Goal: Task Accomplishment & Management: Use online tool/utility

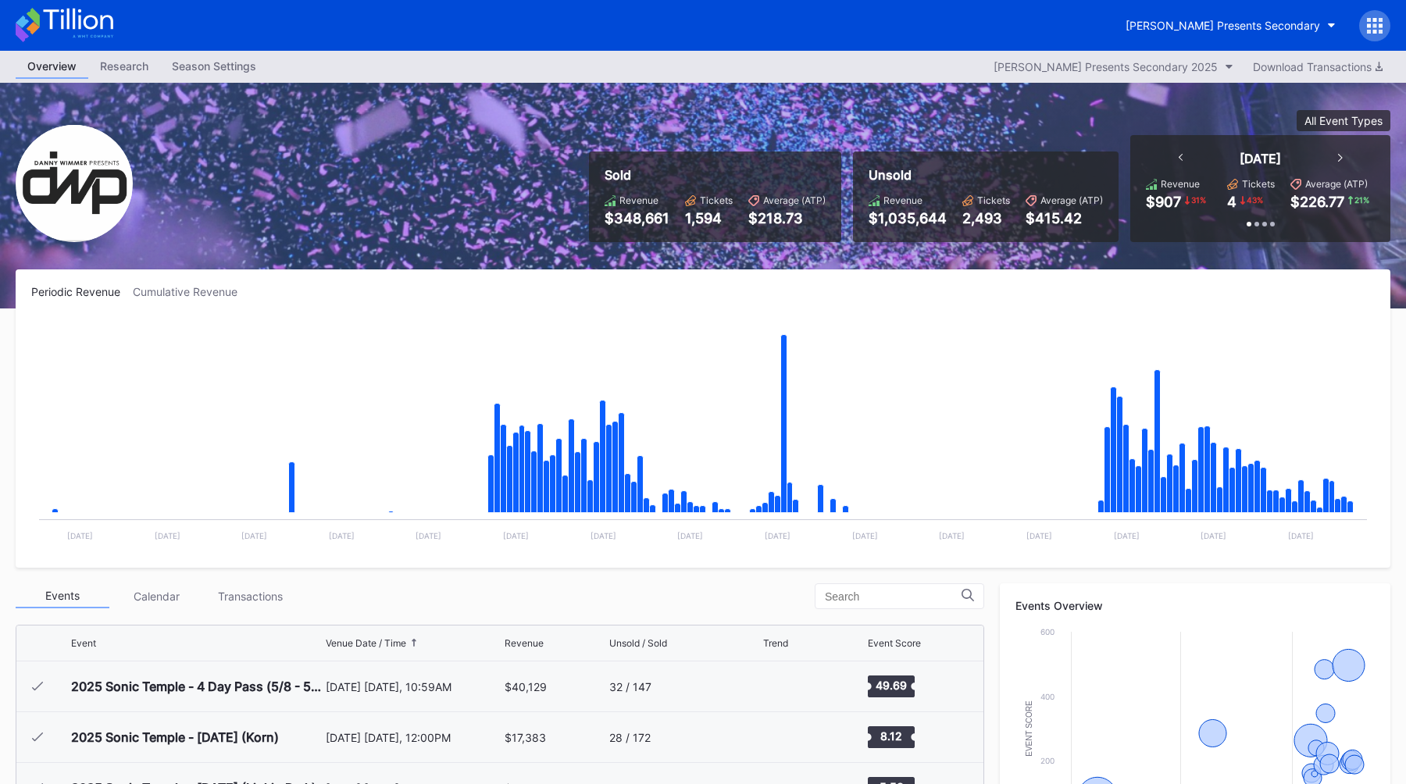
scroll to position [254, 0]
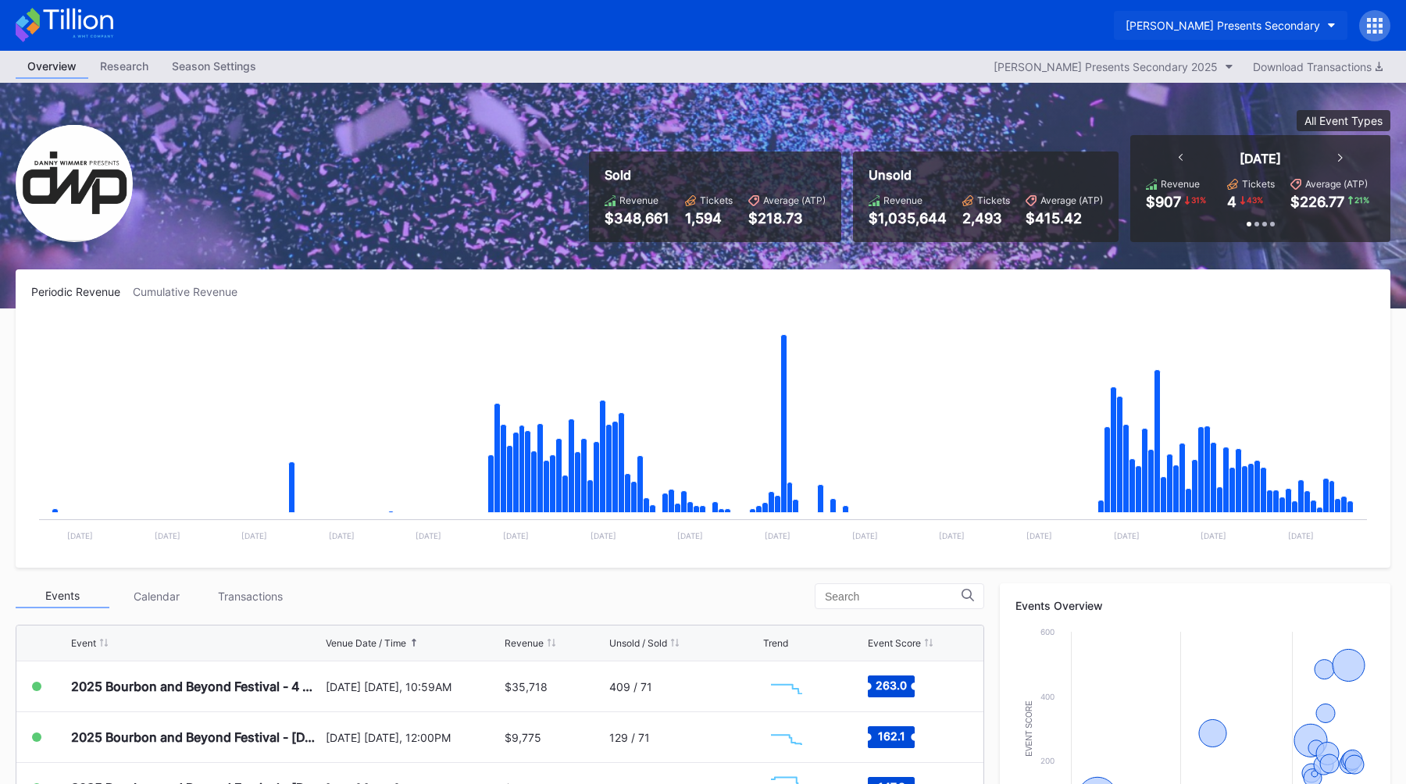
click at [1255, 13] on button "[PERSON_NAME] Presents Secondary" at bounding box center [1231, 25] width 234 height 29
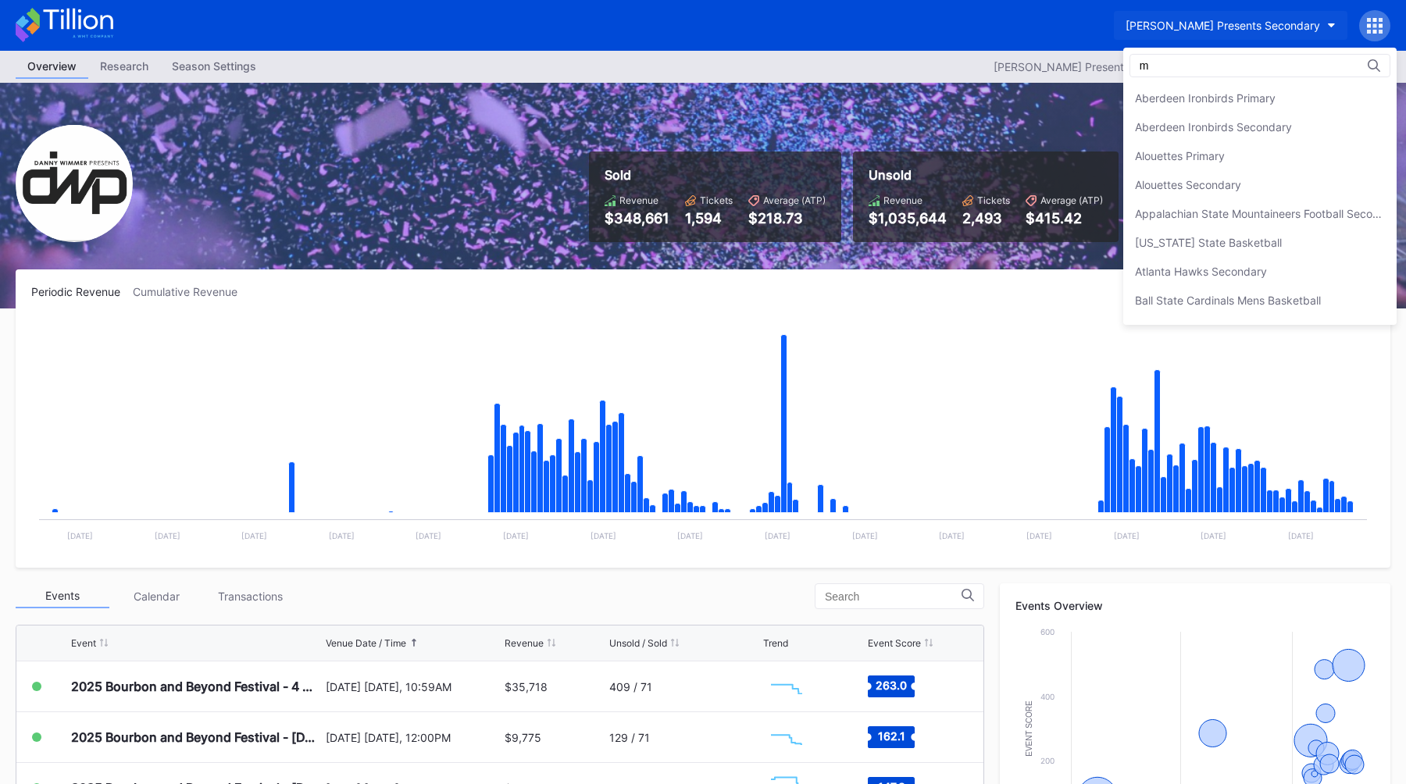
scroll to position [0, 0]
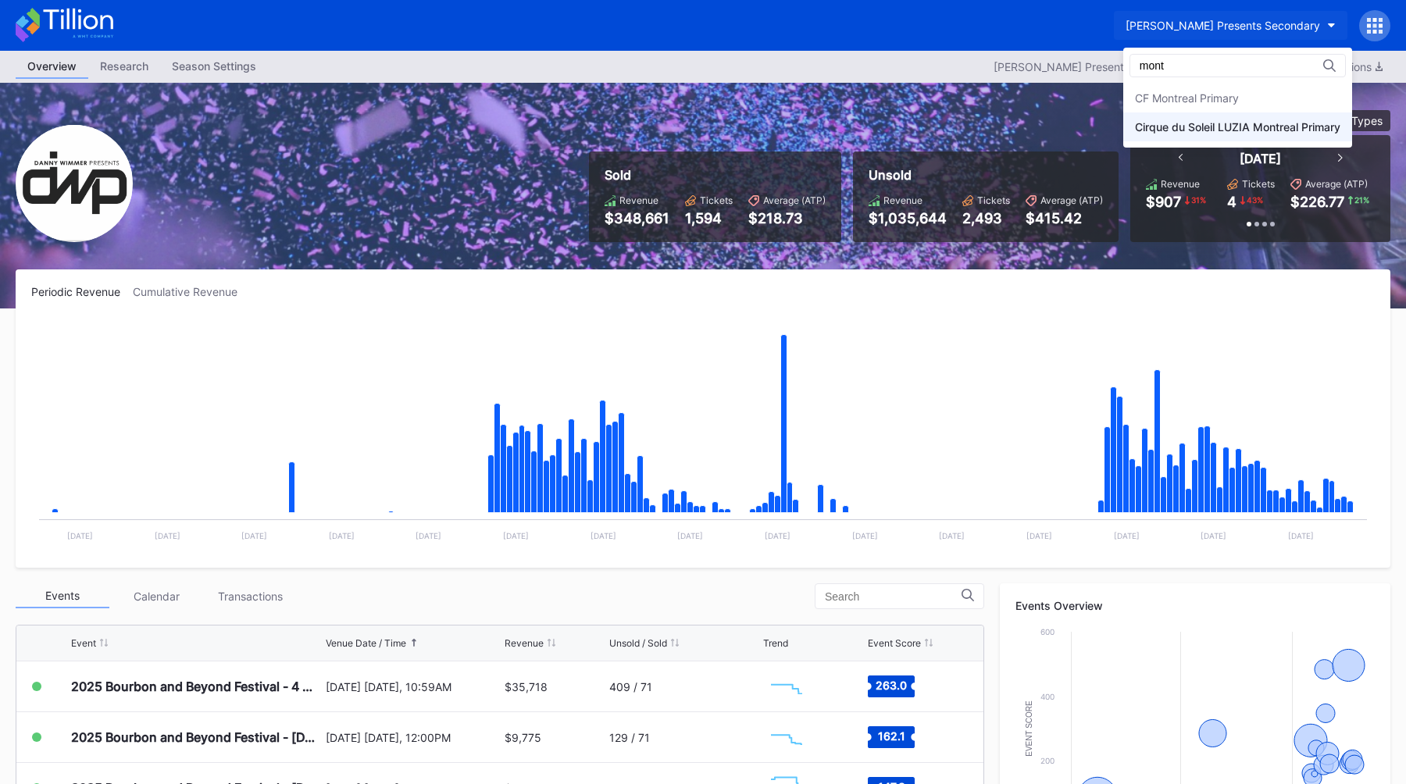
type input "mont"
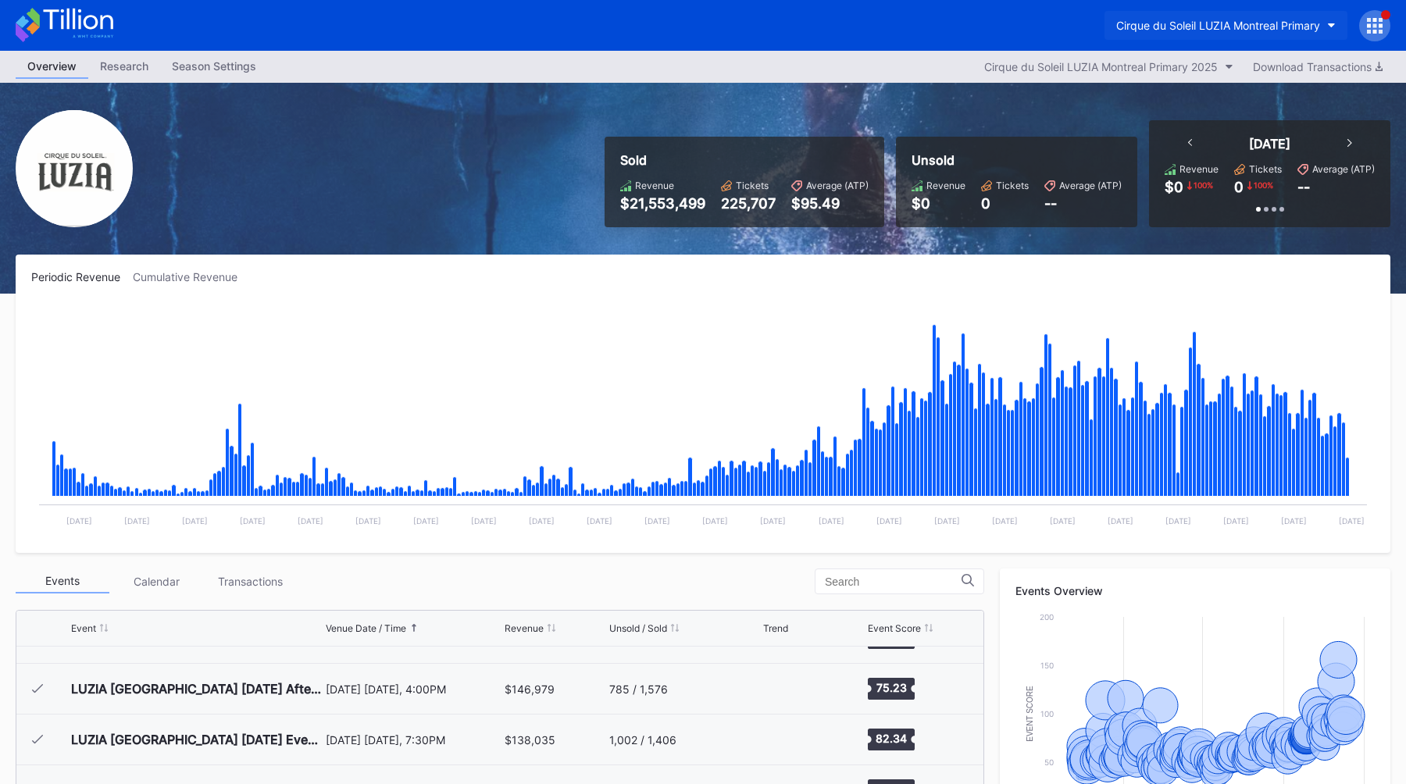
click at [1203, 23] on div "Cirque du Soleil LUZIA Montreal Primary" at bounding box center [1218, 25] width 204 height 13
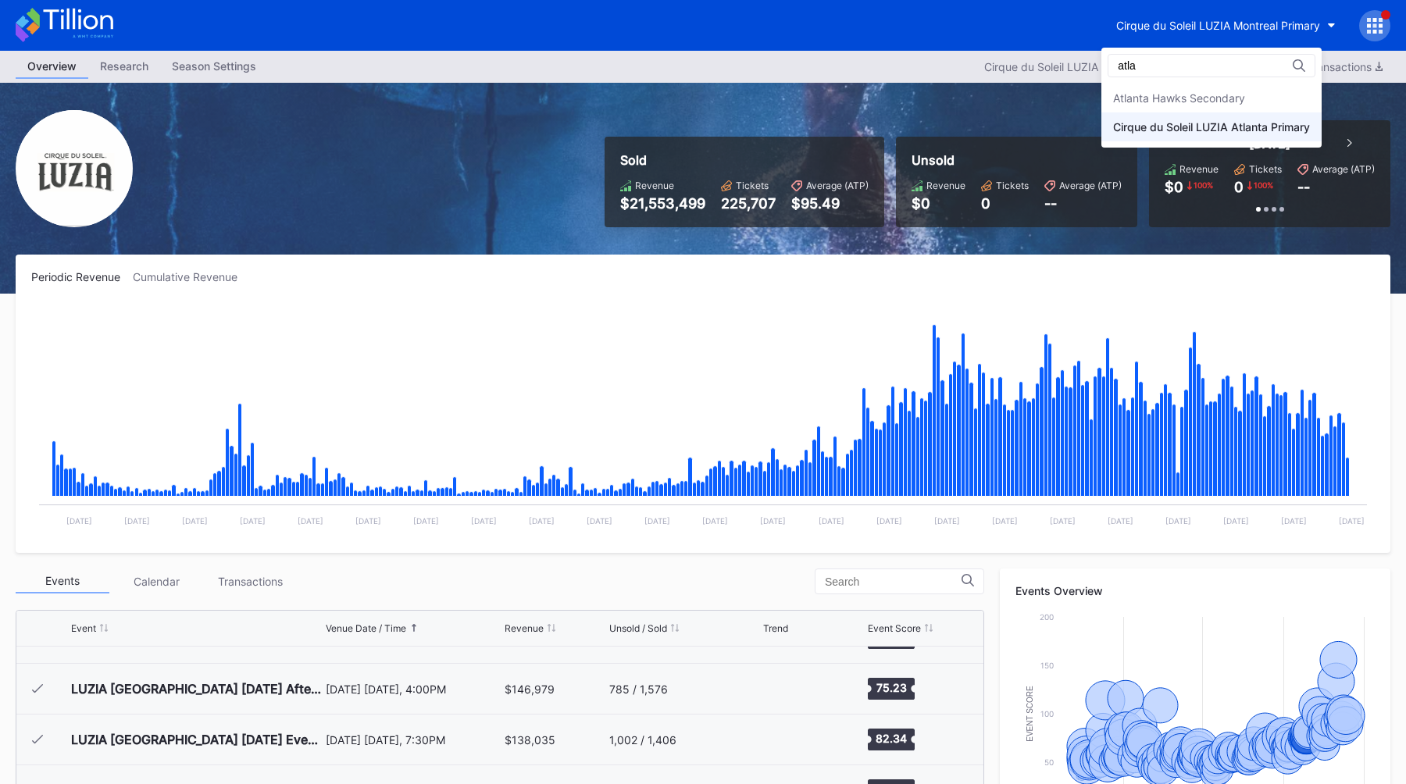
type input "atla"
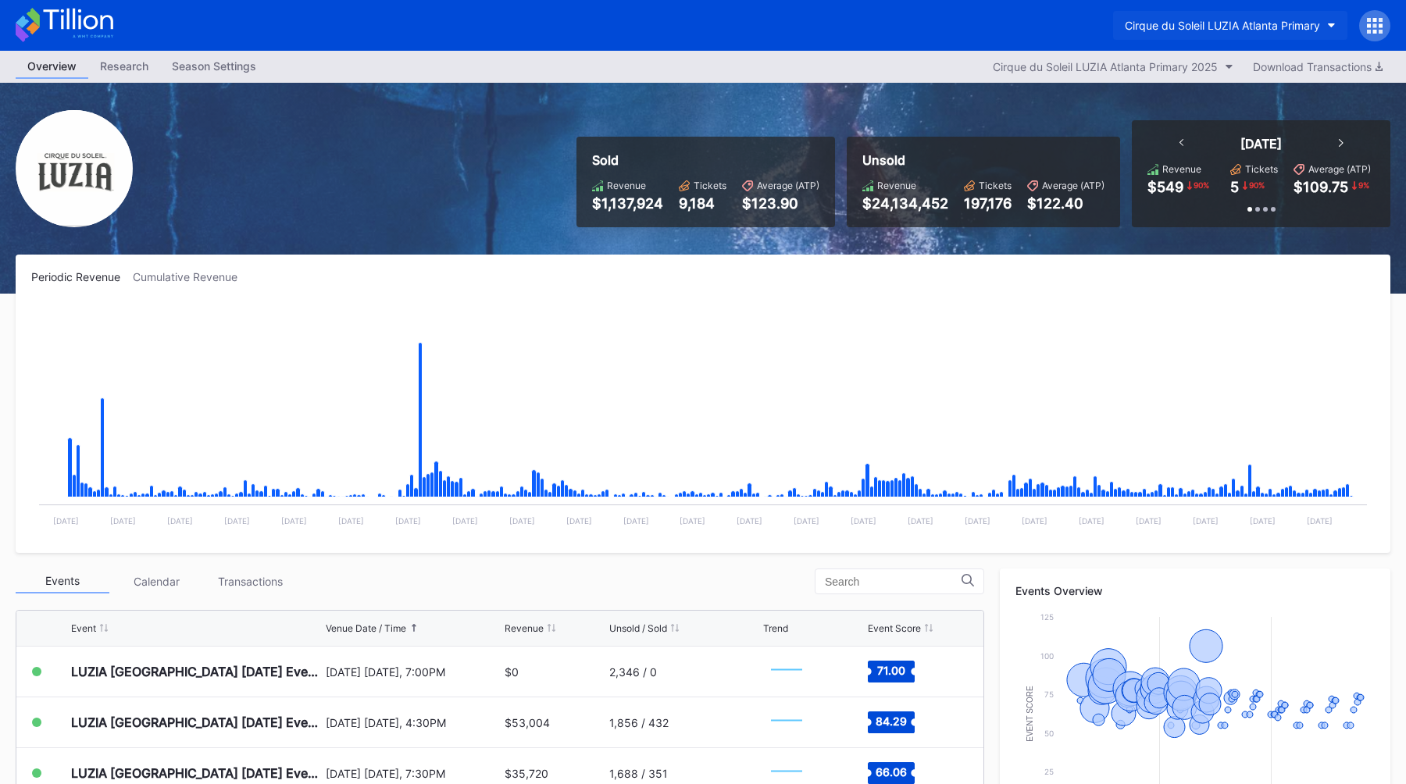
click at [1196, 16] on button "Cirque du Soleil LUZIA Atlanta Primary" at bounding box center [1230, 25] width 234 height 29
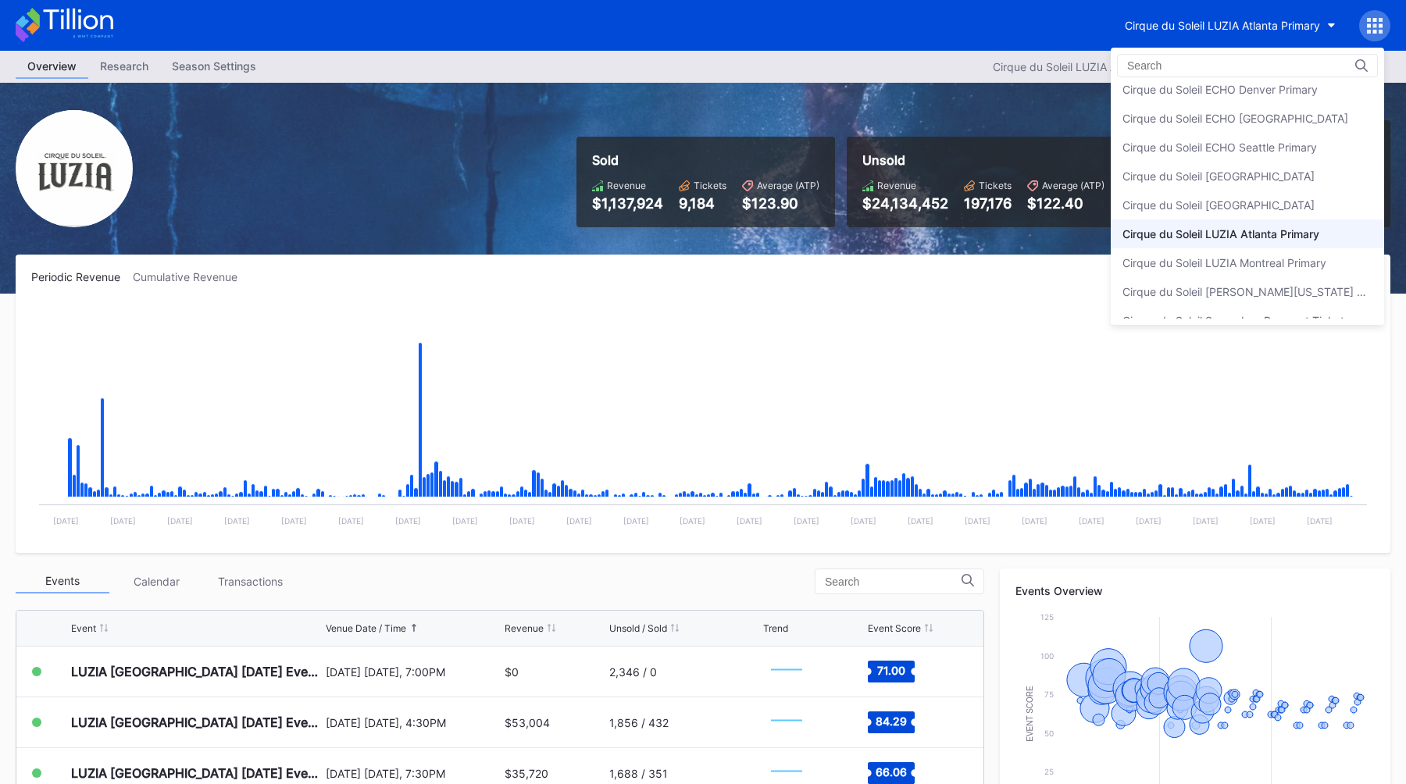
scroll to position [599, 0]
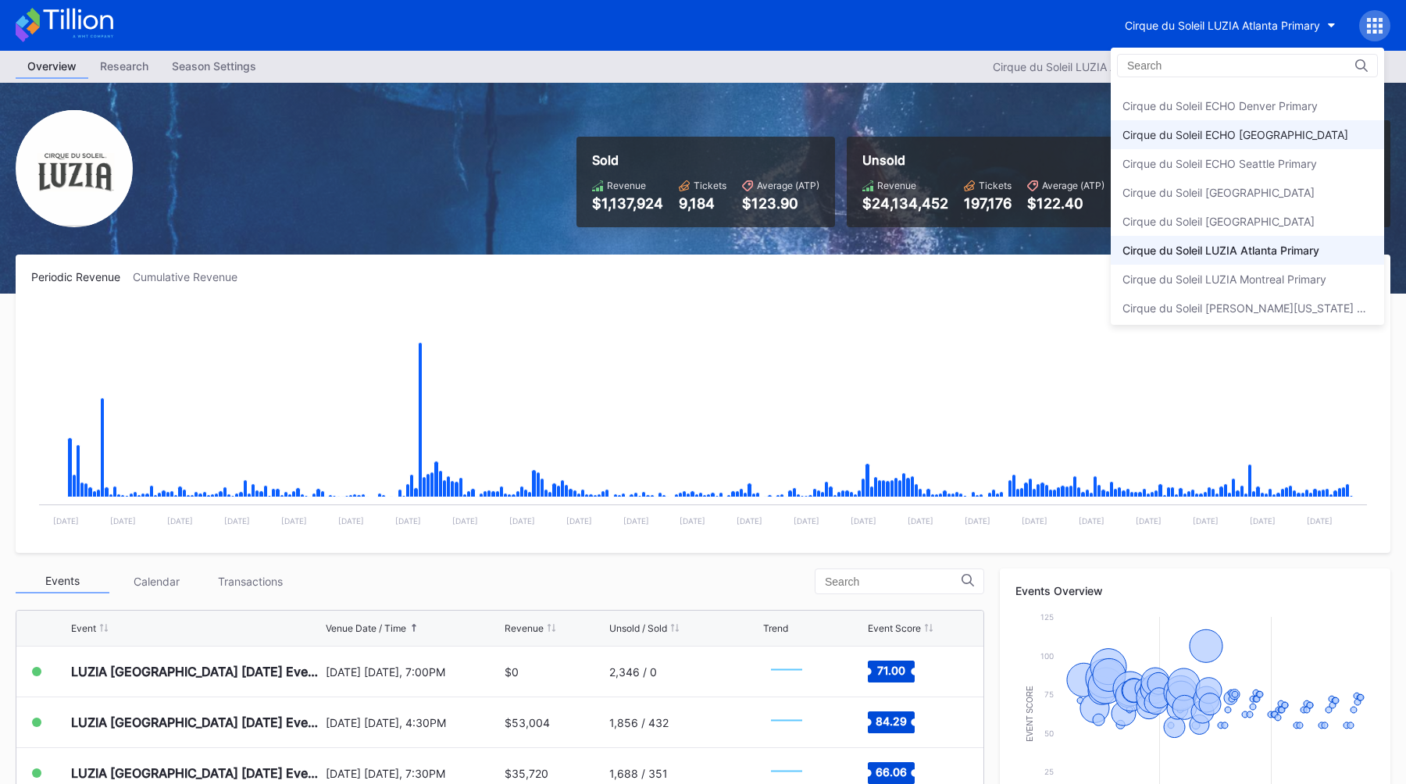
click at [1230, 137] on div "Cirque du Soleil ECHO [GEOGRAPHIC_DATA]" at bounding box center [1235, 134] width 226 height 13
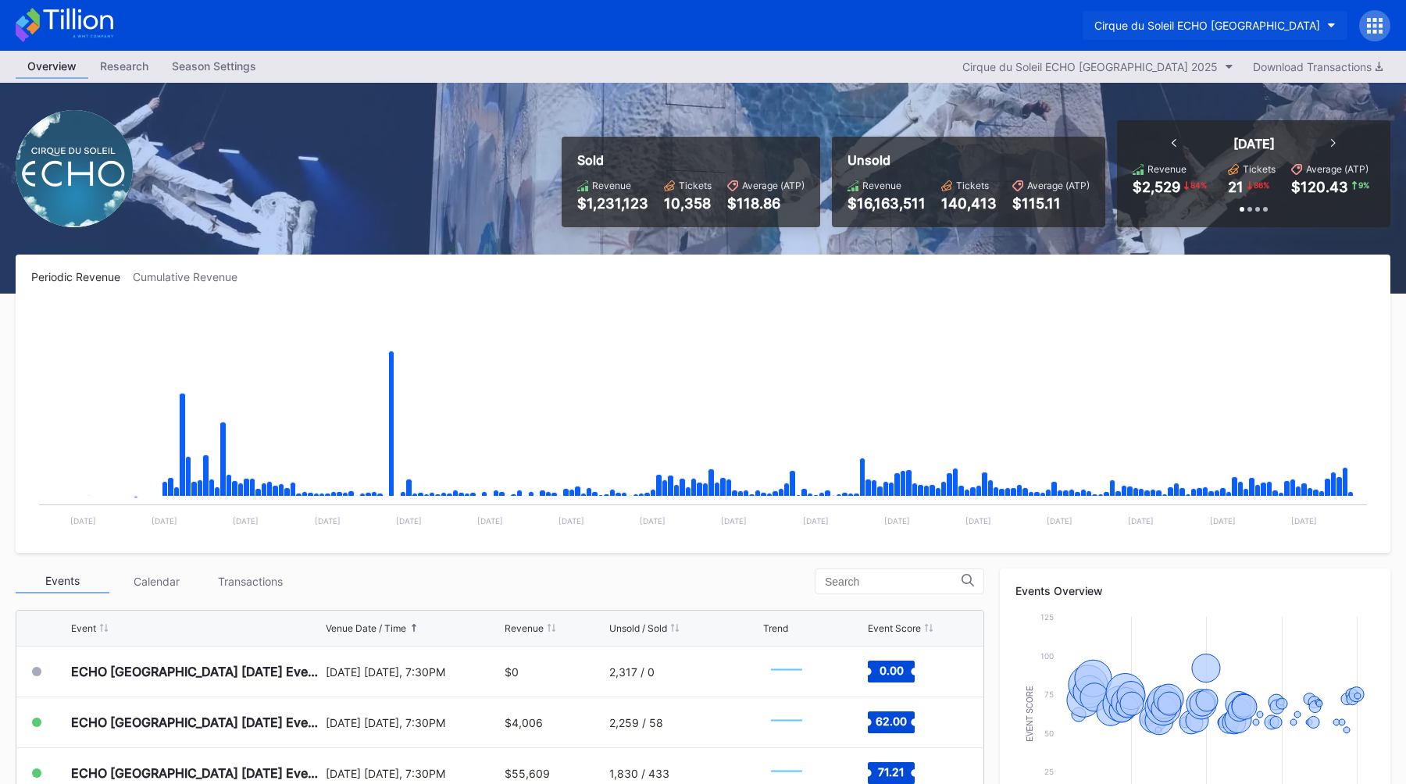
click at [1225, 20] on div "Cirque du Soleil ECHO [GEOGRAPHIC_DATA]" at bounding box center [1207, 25] width 226 height 13
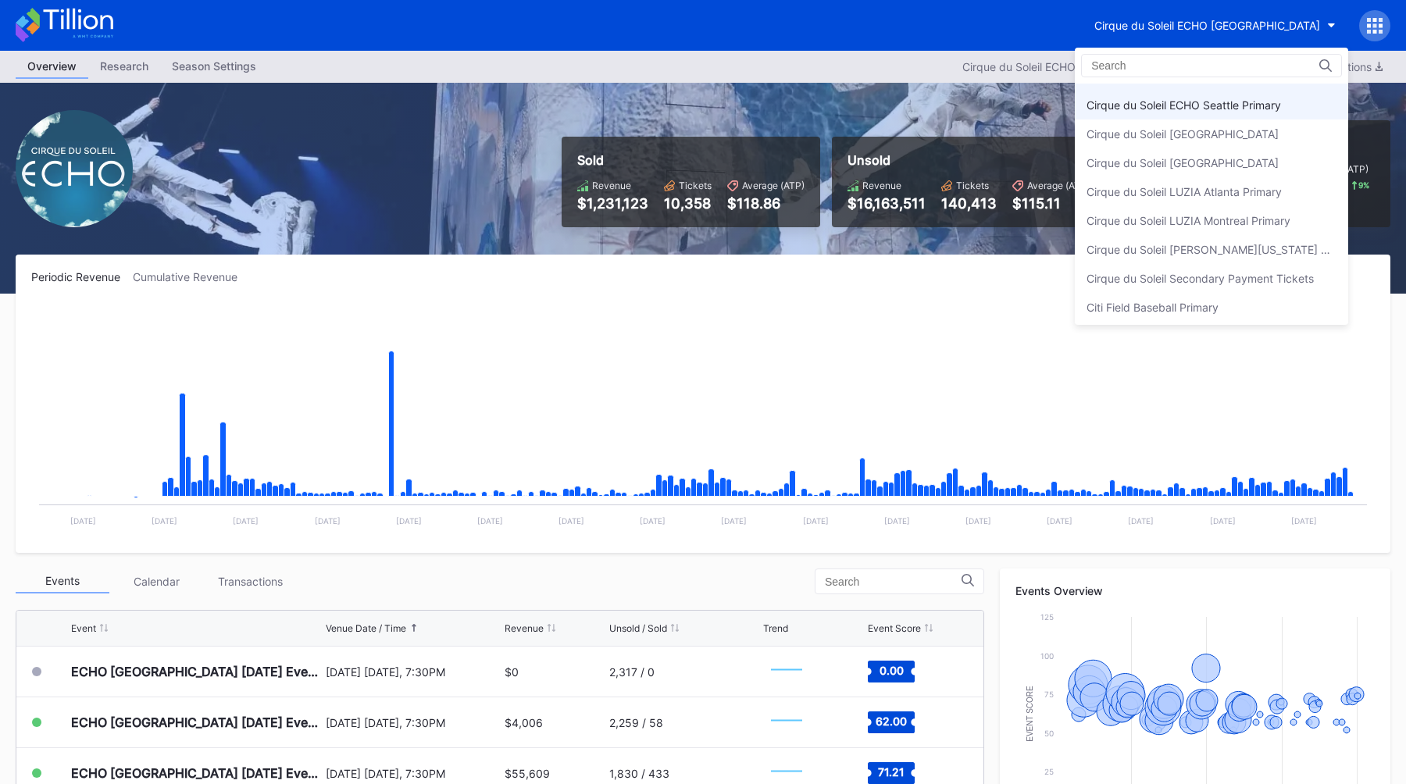
scroll to position [658, 0]
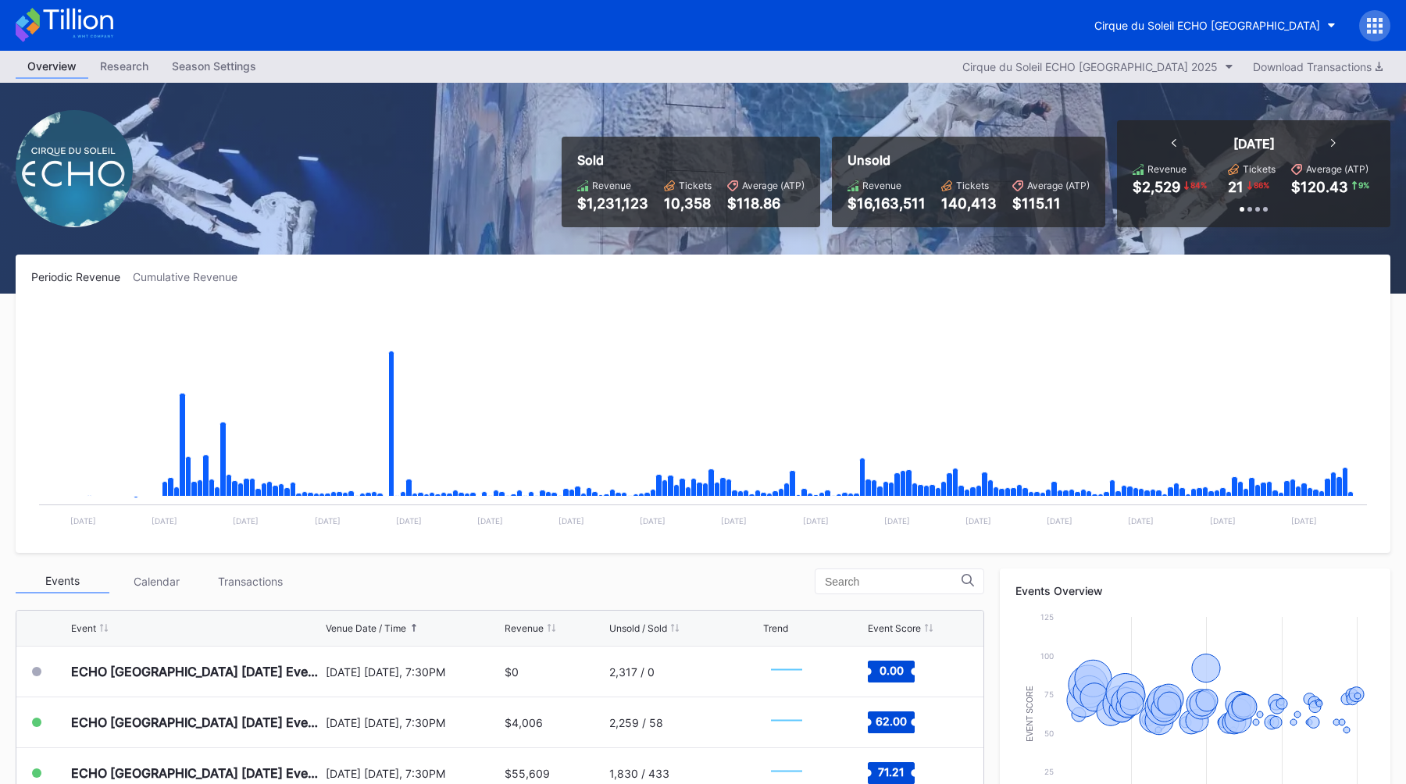
click at [864, 280] on div "Periodic Revenue Cumulative Revenue" at bounding box center [702, 276] width 1343 height 13
click at [1221, 28] on div "Cirque du Soleil ECHO [GEOGRAPHIC_DATA]" at bounding box center [1207, 25] width 226 height 13
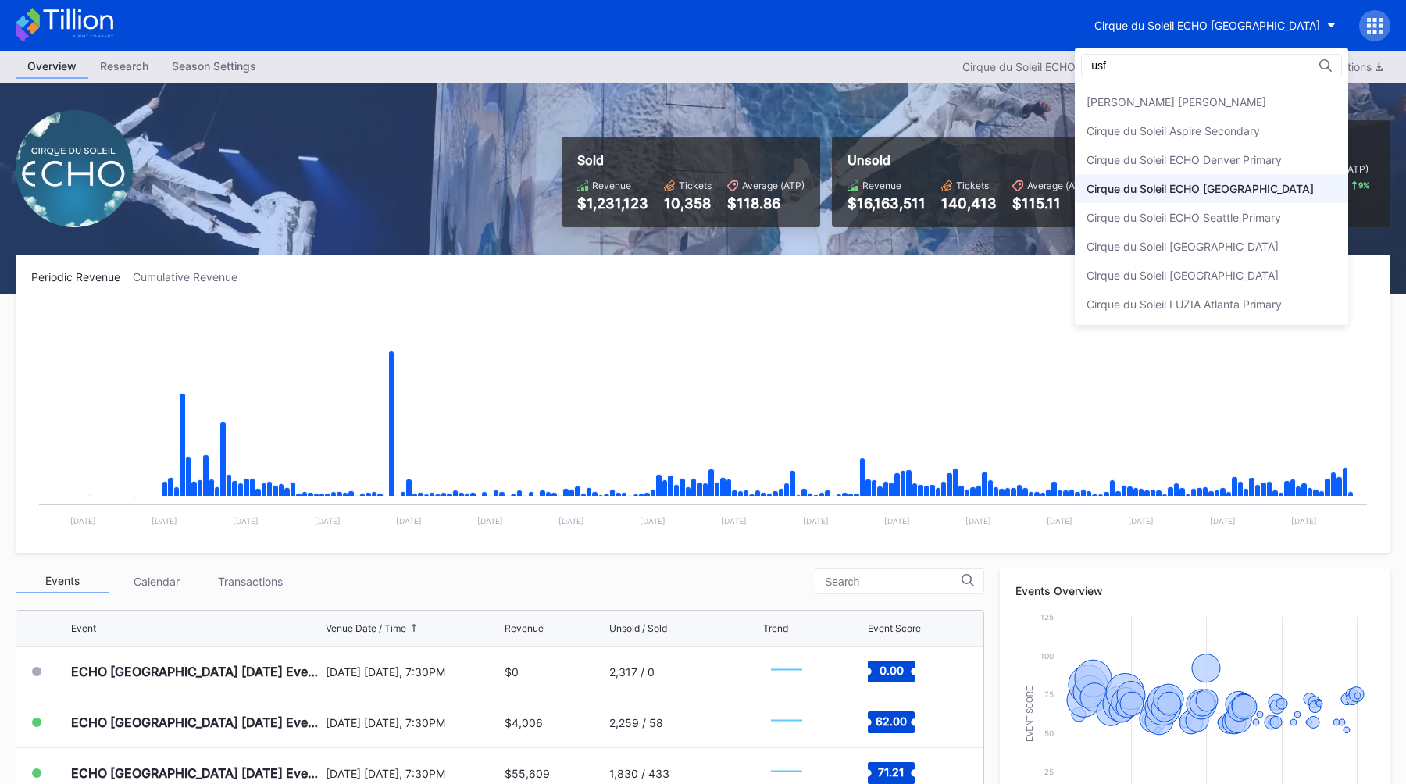
scroll to position [0, 0]
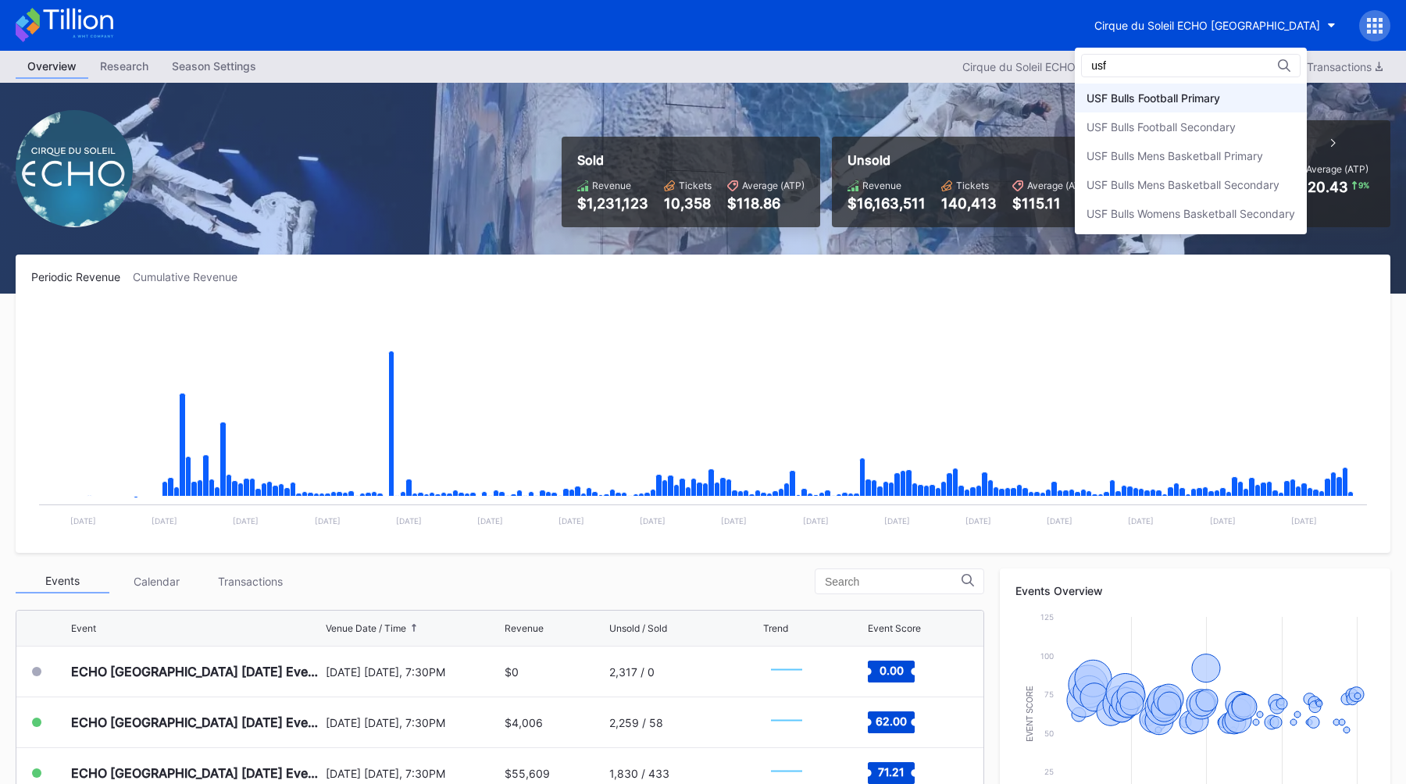
type input "usf"
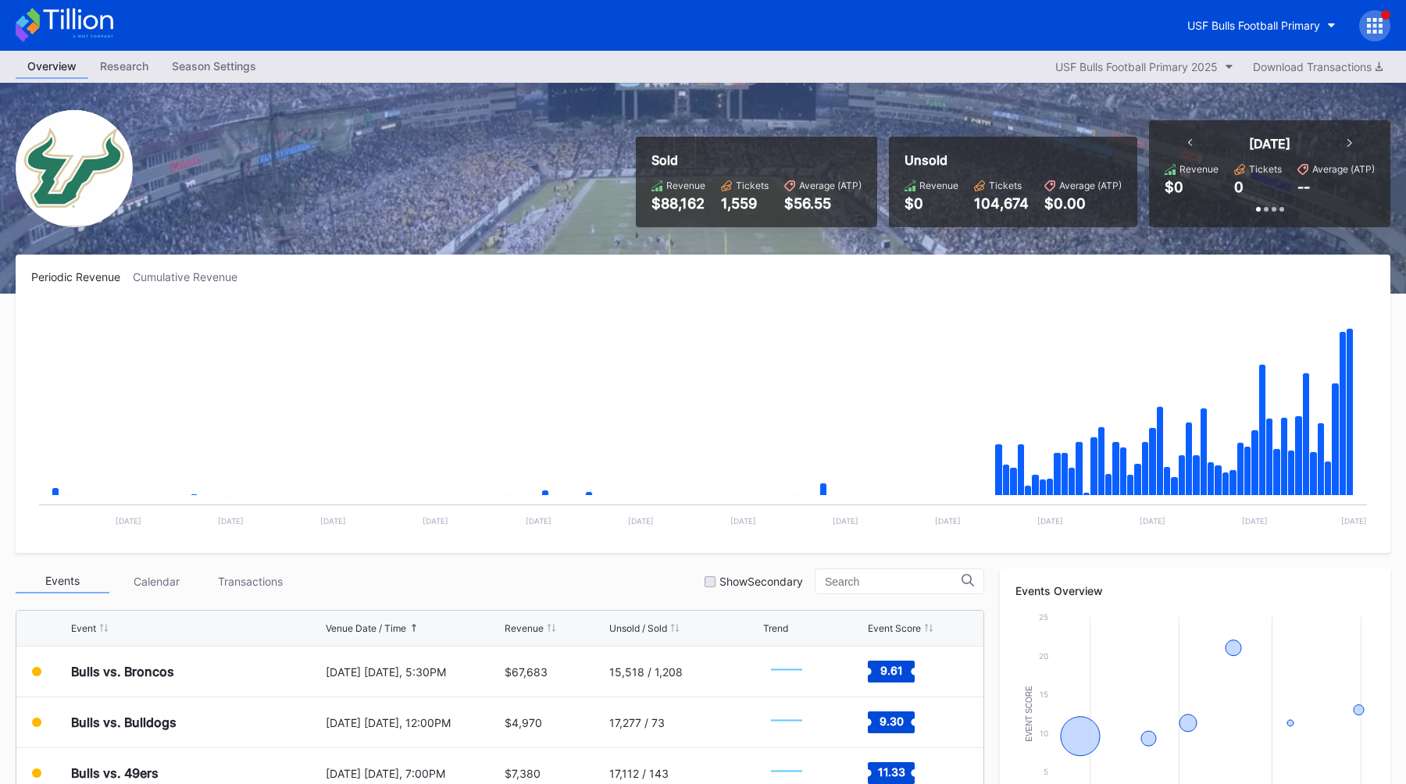
click at [824, 224] on div "Sold Revenue $88,162 Tickets 1,559 Average (ATP) $56.55" at bounding box center [756, 182] width 241 height 91
click at [1253, 24] on div "USF Bulls Football Primary" at bounding box center [1253, 25] width 133 height 13
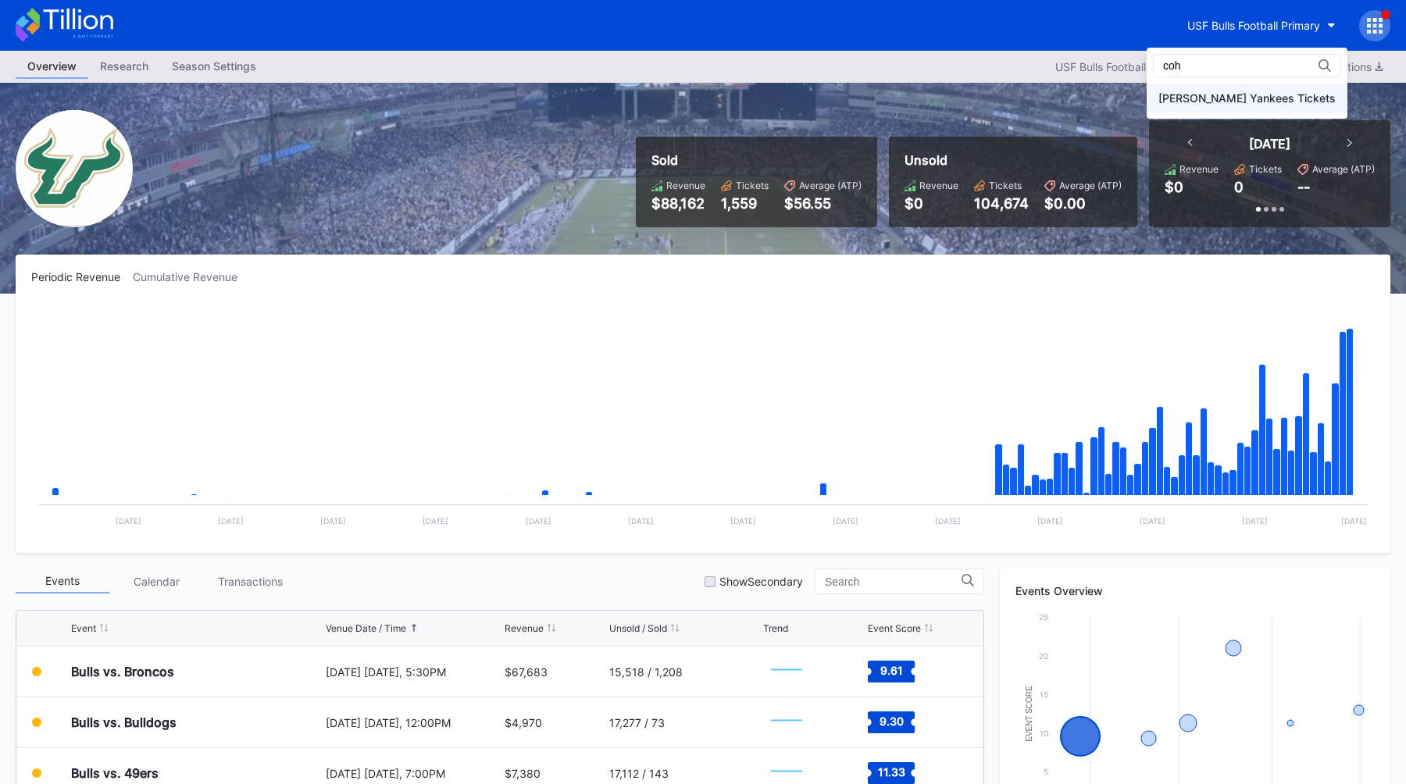
type input "coh"
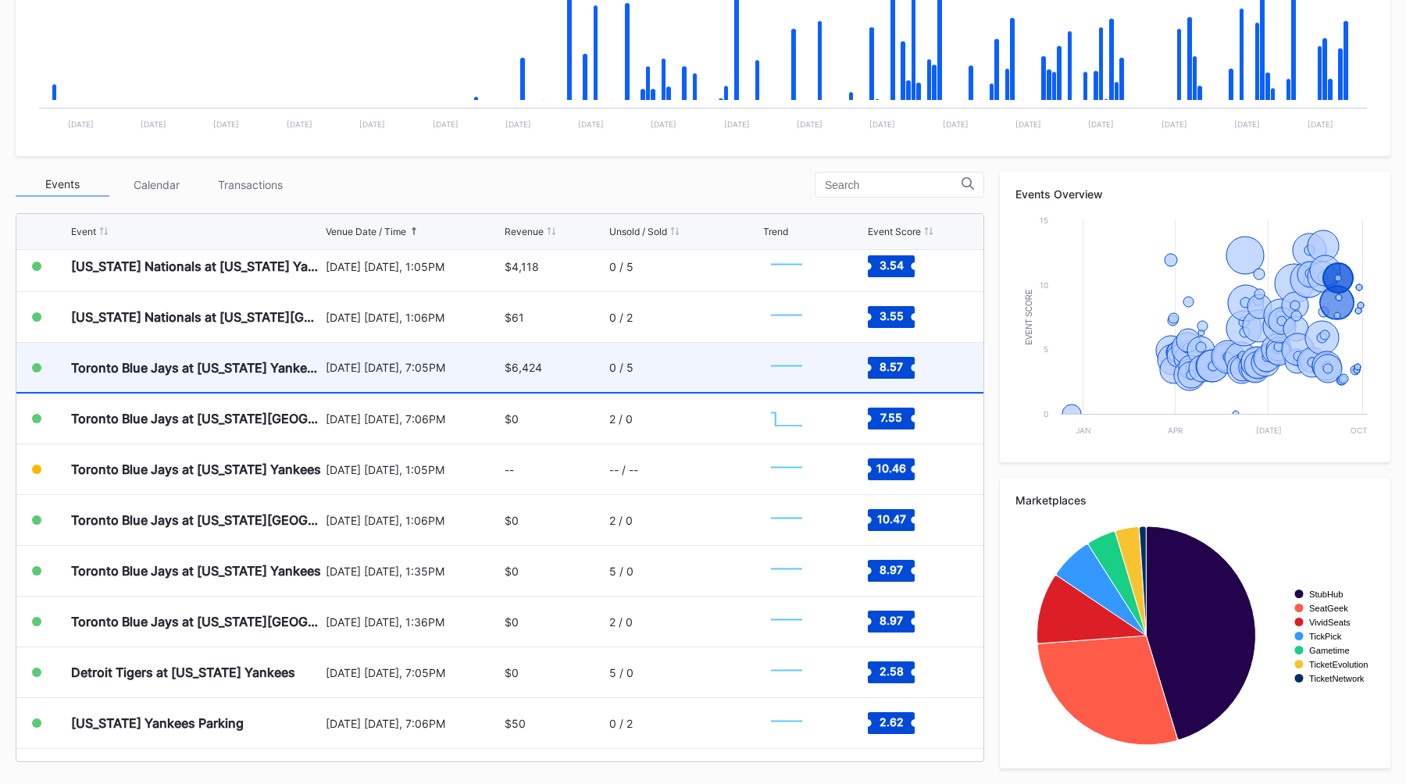
scroll to position [6105, 0]
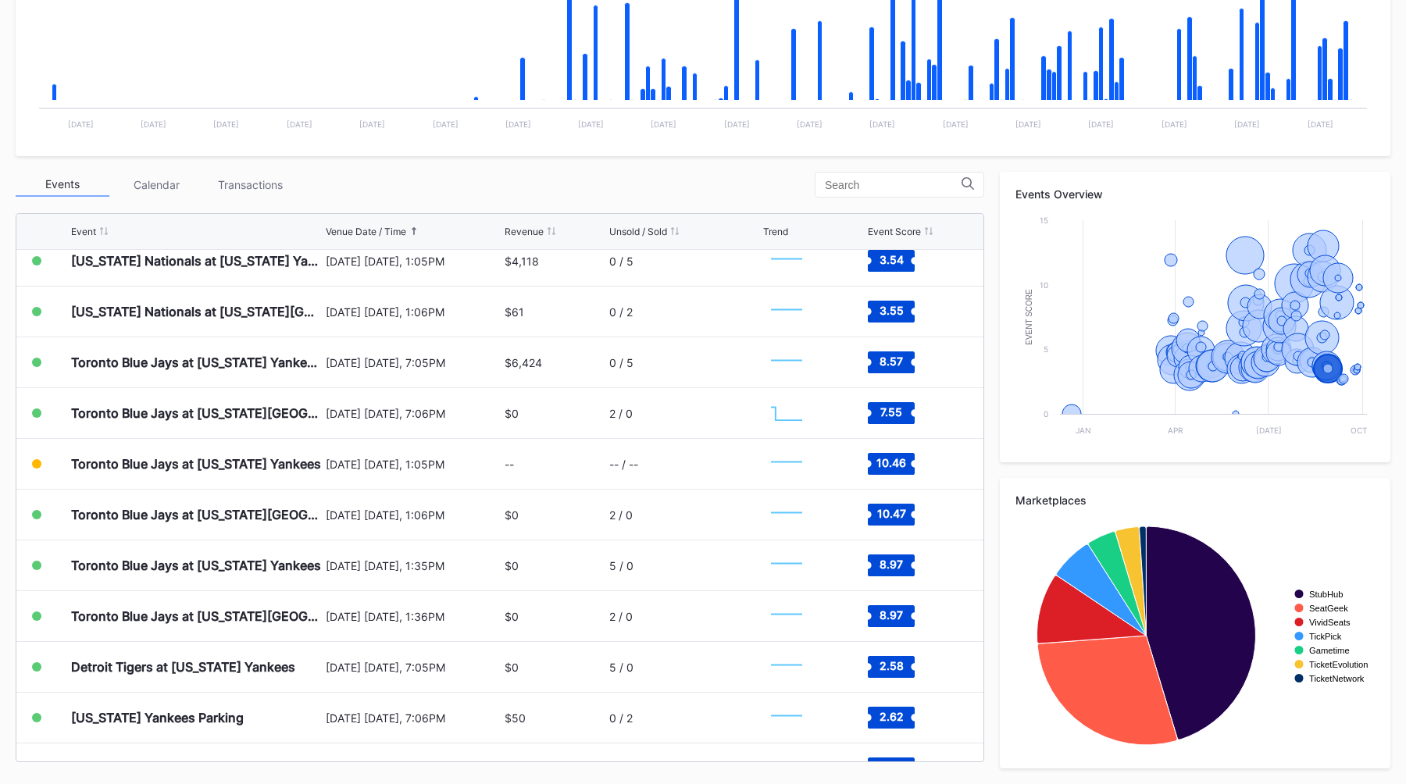
click at [735, 171] on div "Periodic Revenue Cumulative Revenue Created with Highcharts 11.2.0 Chart title …" at bounding box center [703, 321] width 1406 height 926
click at [714, 171] on div "Periodic Revenue Cumulative Revenue Created with Highcharts 11.2.0 Chart title …" at bounding box center [703, 321] width 1406 height 926
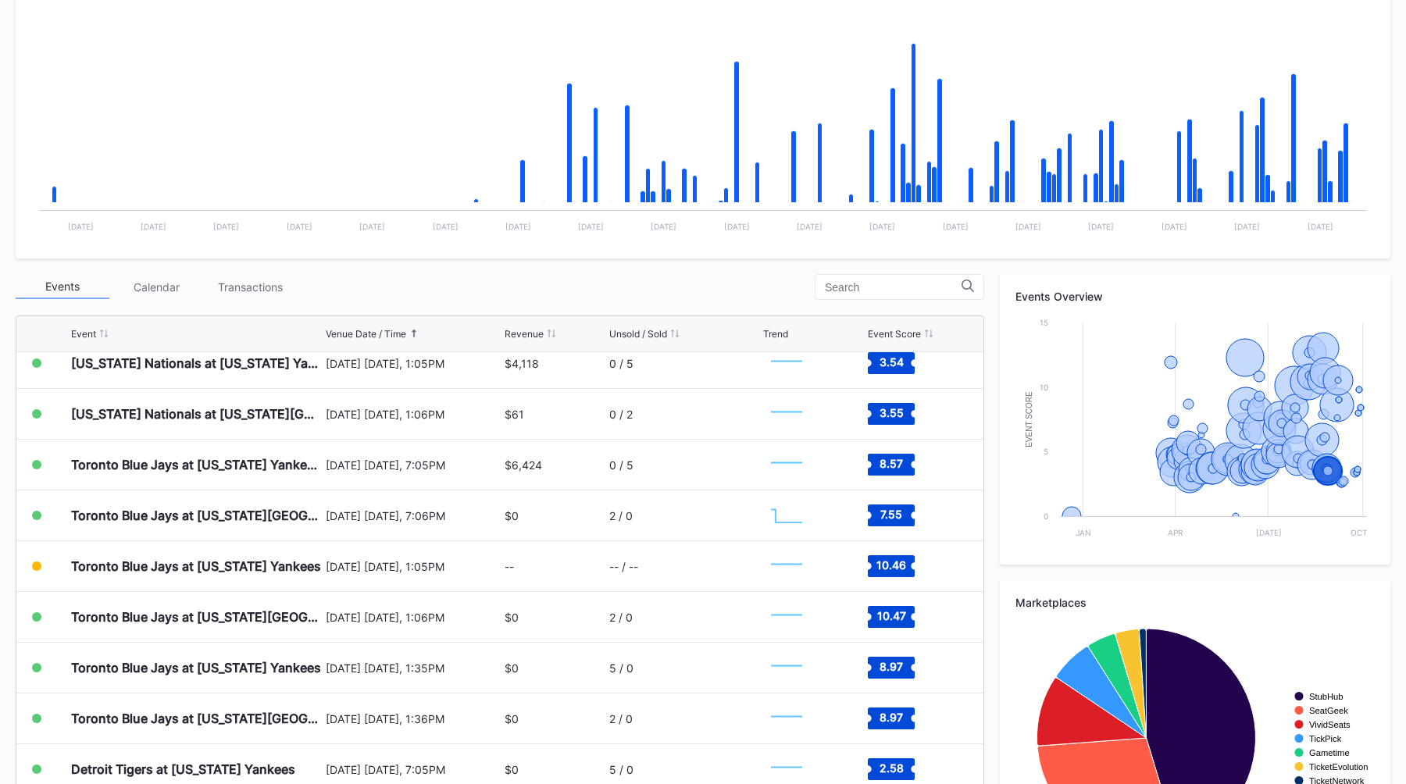
scroll to position [0, 0]
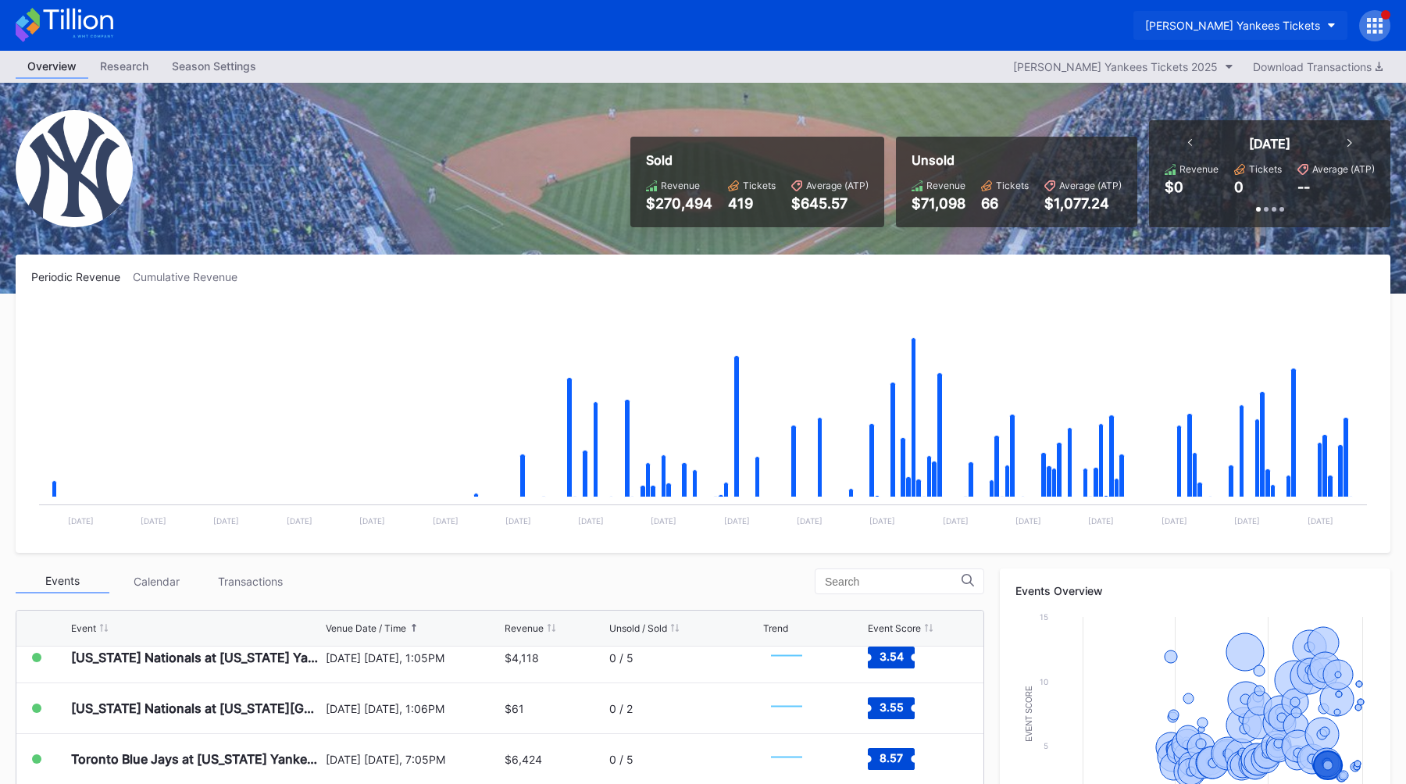
click at [1303, 22] on div "[PERSON_NAME] Yankees Tickets" at bounding box center [1232, 25] width 175 height 13
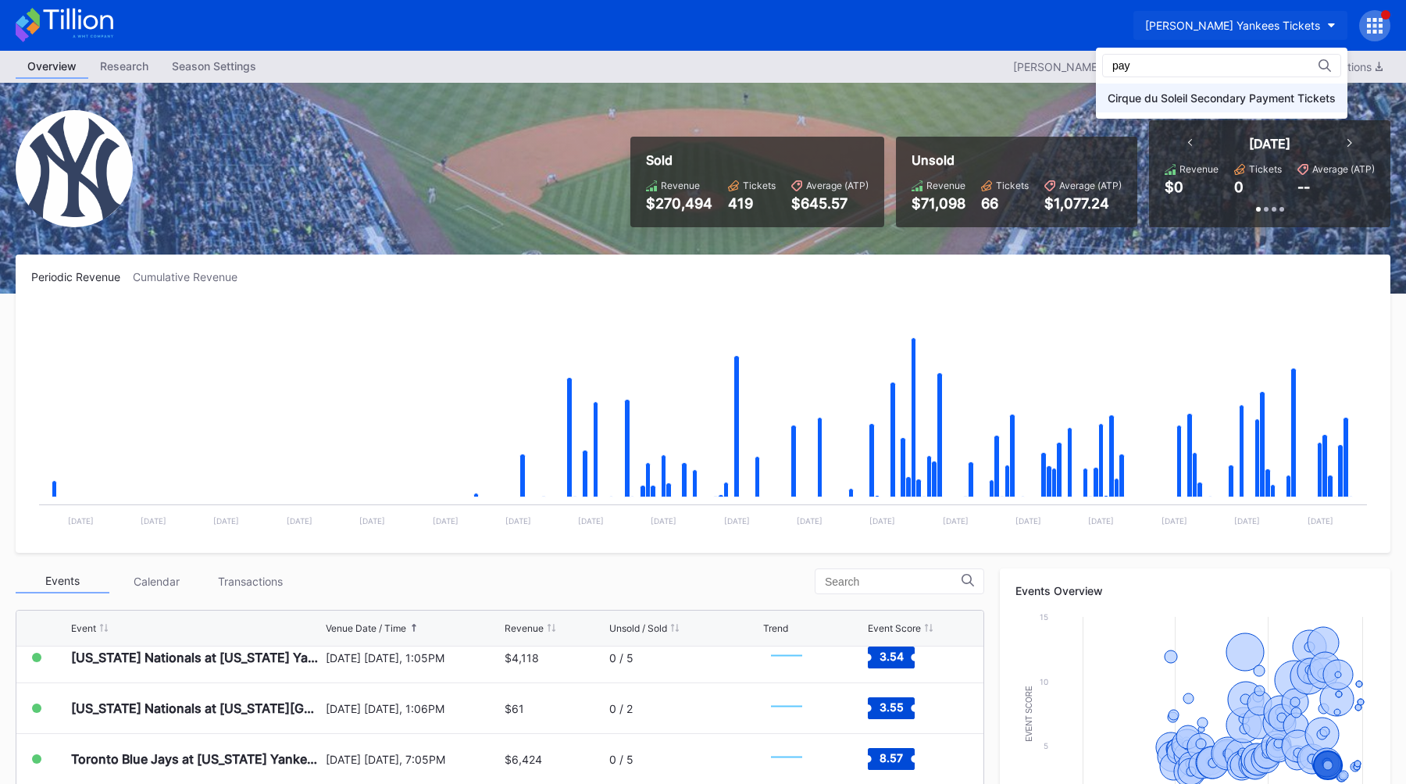
type input "pay"
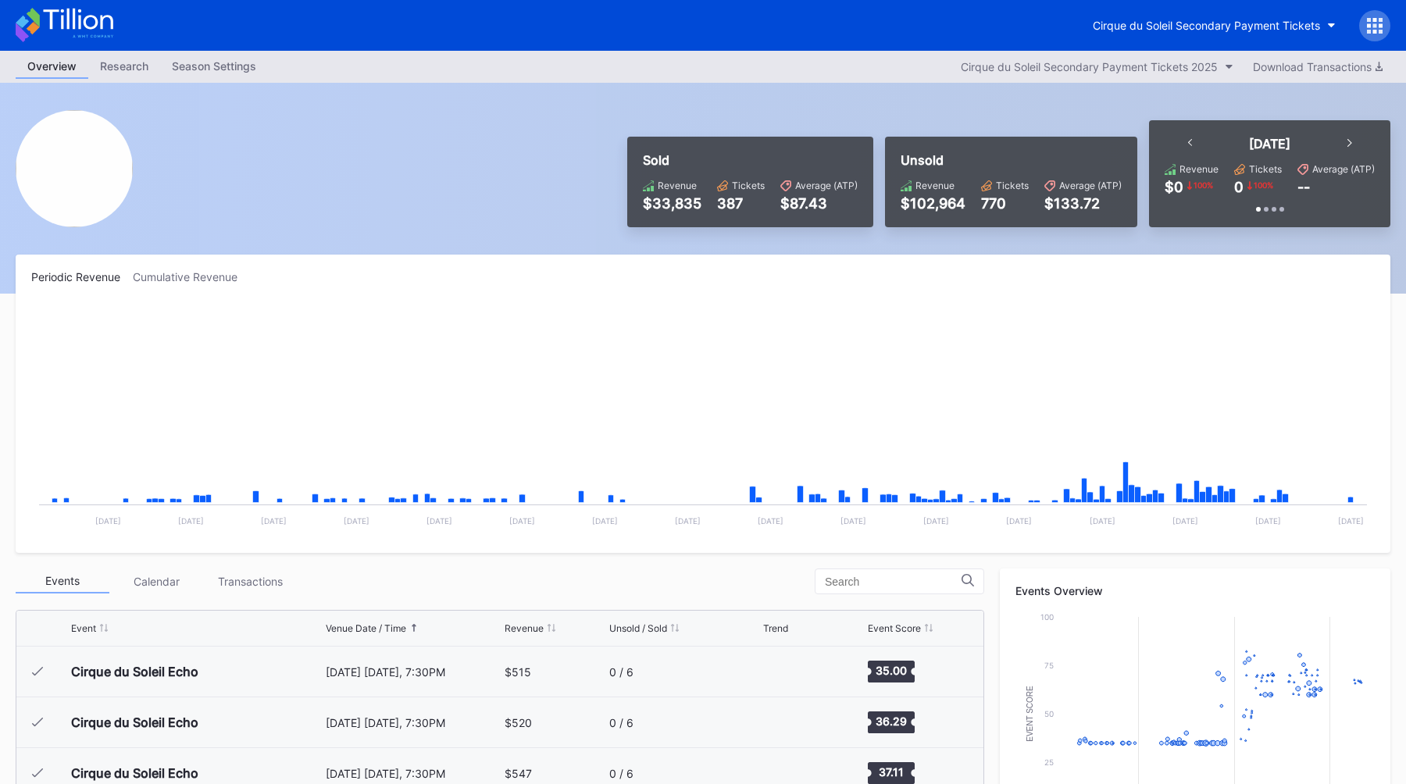
scroll to position [2589, 0]
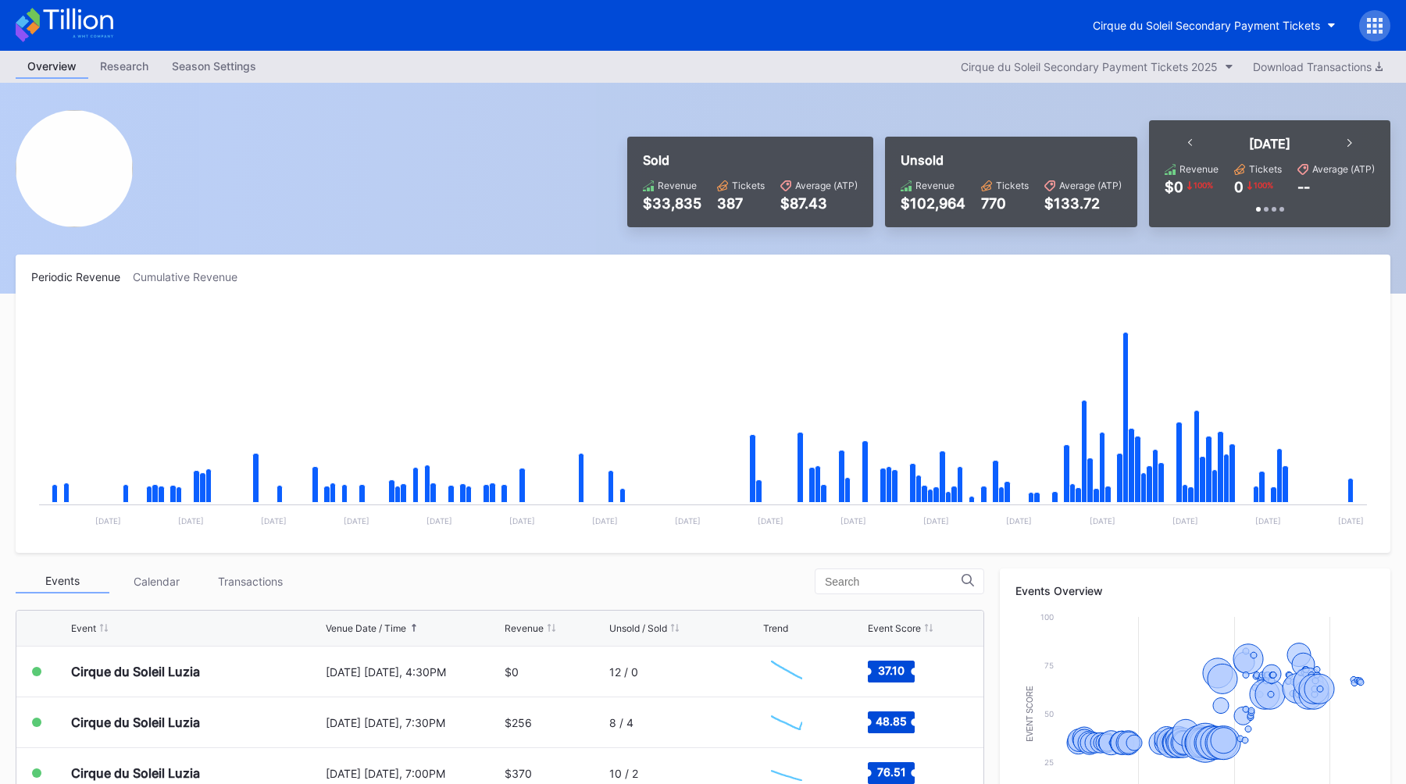
click at [560, 275] on div "Periodic Revenue Cumulative Revenue" at bounding box center [702, 276] width 1343 height 13
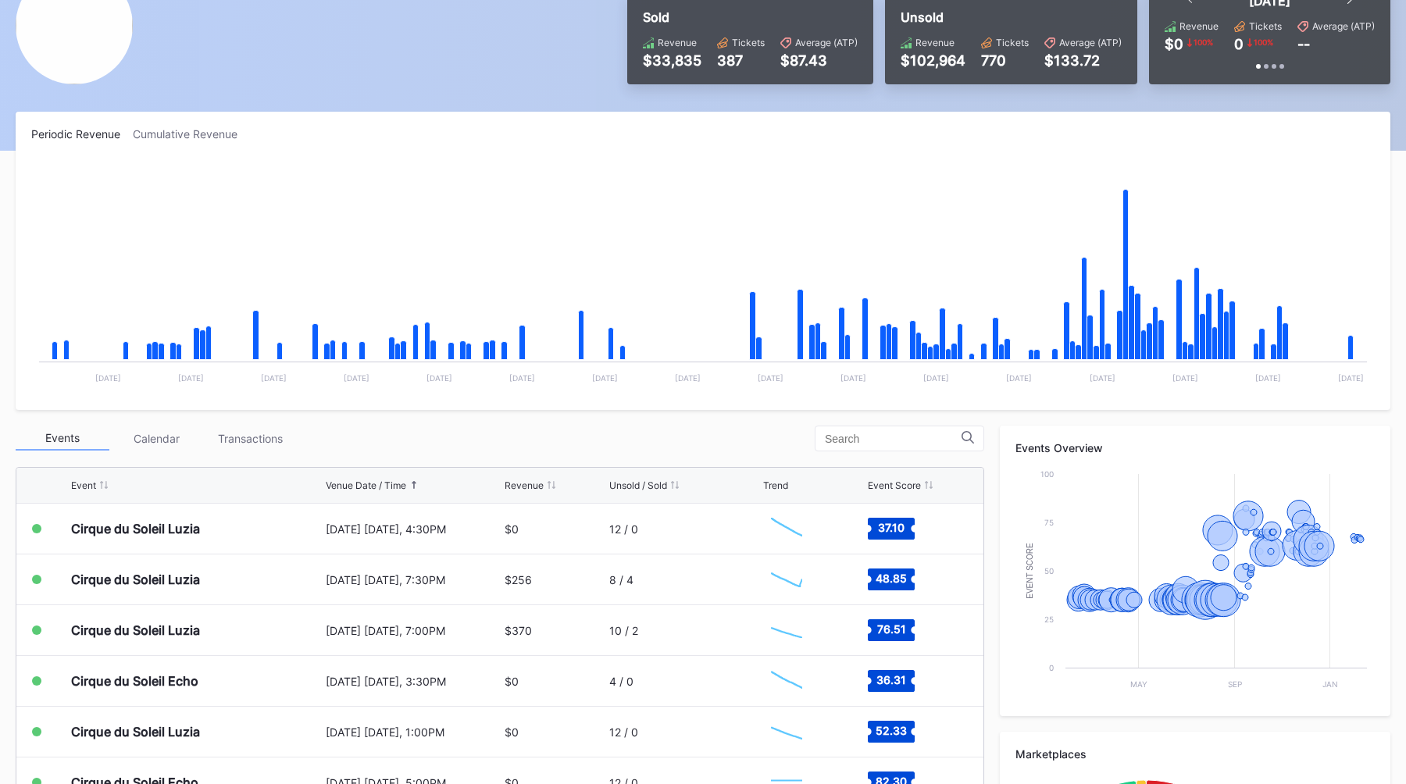
scroll to position [144, 0]
click at [566, 411] on div "Periodic Revenue Cumulative Revenue Created with Highcharts 11.2.0 Chart title …" at bounding box center [703, 574] width 1406 height 926
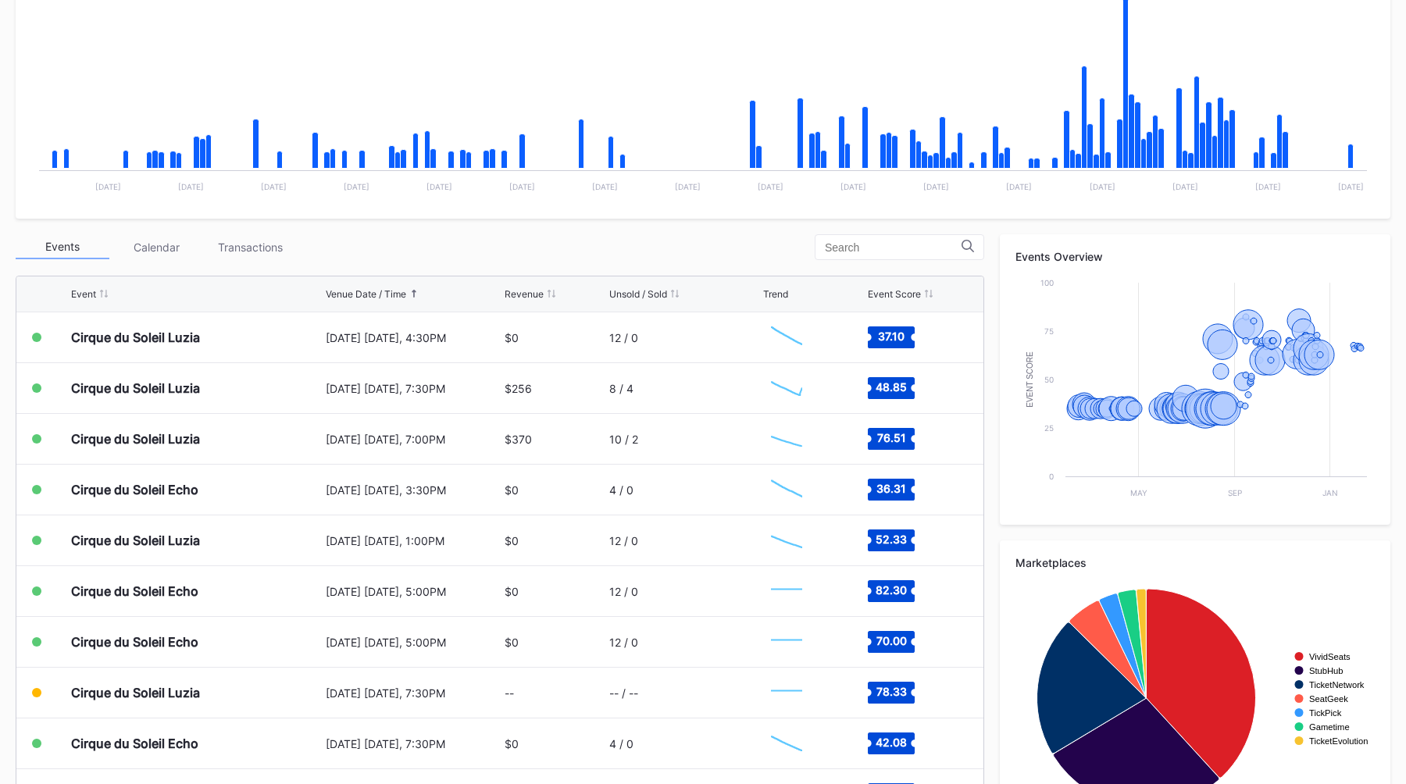
scroll to position [360, 0]
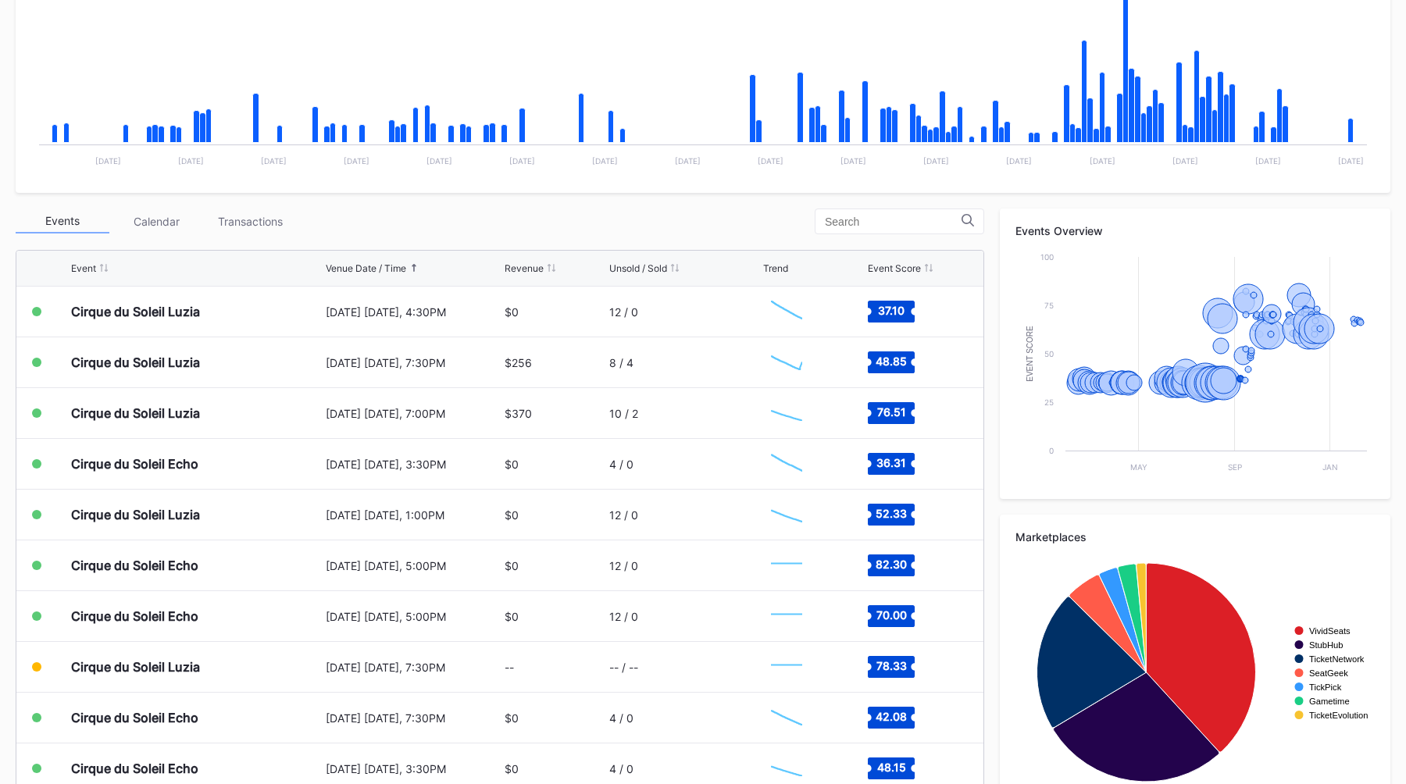
click at [708, 224] on div "Events Calendar Transactions" at bounding box center [500, 222] width 968 height 26
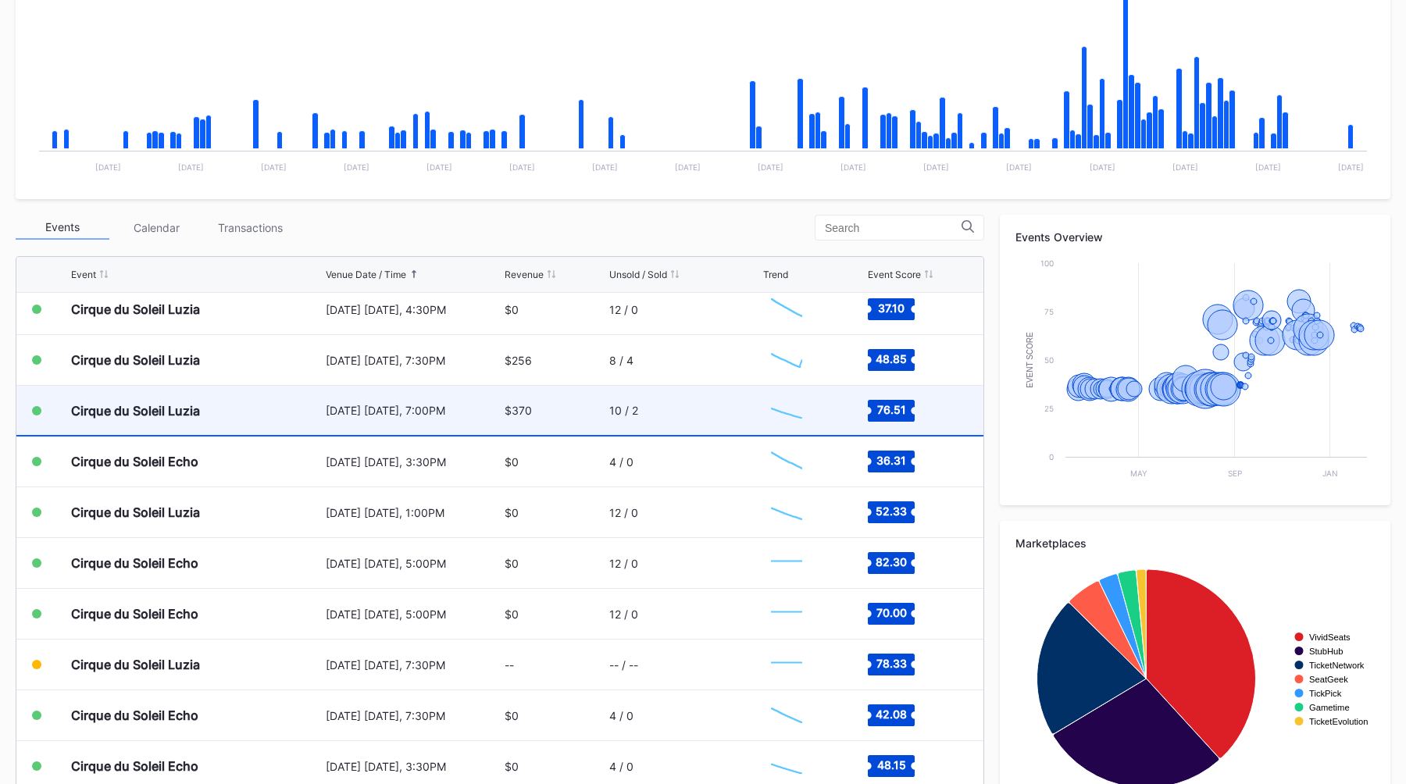
scroll to position [2597, 0]
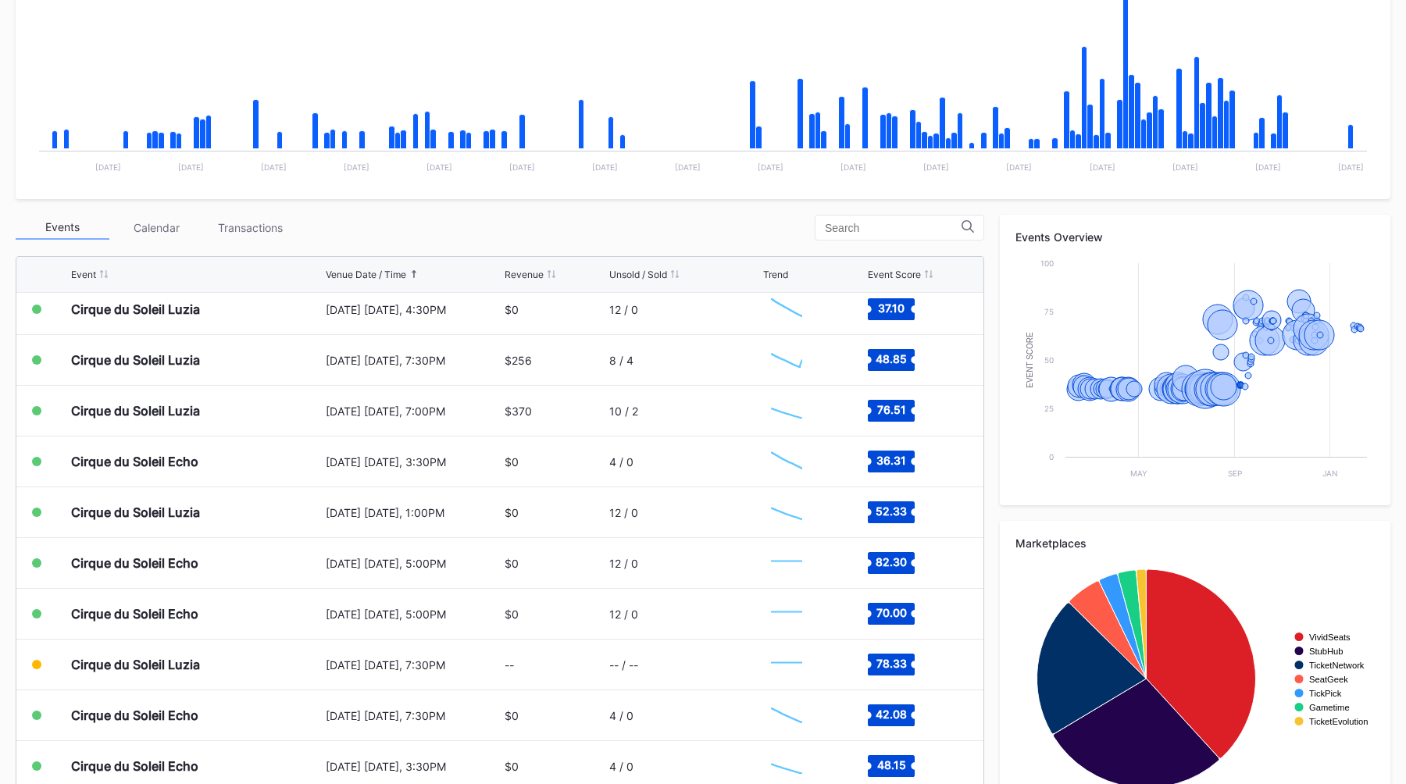
click at [710, 230] on div "Events Calendar Transactions" at bounding box center [500, 228] width 968 height 26
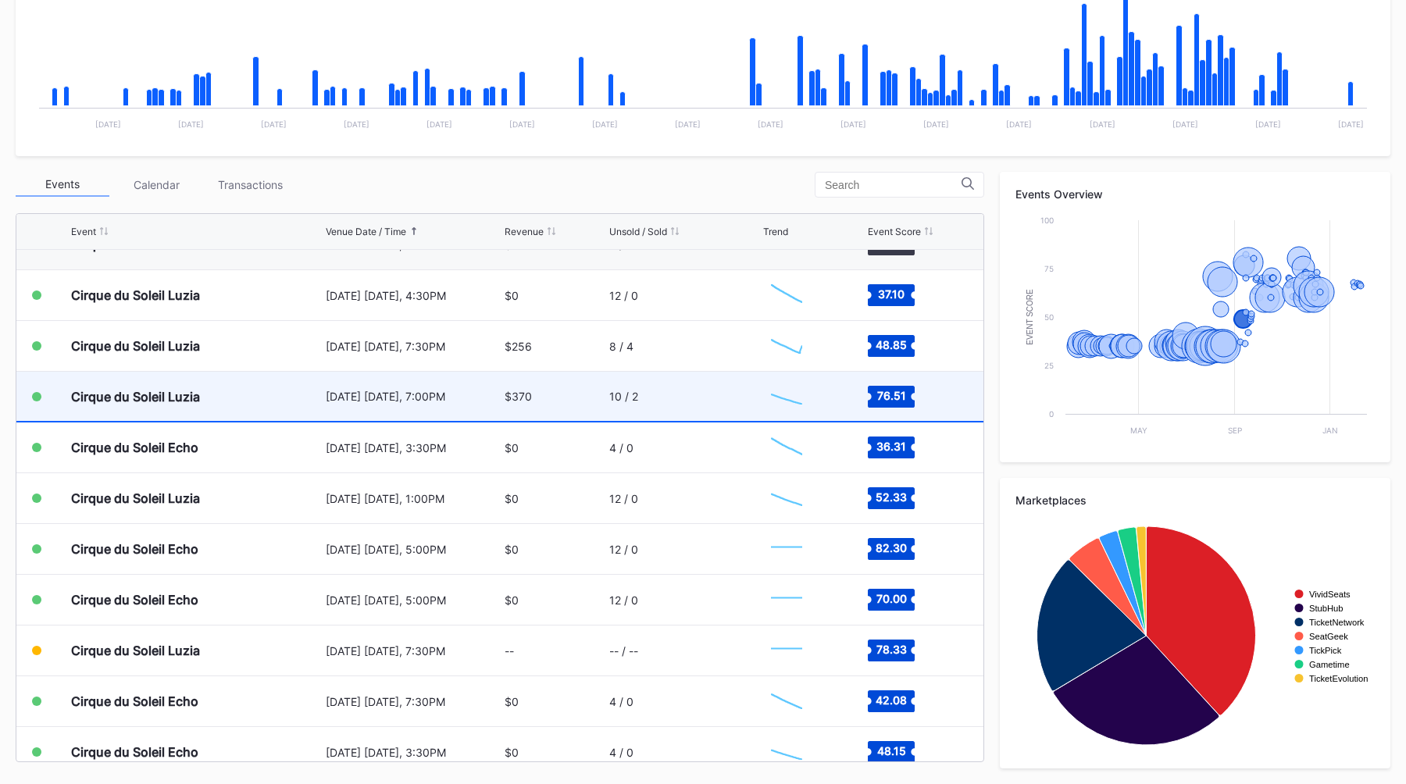
scroll to position [2572, 0]
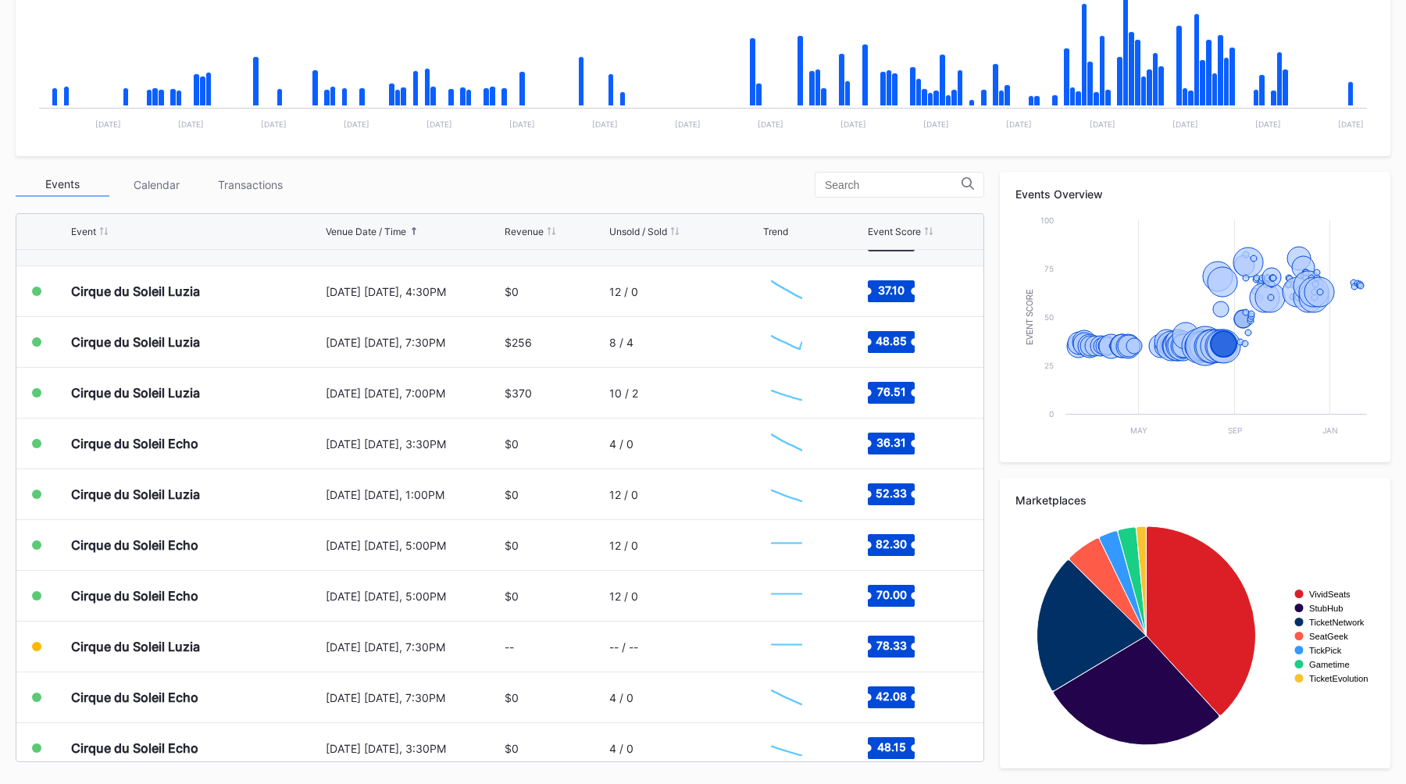
click at [758, 192] on div "Events Calendar Transactions" at bounding box center [500, 185] width 968 height 26
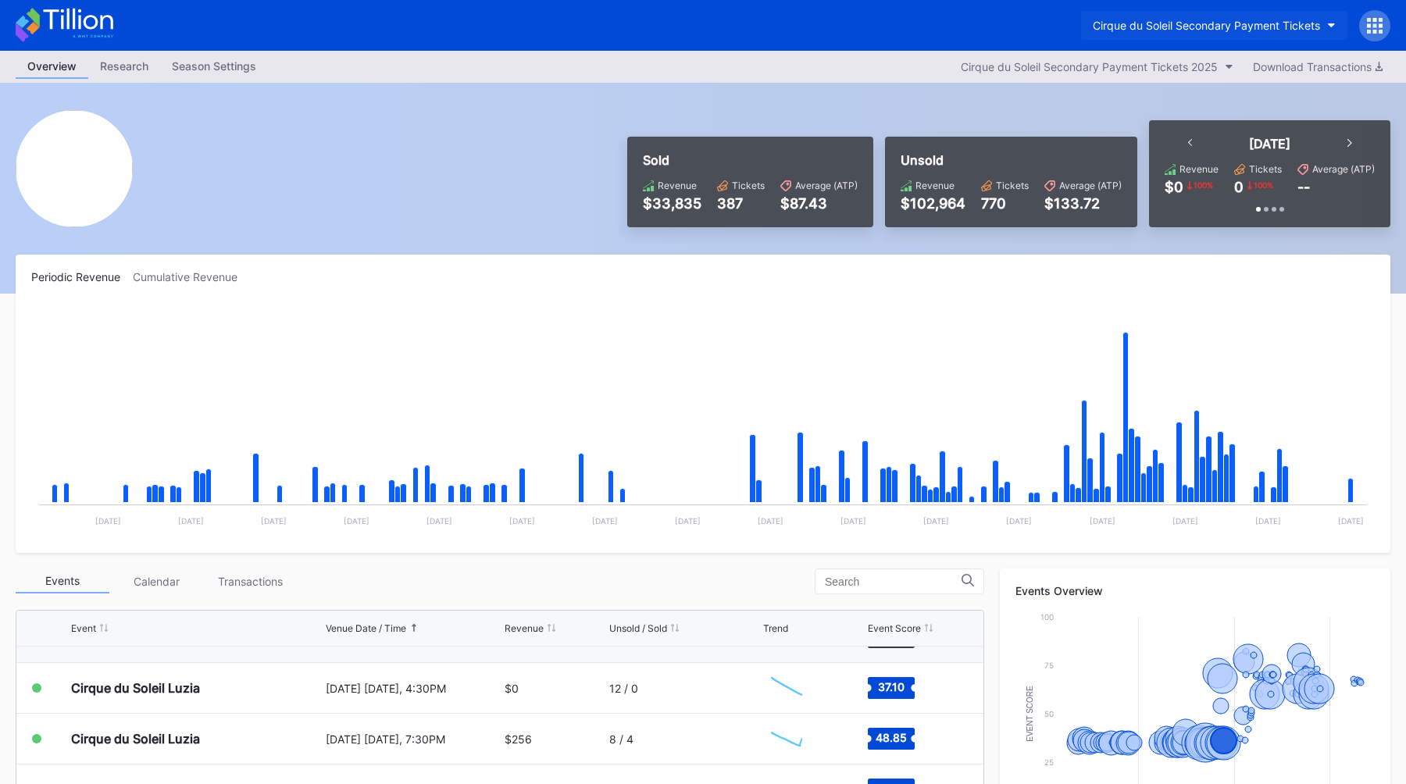
click at [1168, 16] on button "Cirque du Soleil Secondary Payment Tickets" at bounding box center [1214, 25] width 266 height 29
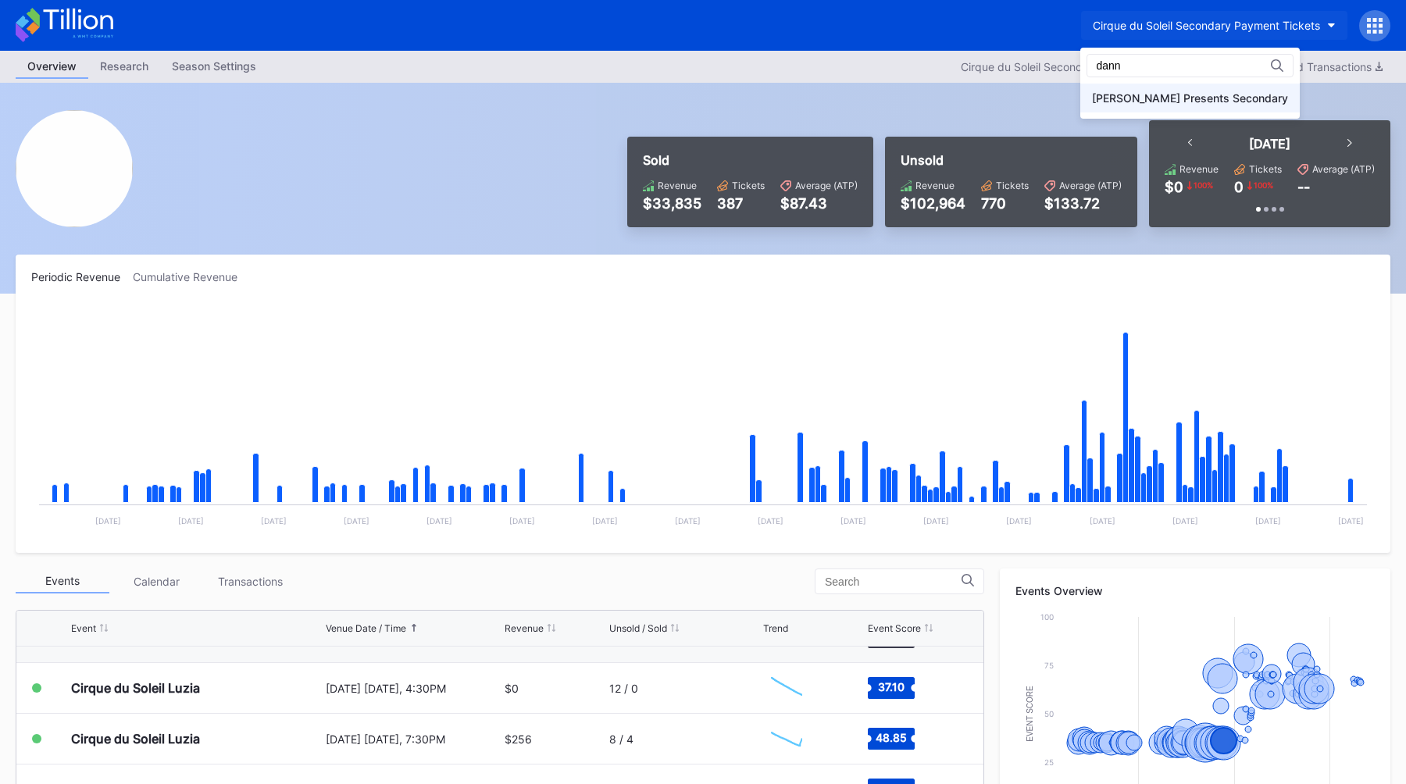
type input "dann"
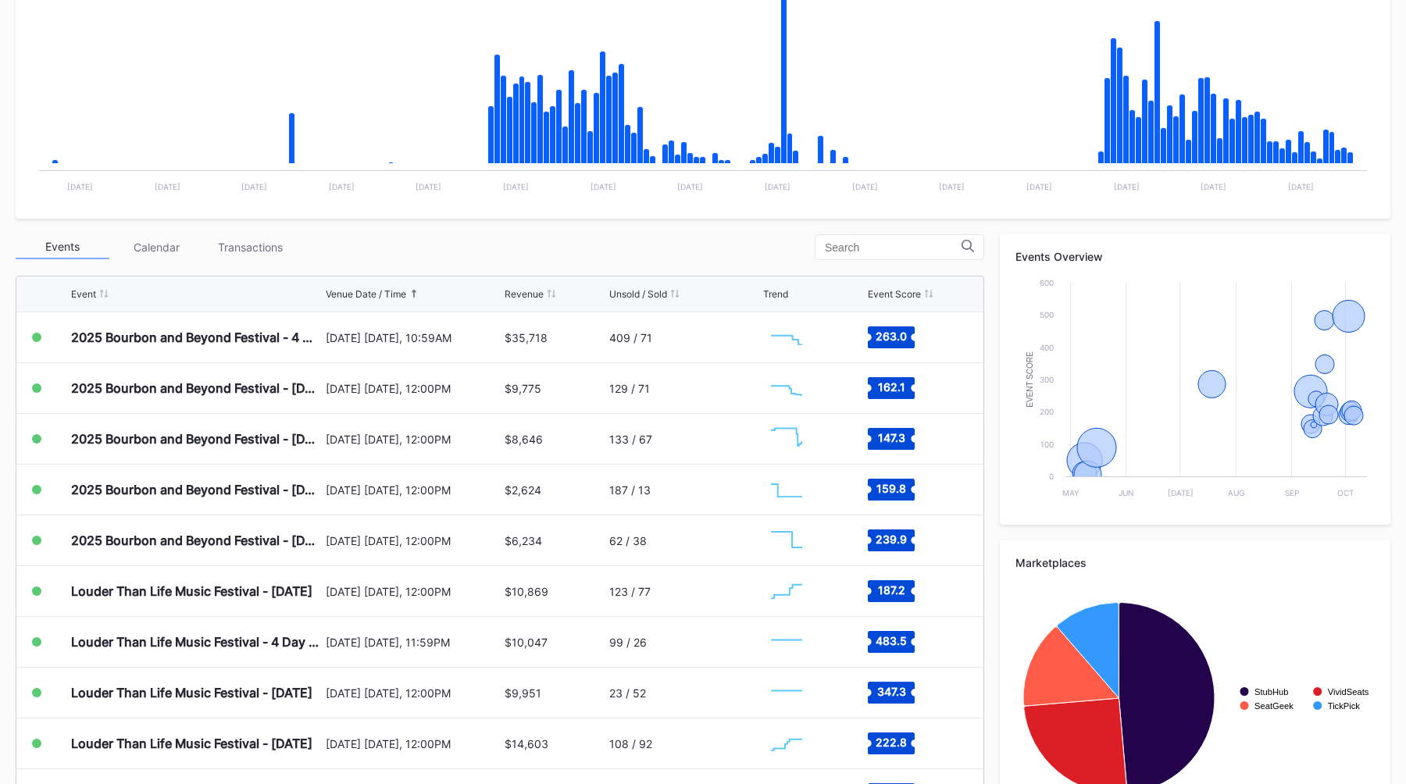
scroll to position [350, 0]
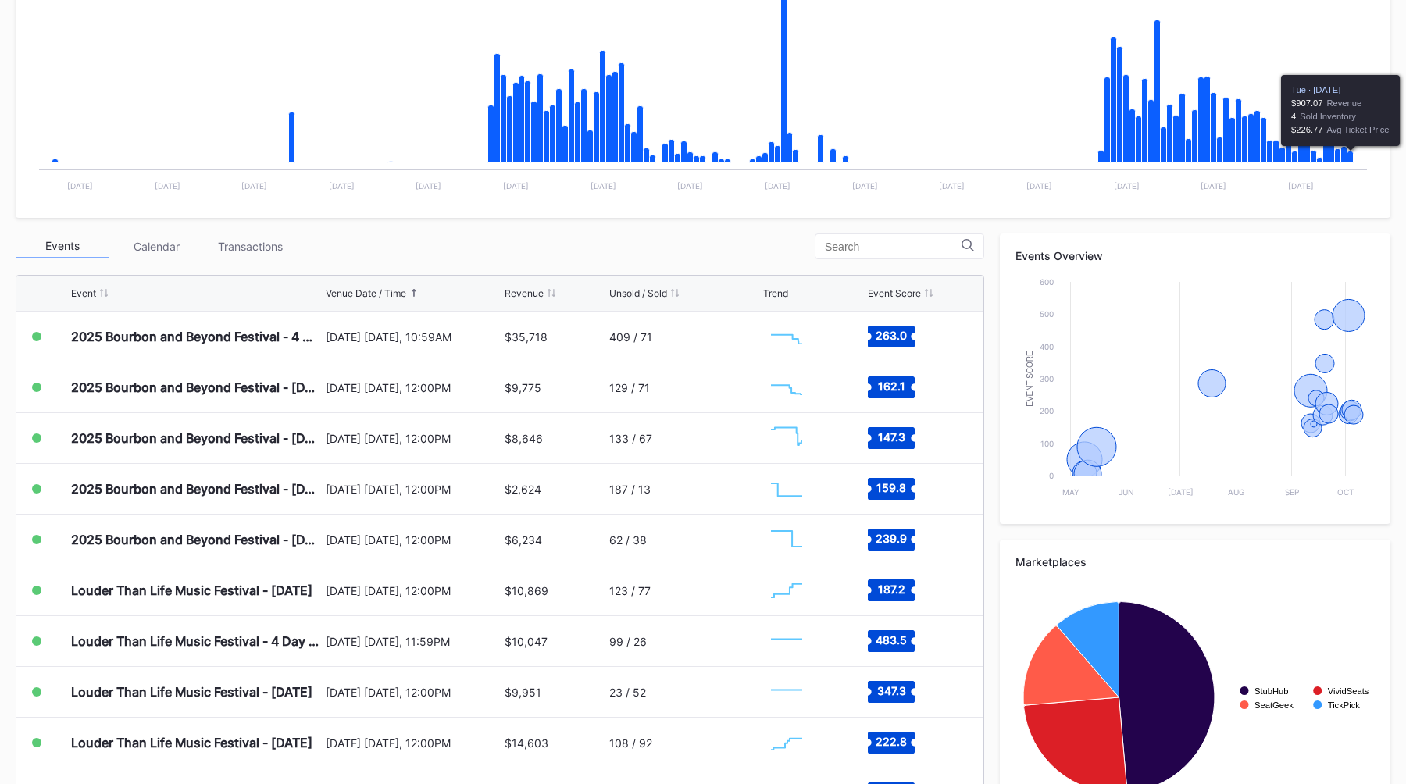
click at [1352, 159] on icon "Chart title" at bounding box center [1350, 158] width 6 height 12
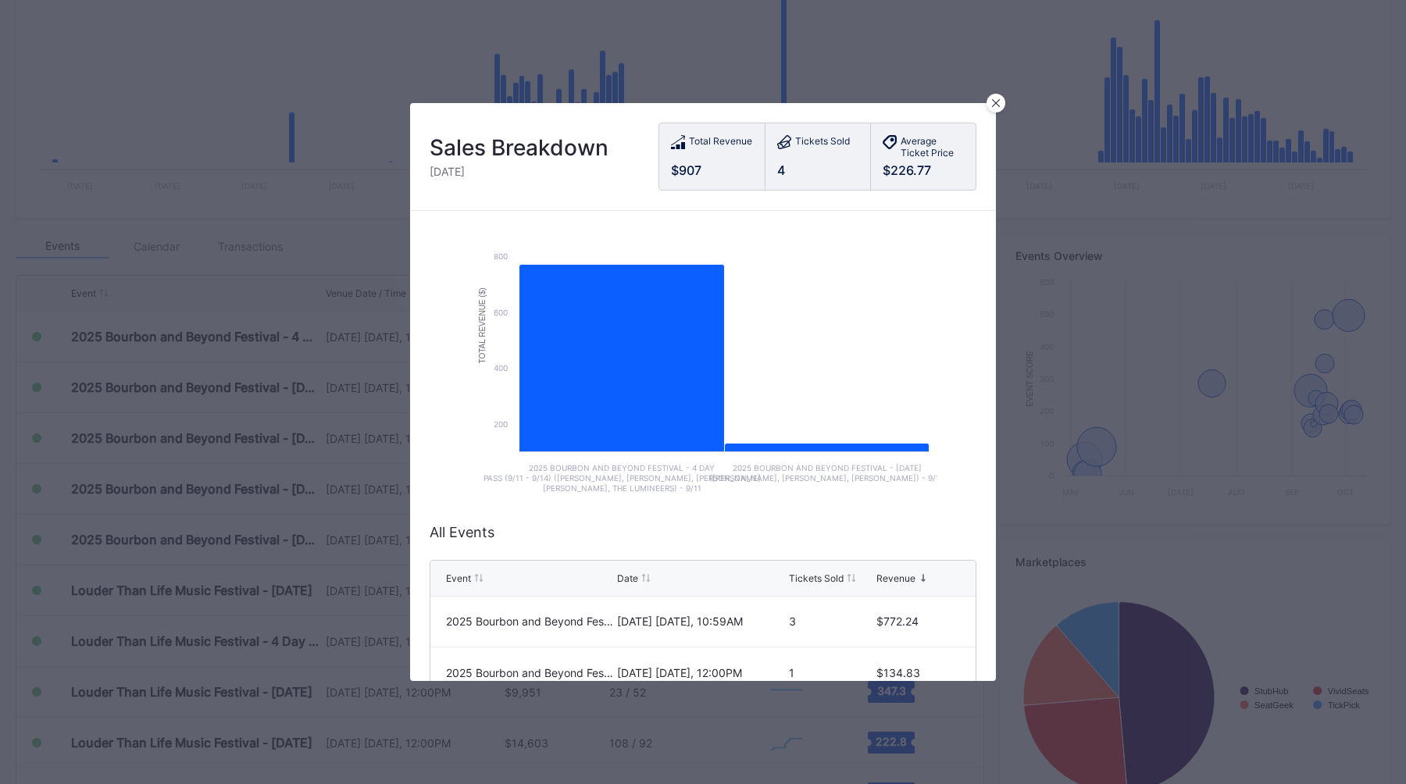
scroll to position [105, 0]
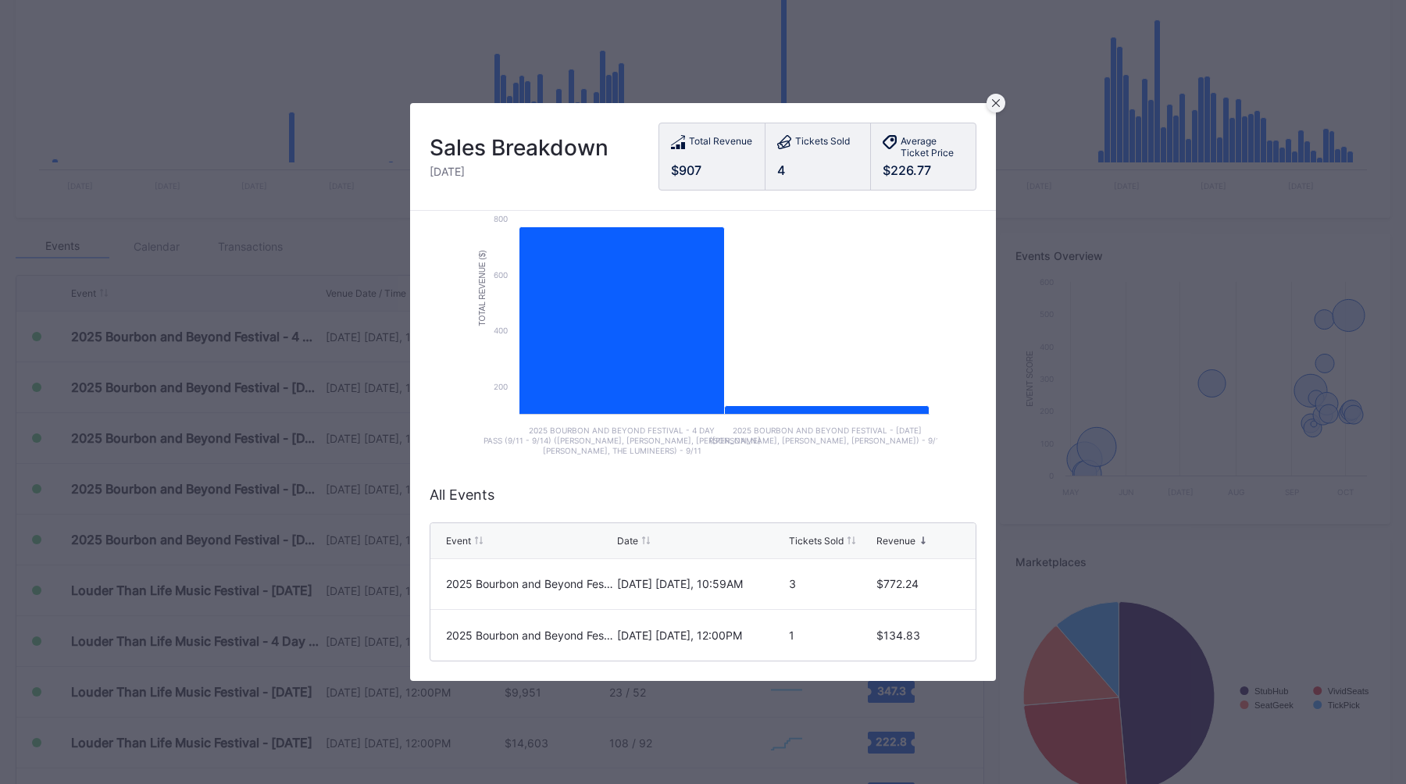
click at [993, 104] on icon at bounding box center [996, 103] width 8 height 8
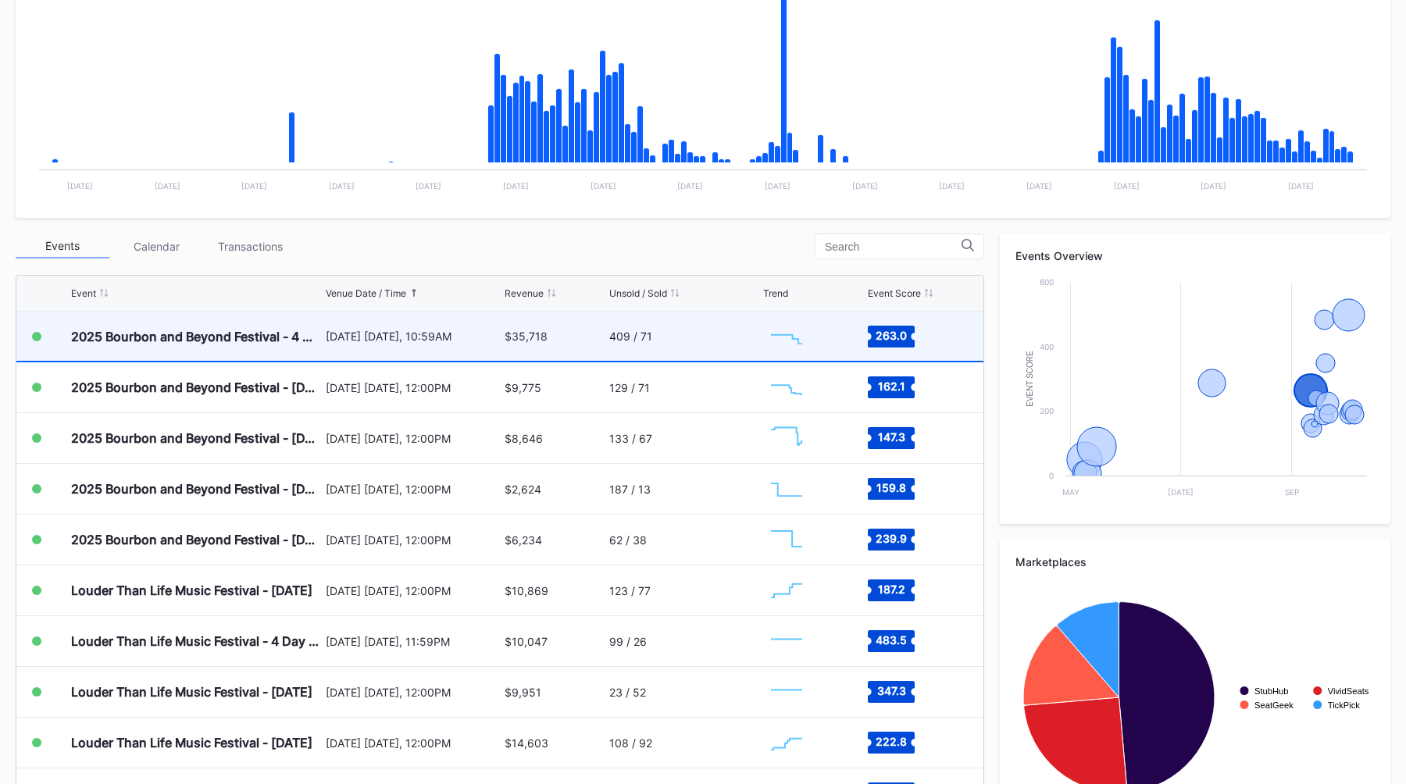
click at [370, 355] on div "[DATE] [DATE], 10:59AM" at bounding box center [414, 336] width 176 height 49
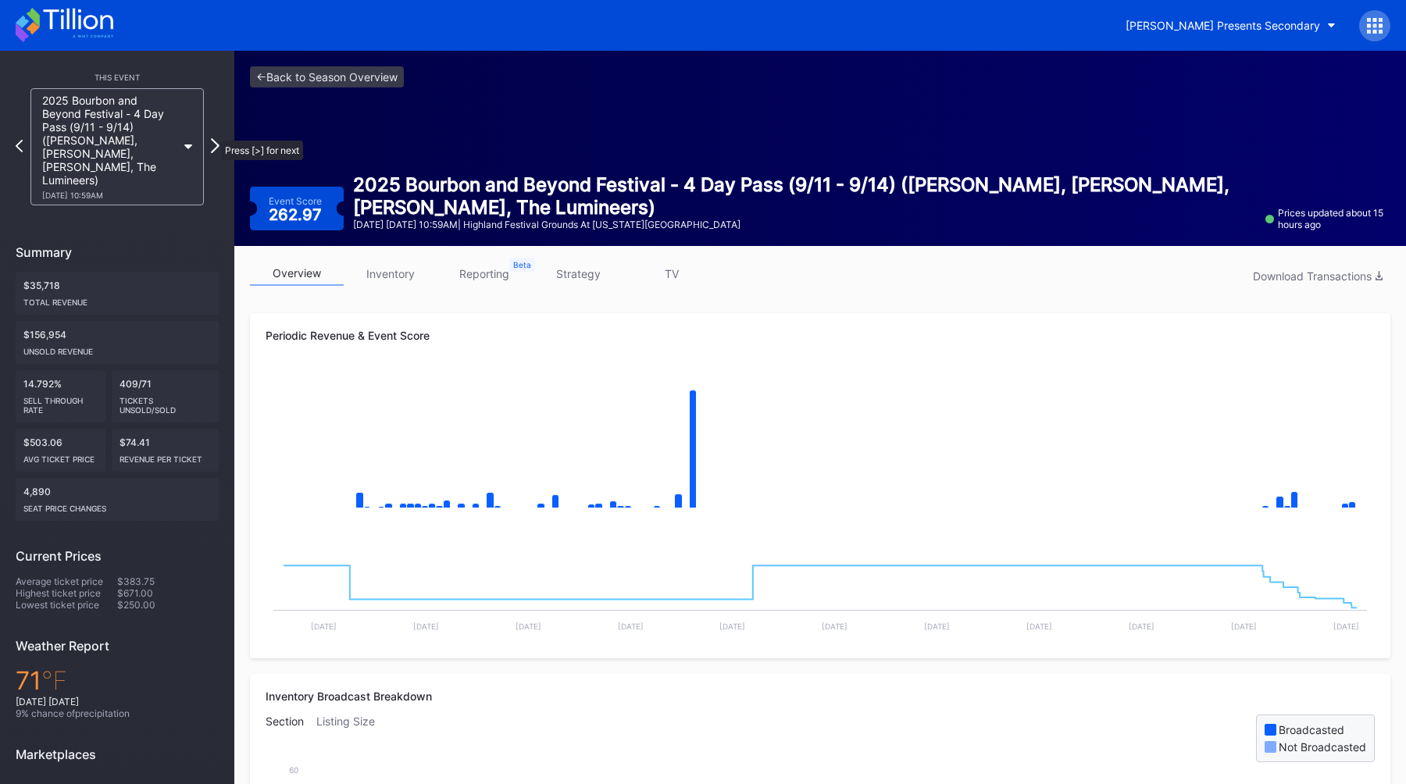
click at [213, 138] on icon at bounding box center [215, 145] width 9 height 15
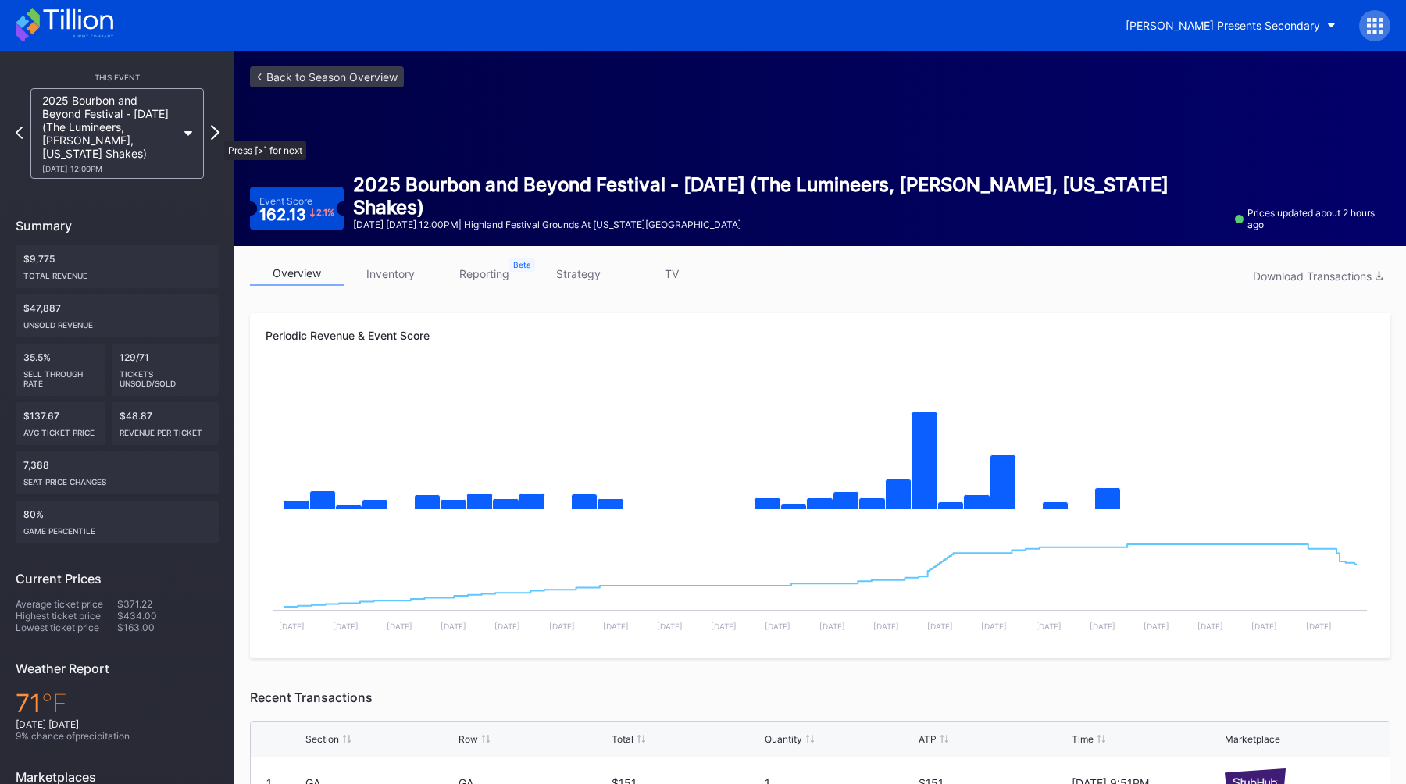
click at [216, 133] on icon at bounding box center [215, 132] width 9 height 15
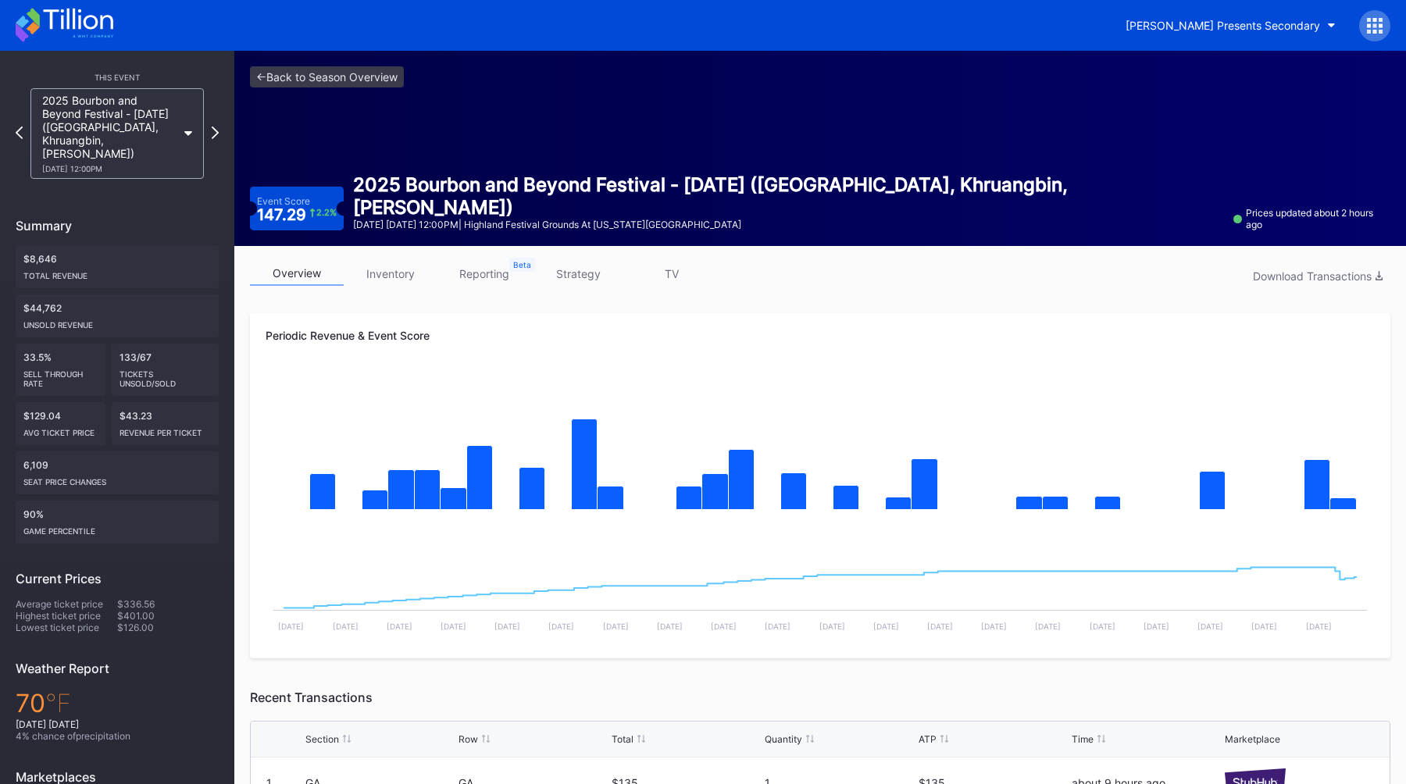
click at [571, 280] on link "strategy" at bounding box center [578, 274] width 94 height 24
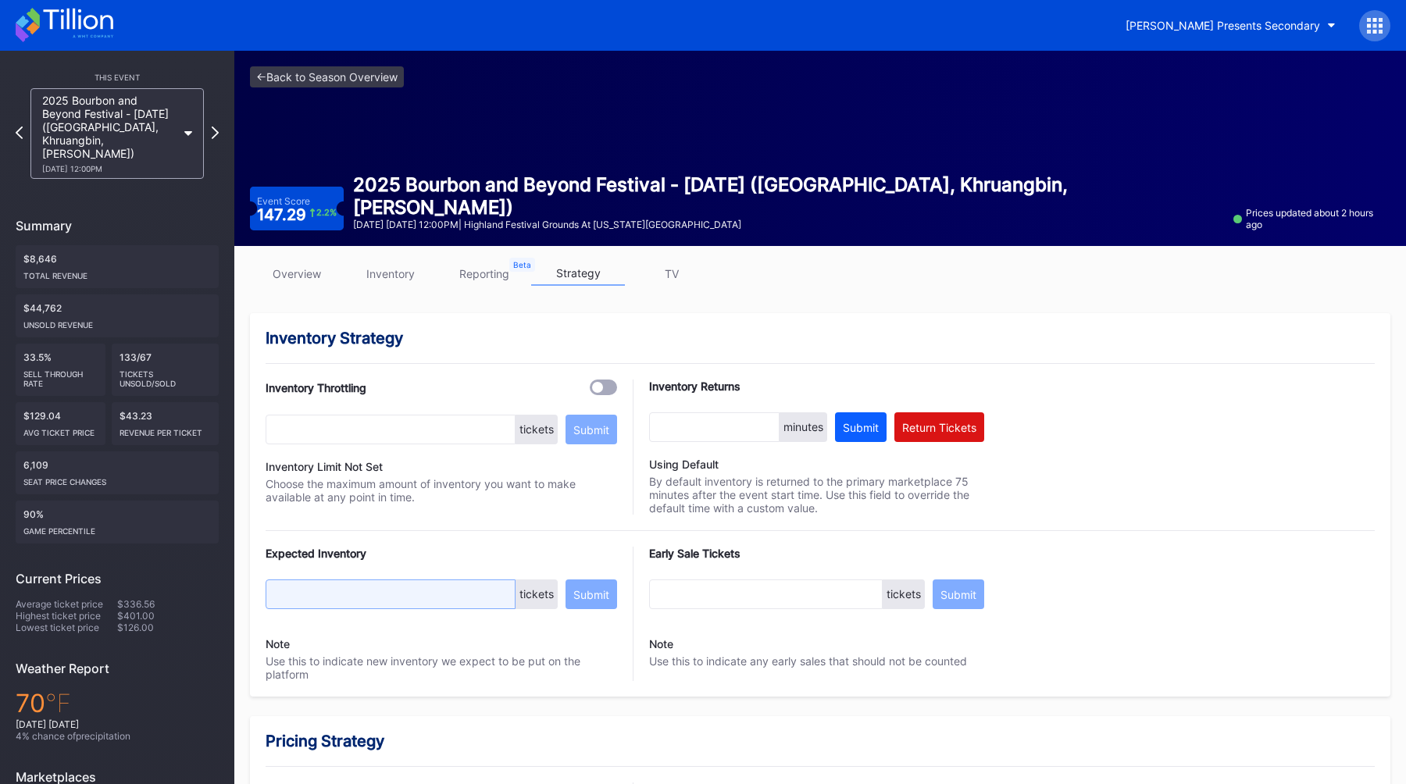
click at [342, 590] on input "text" at bounding box center [391, 594] width 250 height 30
type input "100"
click at [582, 596] on div "Submit" at bounding box center [591, 594] width 36 height 13
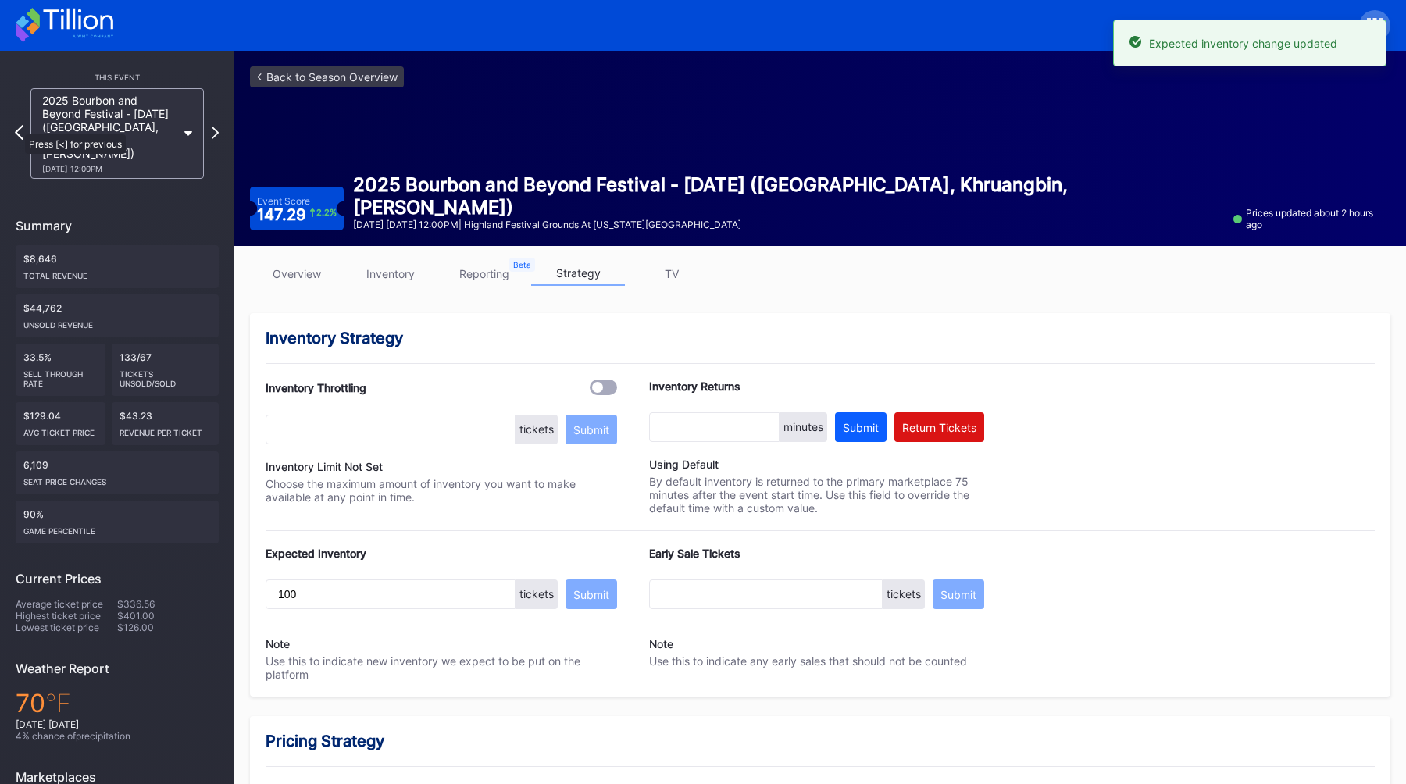
click at [17, 127] on icon at bounding box center [19, 132] width 9 height 15
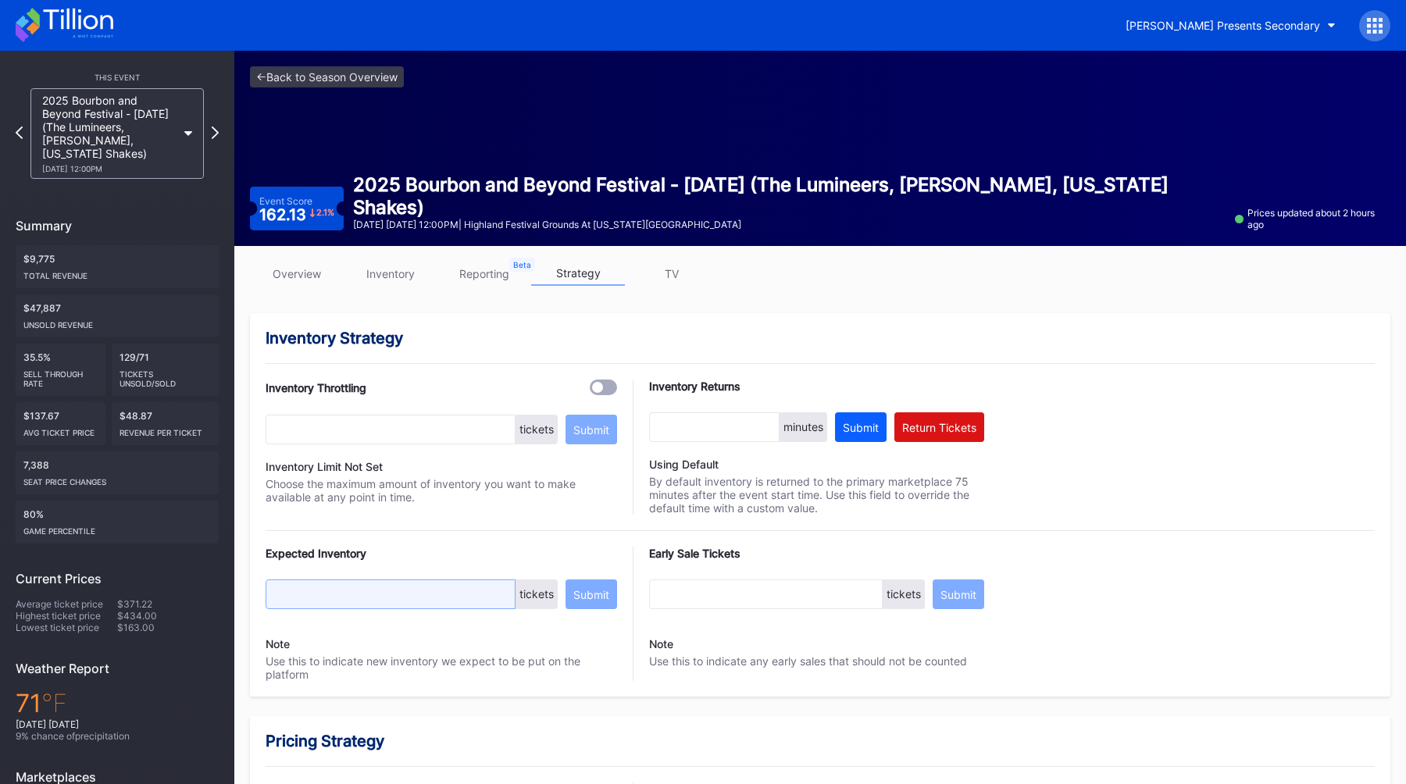
click at [371, 586] on input "text" at bounding box center [391, 594] width 250 height 30
type input "100"
click at [582, 592] on div "Submit" at bounding box center [591, 594] width 36 height 13
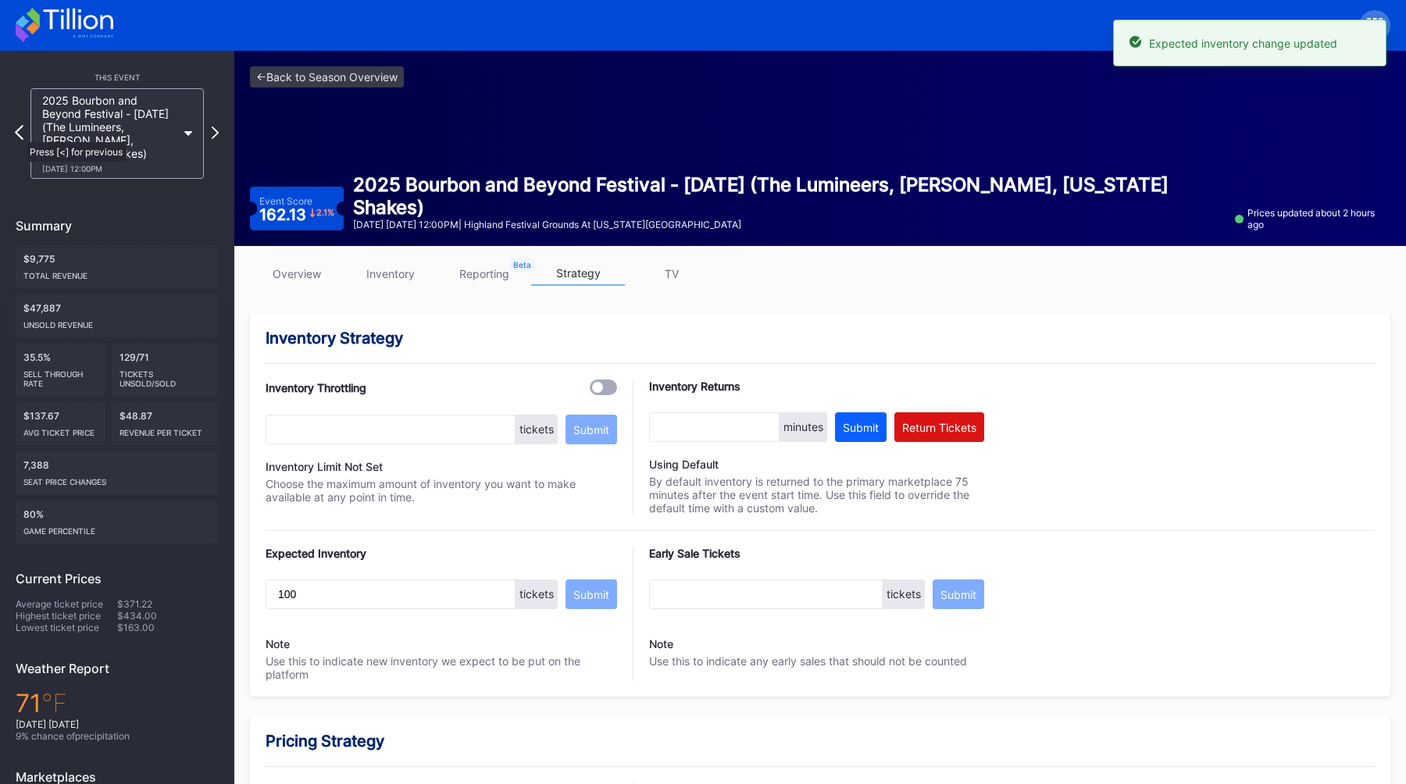
click at [20, 134] on icon at bounding box center [19, 132] width 9 height 15
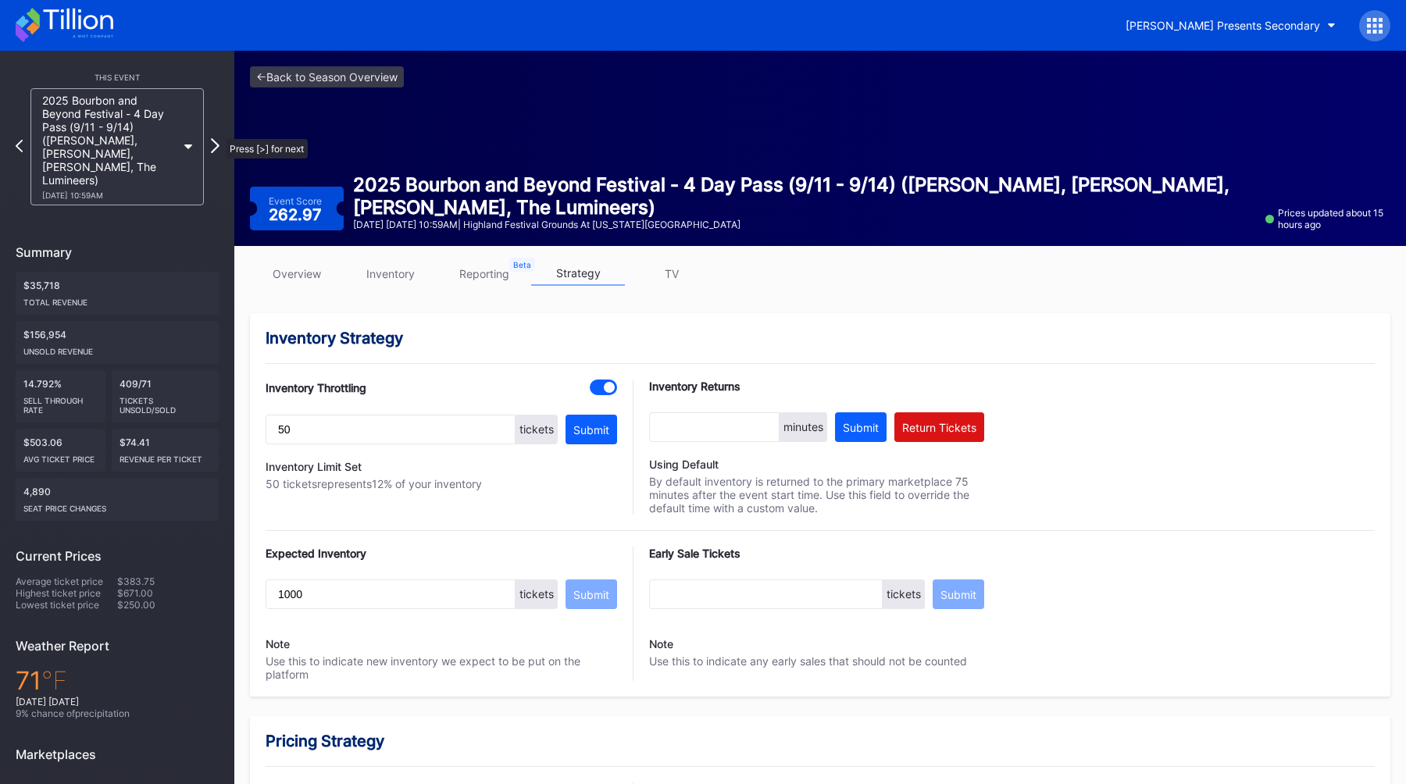
click at [218, 138] on icon at bounding box center [215, 145] width 9 height 15
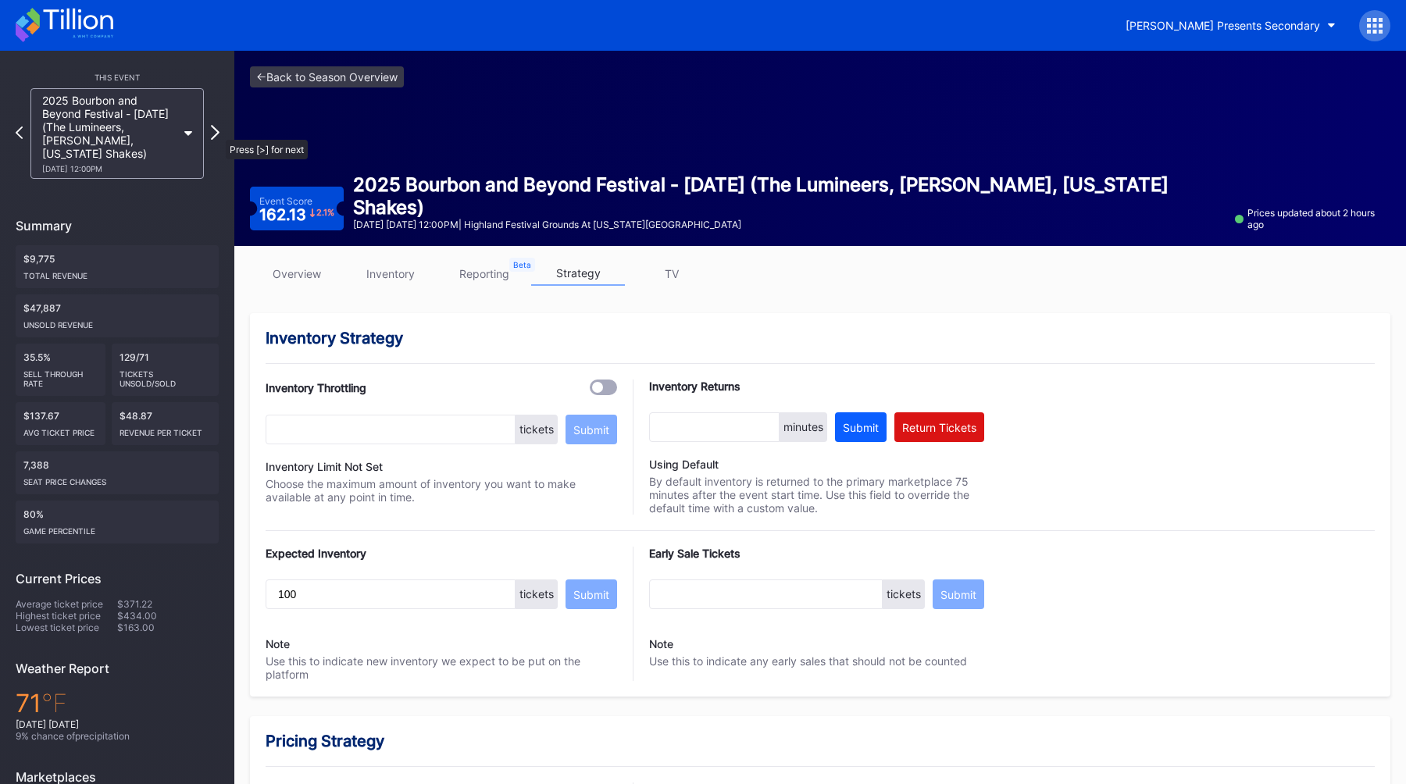
click at [216, 133] on icon at bounding box center [215, 132] width 9 height 15
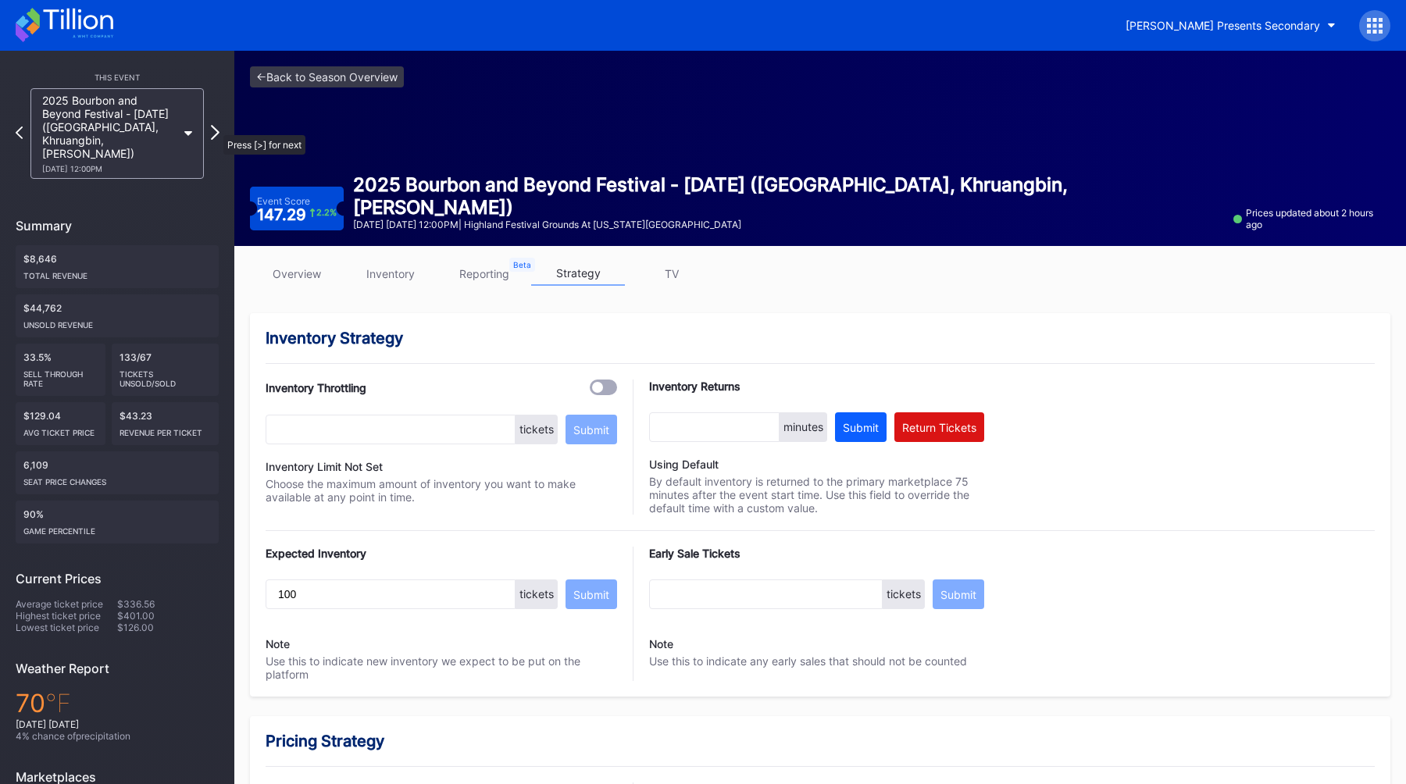
click at [216, 127] on icon at bounding box center [215, 132] width 9 height 15
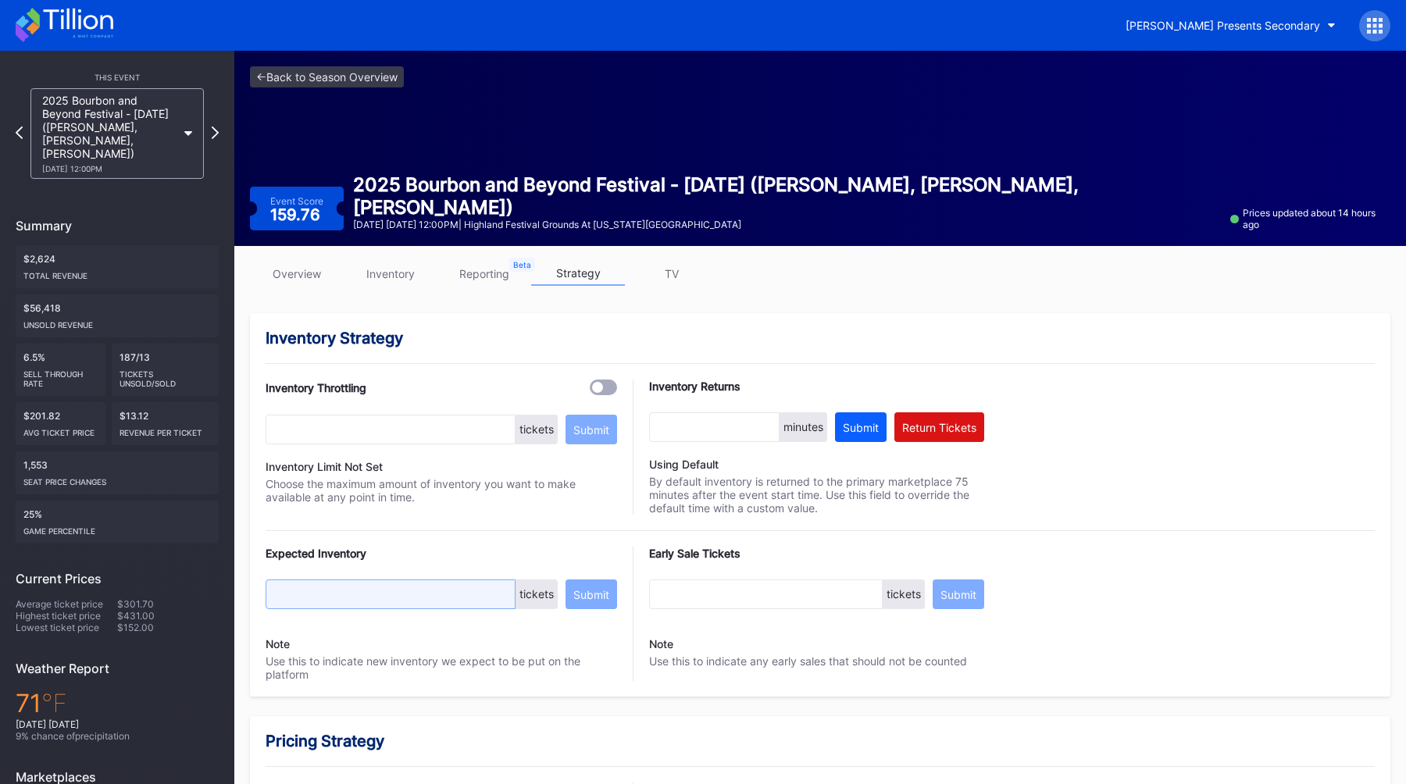
click at [307, 605] on input "text" at bounding box center [391, 594] width 250 height 30
type input "100"
click at [570, 590] on button "Submit" at bounding box center [591, 594] width 52 height 30
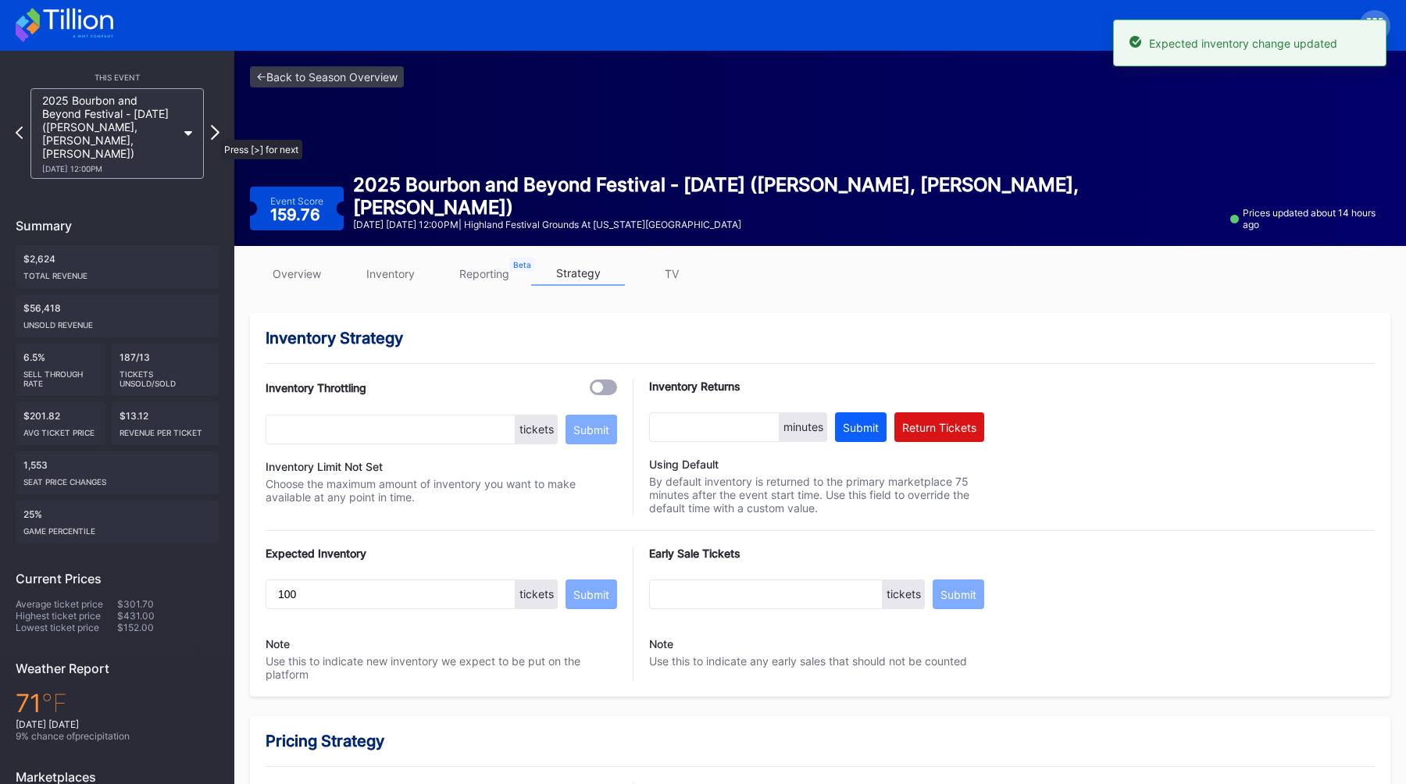
click at [212, 132] on icon at bounding box center [215, 132] width 9 height 15
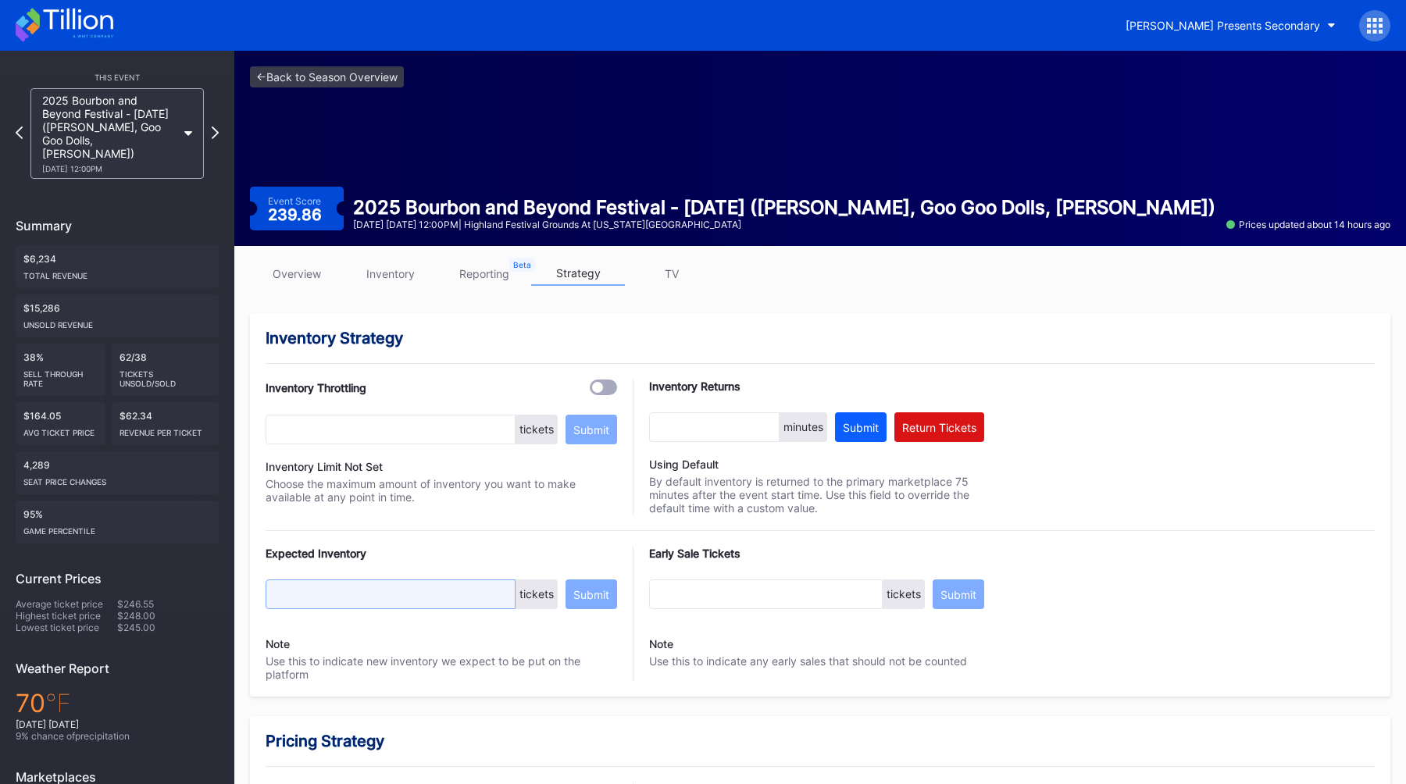
click at [336, 594] on input "text" at bounding box center [391, 594] width 250 height 30
type input "50"
click at [598, 594] on div "Submit" at bounding box center [591, 594] width 36 height 13
click at [319, 271] on link "overview" at bounding box center [297, 274] width 94 height 24
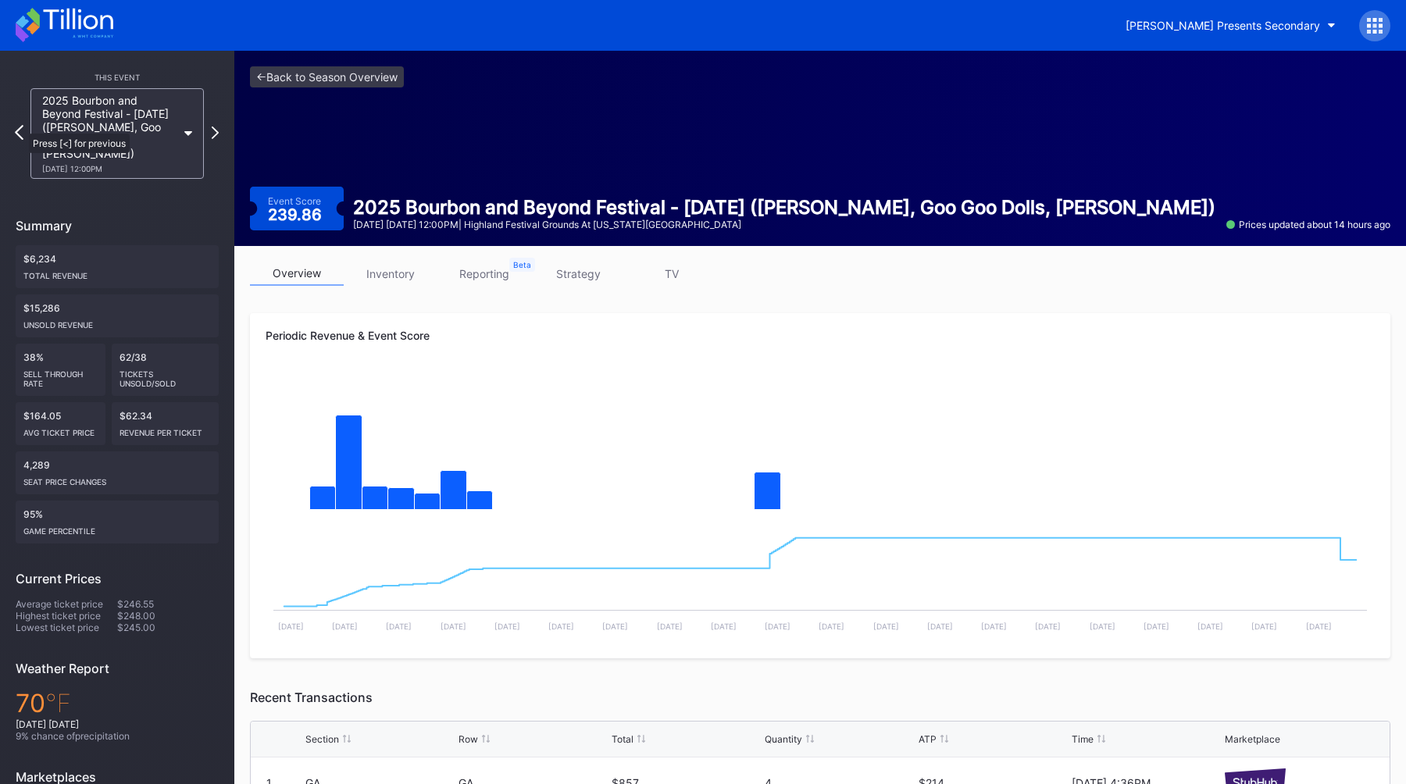
click at [21, 126] on icon at bounding box center [19, 132] width 9 height 15
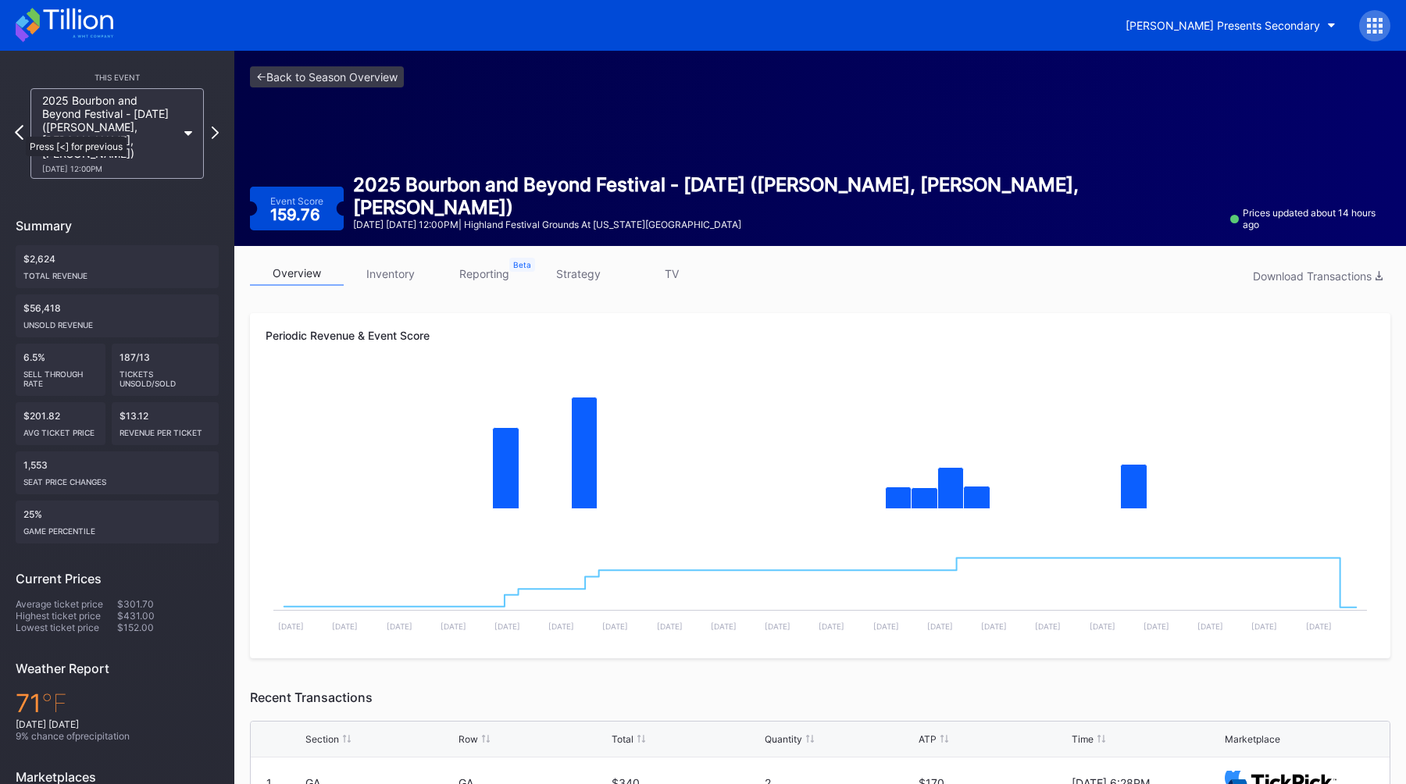
click at [18, 129] on icon at bounding box center [19, 132] width 9 height 15
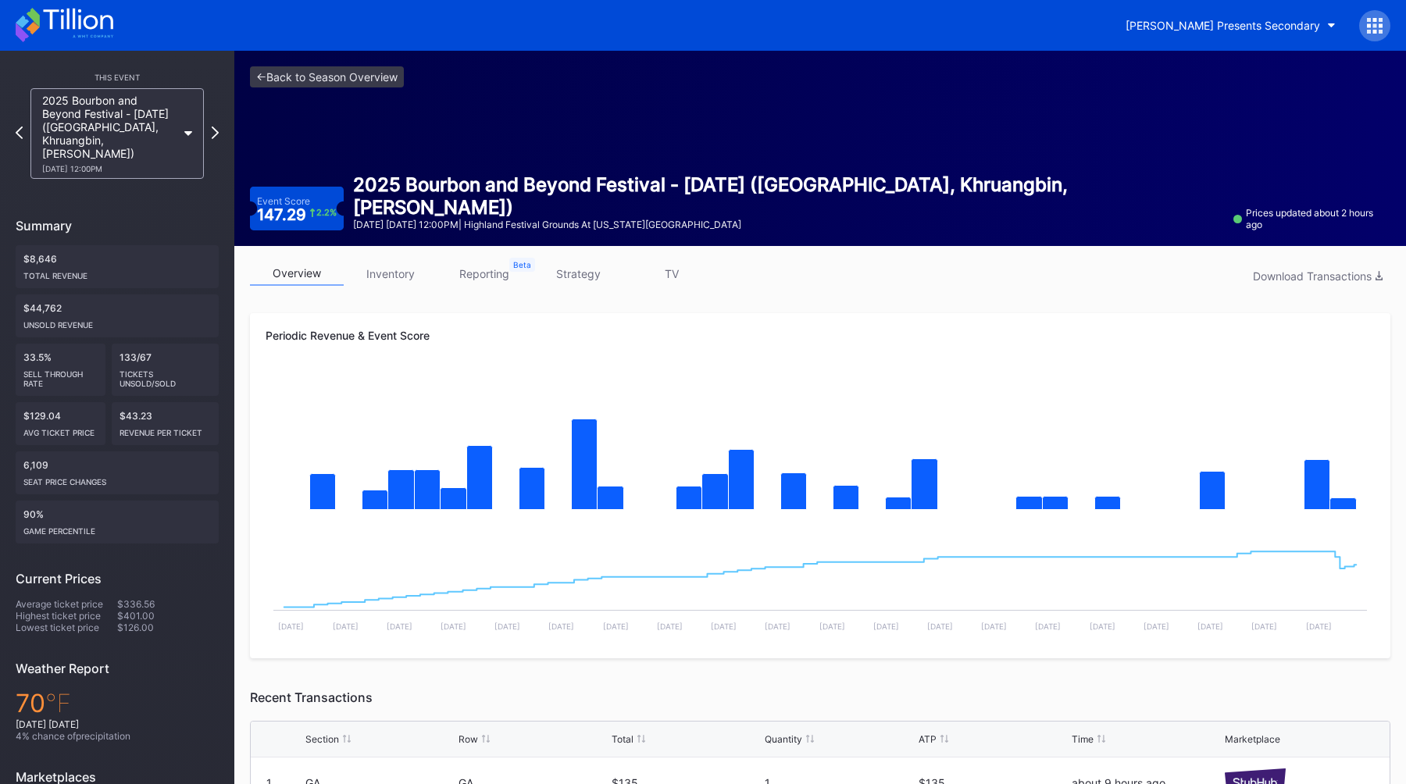
click at [345, 120] on div "<- Back to Season Overview Event Score 147.29 2.2 % 2025 Bourbon and Beyond Fes…" at bounding box center [819, 148] width 1171 height 195
click at [306, 84] on link "<- Back to Season Overview" at bounding box center [327, 76] width 154 height 21
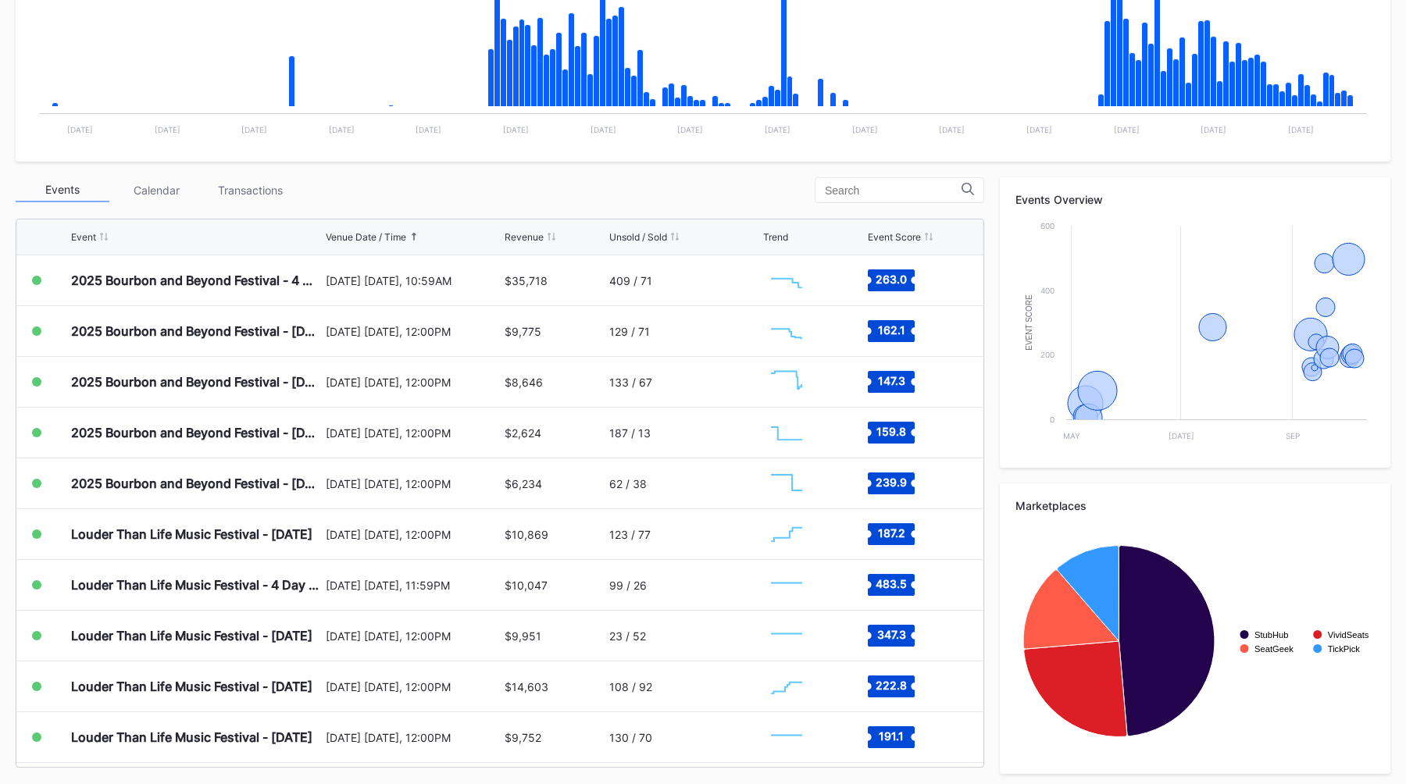
scroll to position [412, 0]
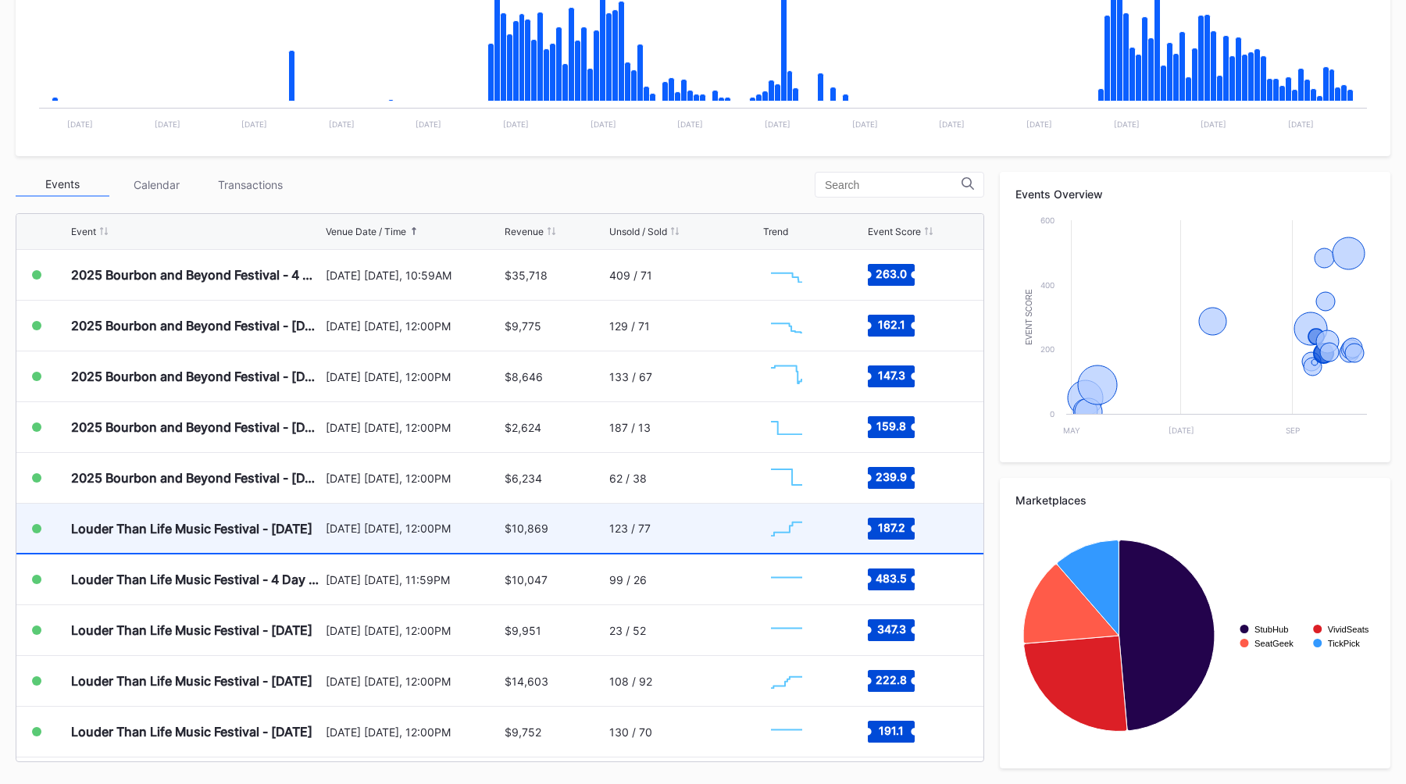
click at [341, 523] on div "[DATE] [DATE], 12:00PM" at bounding box center [414, 528] width 176 height 13
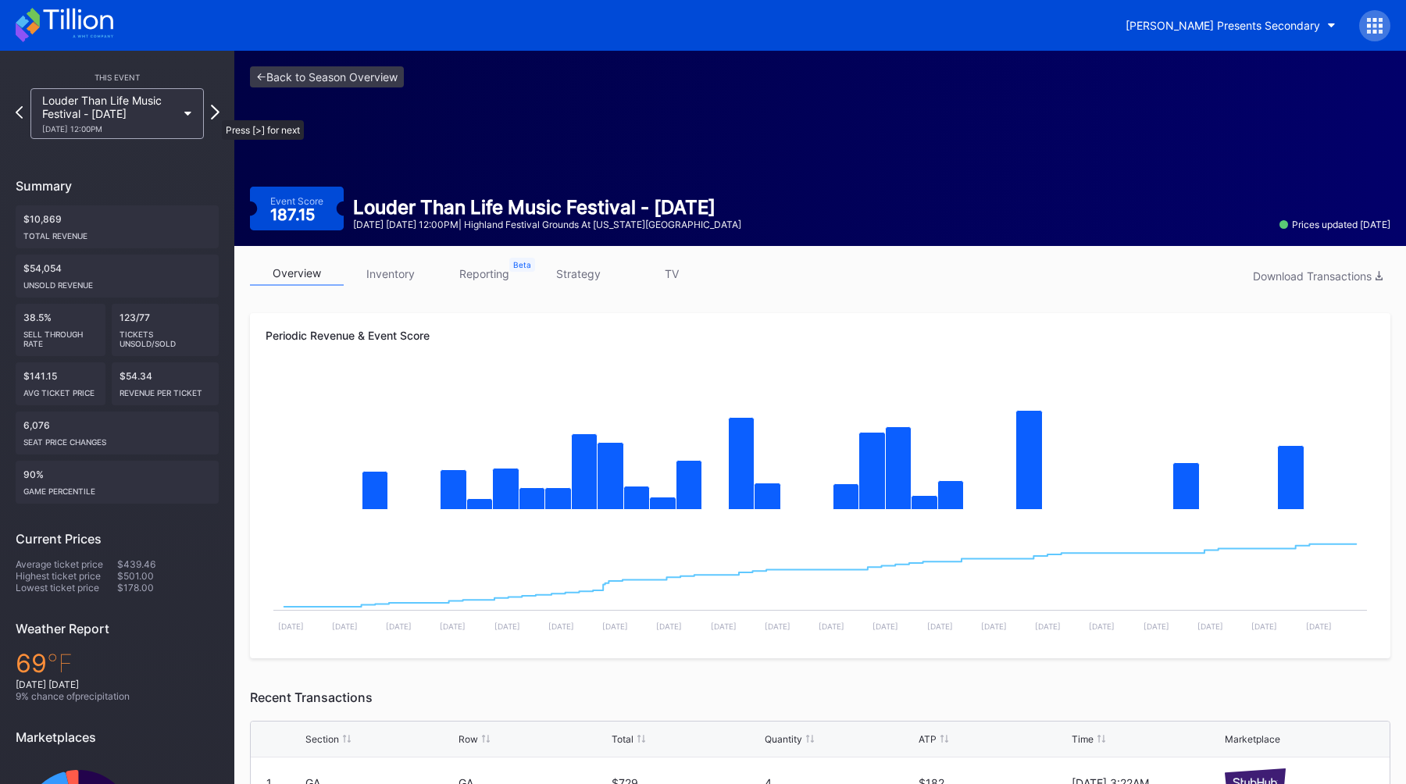
click at [216, 112] on icon at bounding box center [215, 112] width 9 height 15
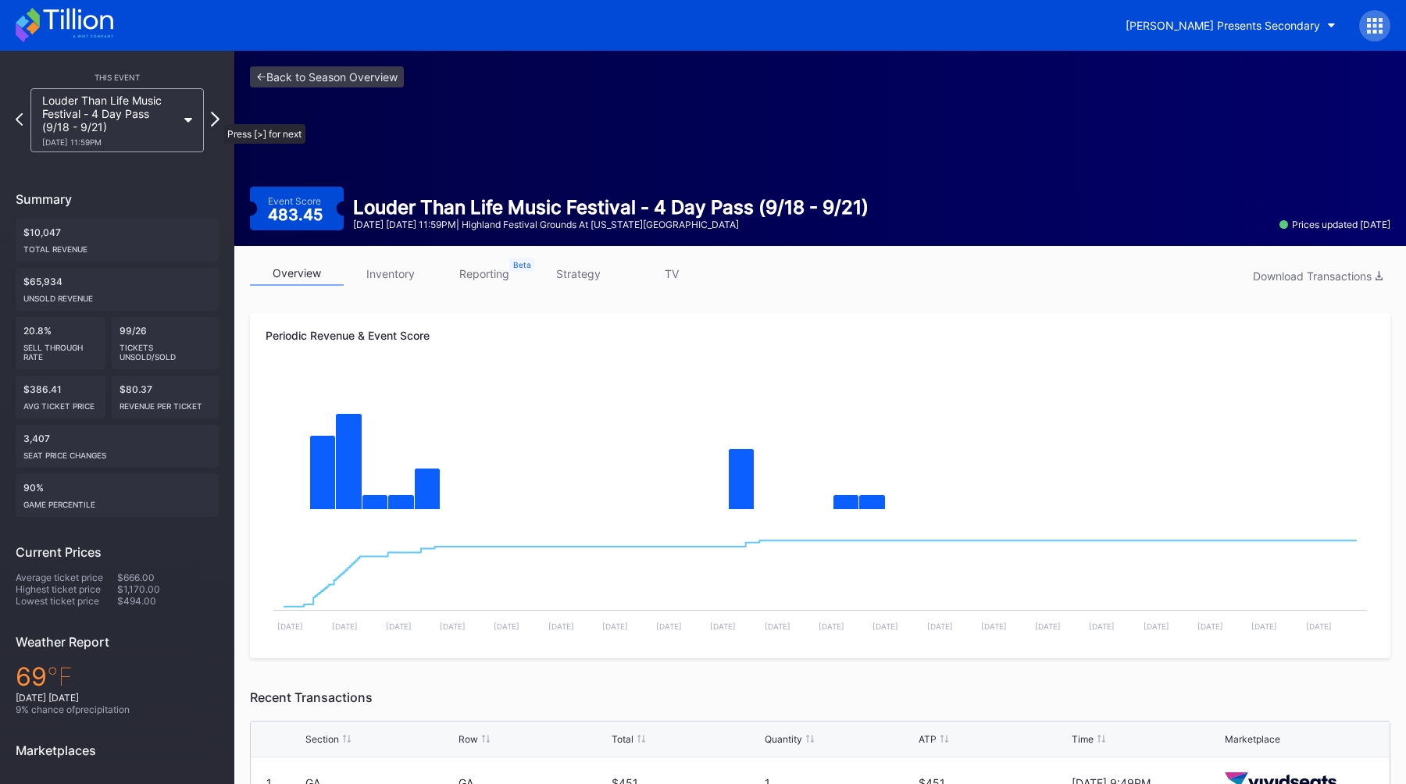
click at [216, 116] on icon at bounding box center [215, 119] width 9 height 15
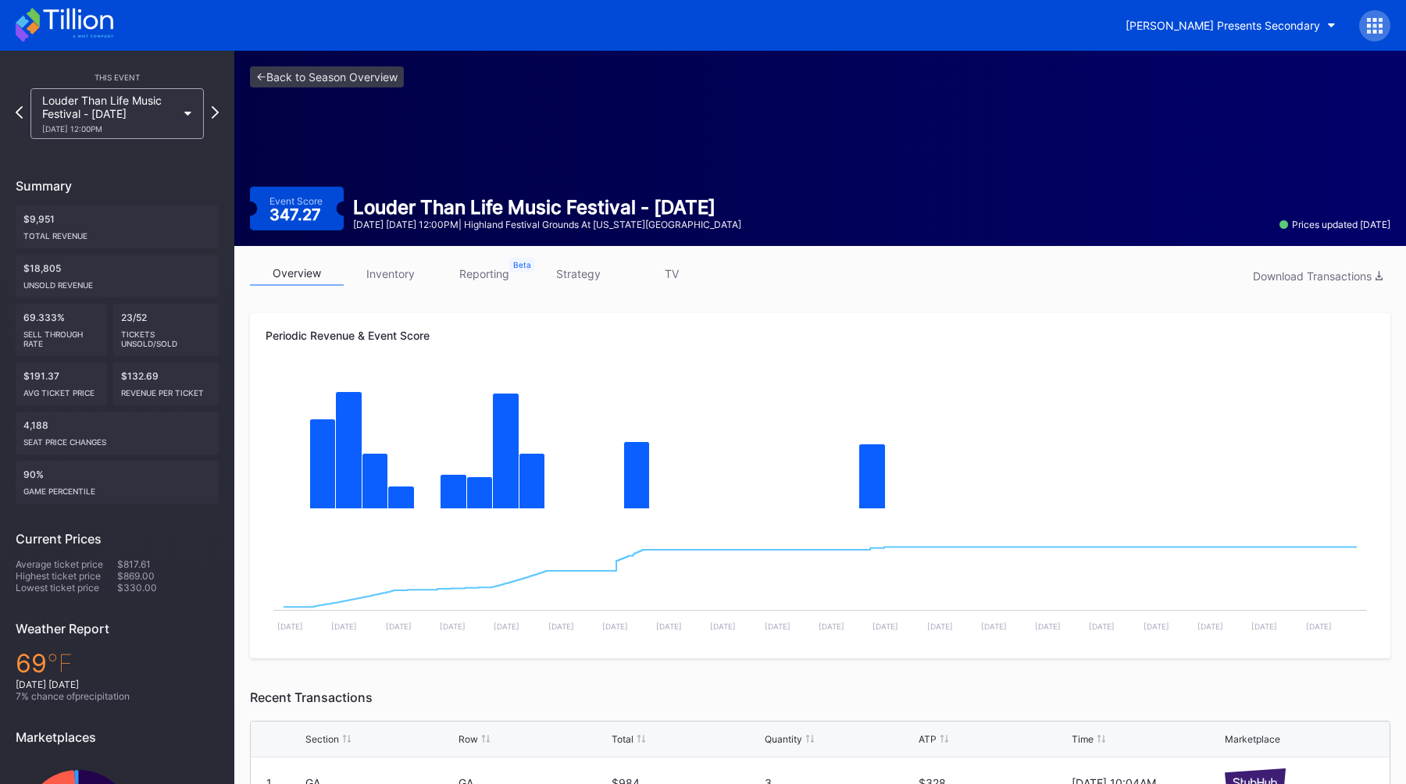
click at [216, 116] on icon at bounding box center [215, 112] width 7 height 12
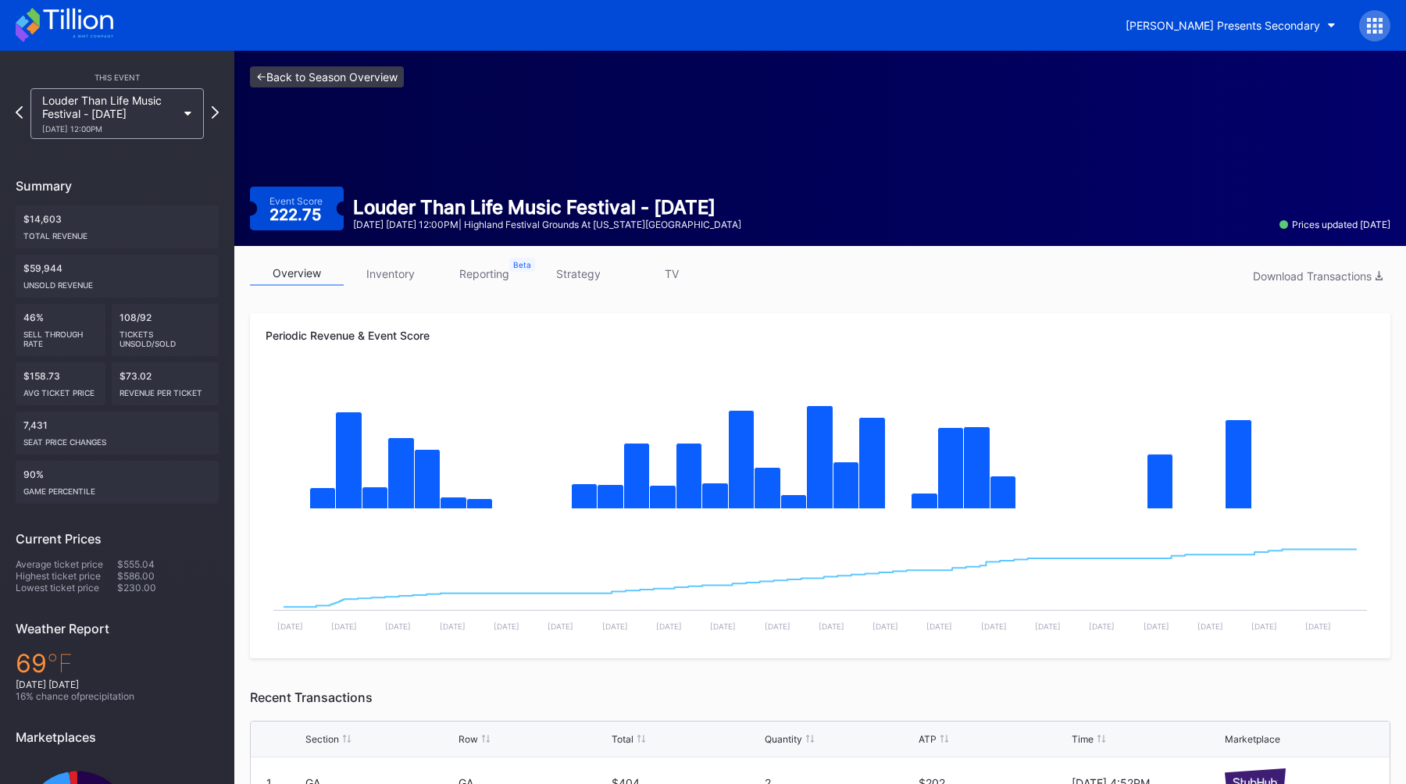
click at [272, 77] on link "<- Back to Season Overview" at bounding box center [327, 76] width 154 height 21
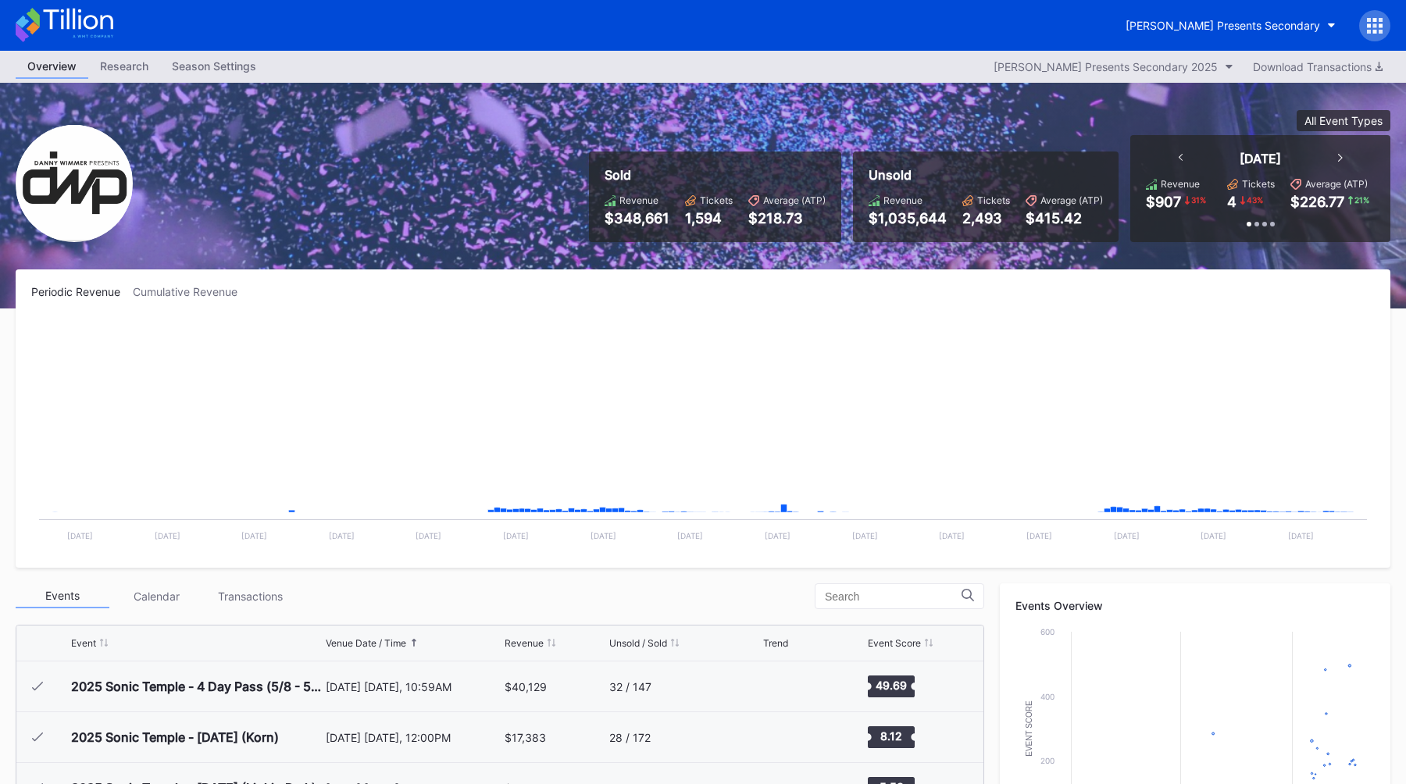
scroll to position [254, 0]
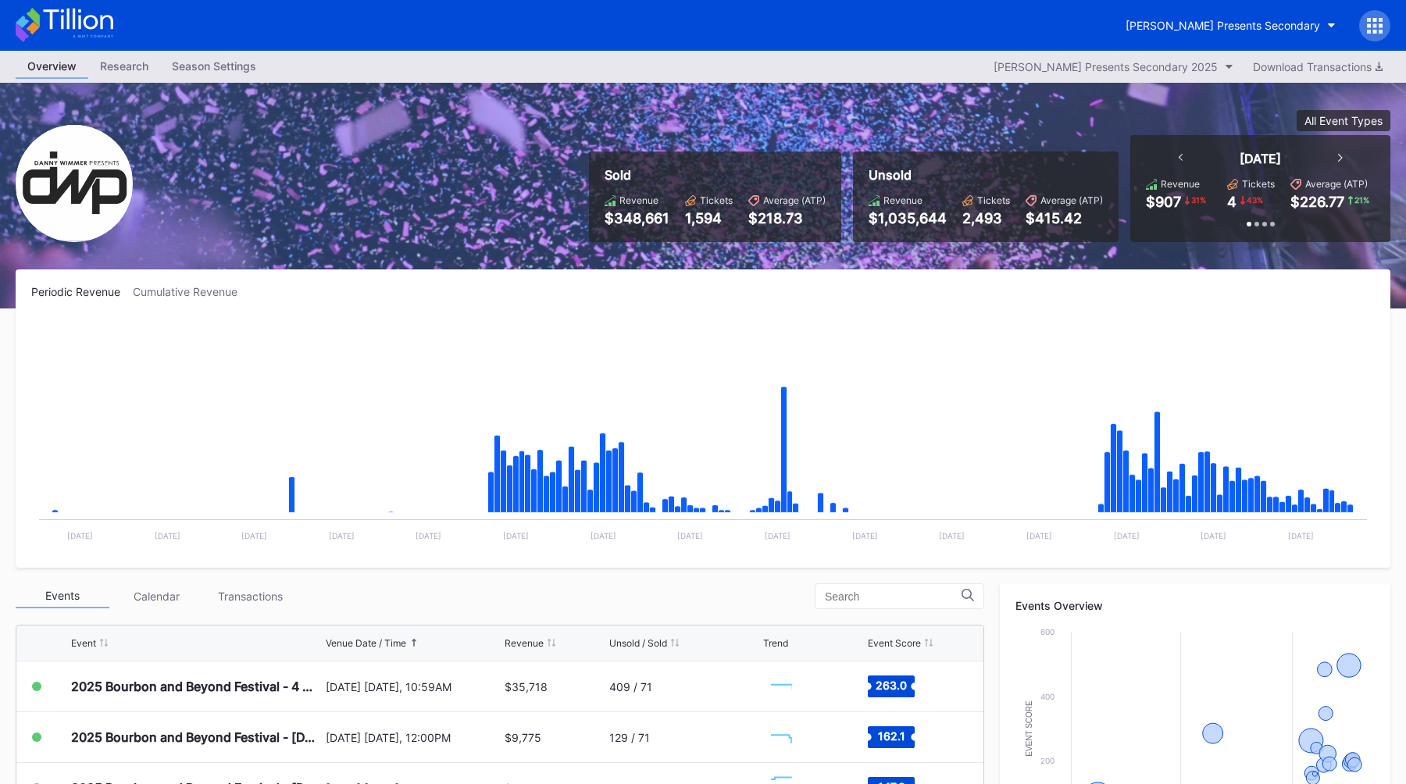
click at [365, 112] on div "Sold Revenue $348,661 Tickets 1,594 Average (ATP) $218.73 Unsold Revenue $1,035…" at bounding box center [703, 196] width 1406 height 226
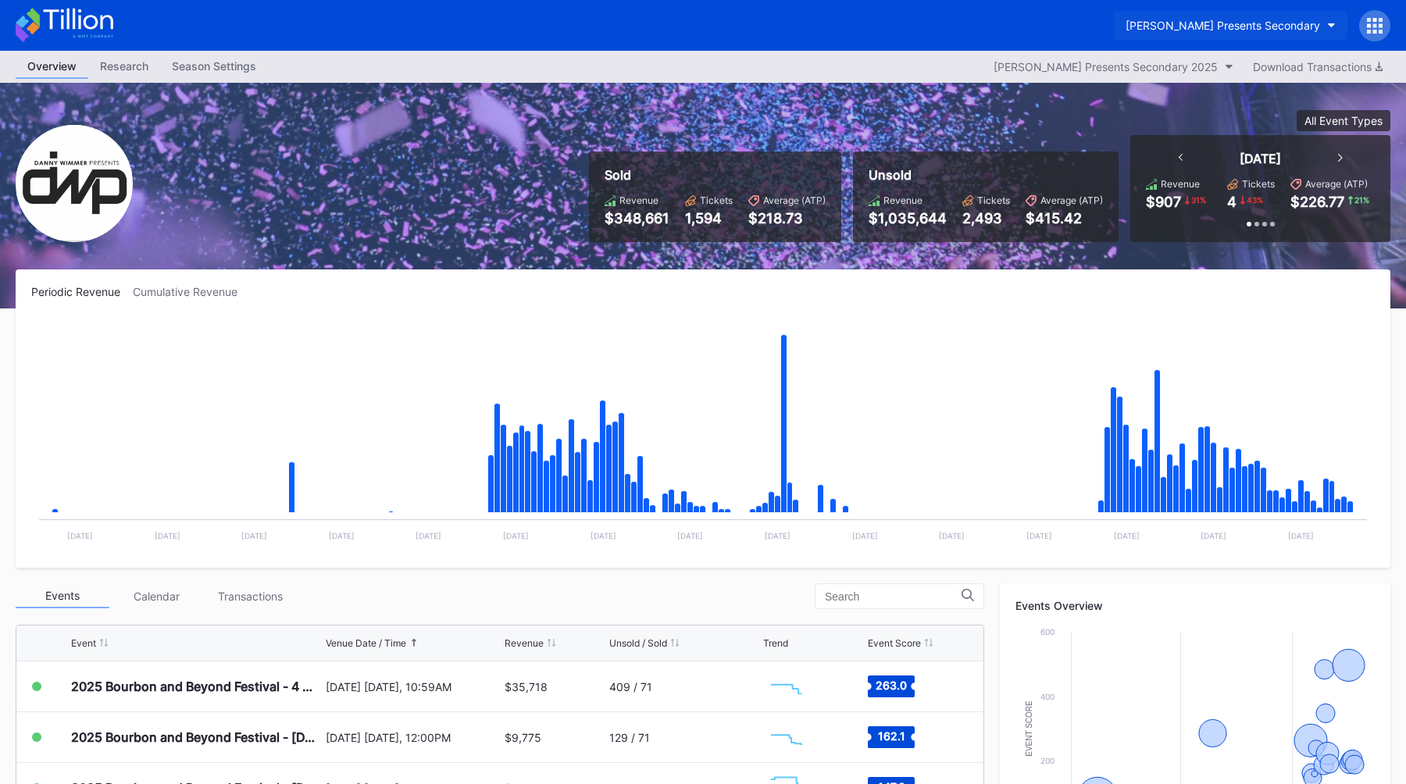
click at [1221, 26] on div "[PERSON_NAME] Presents Secondary" at bounding box center [1222, 25] width 194 height 13
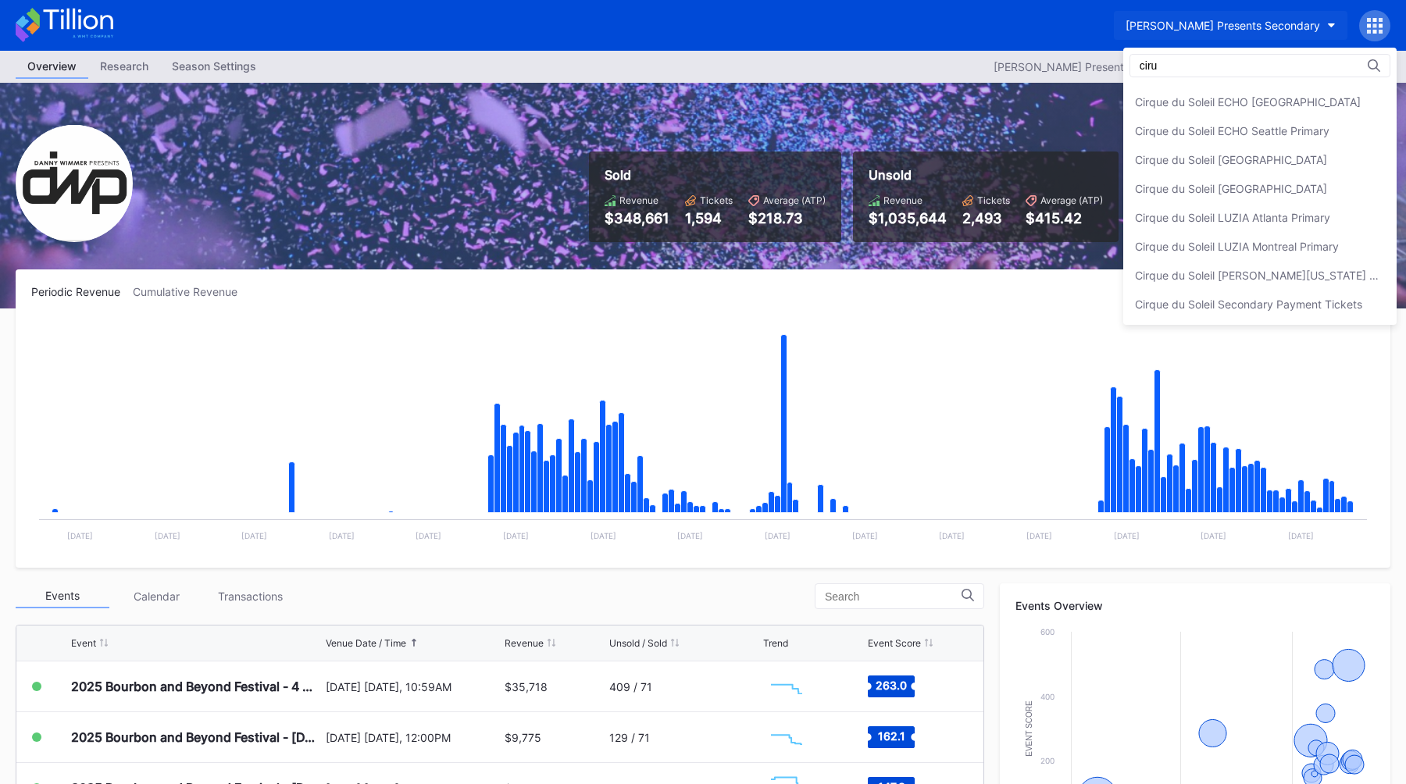
scroll to position [0, 0]
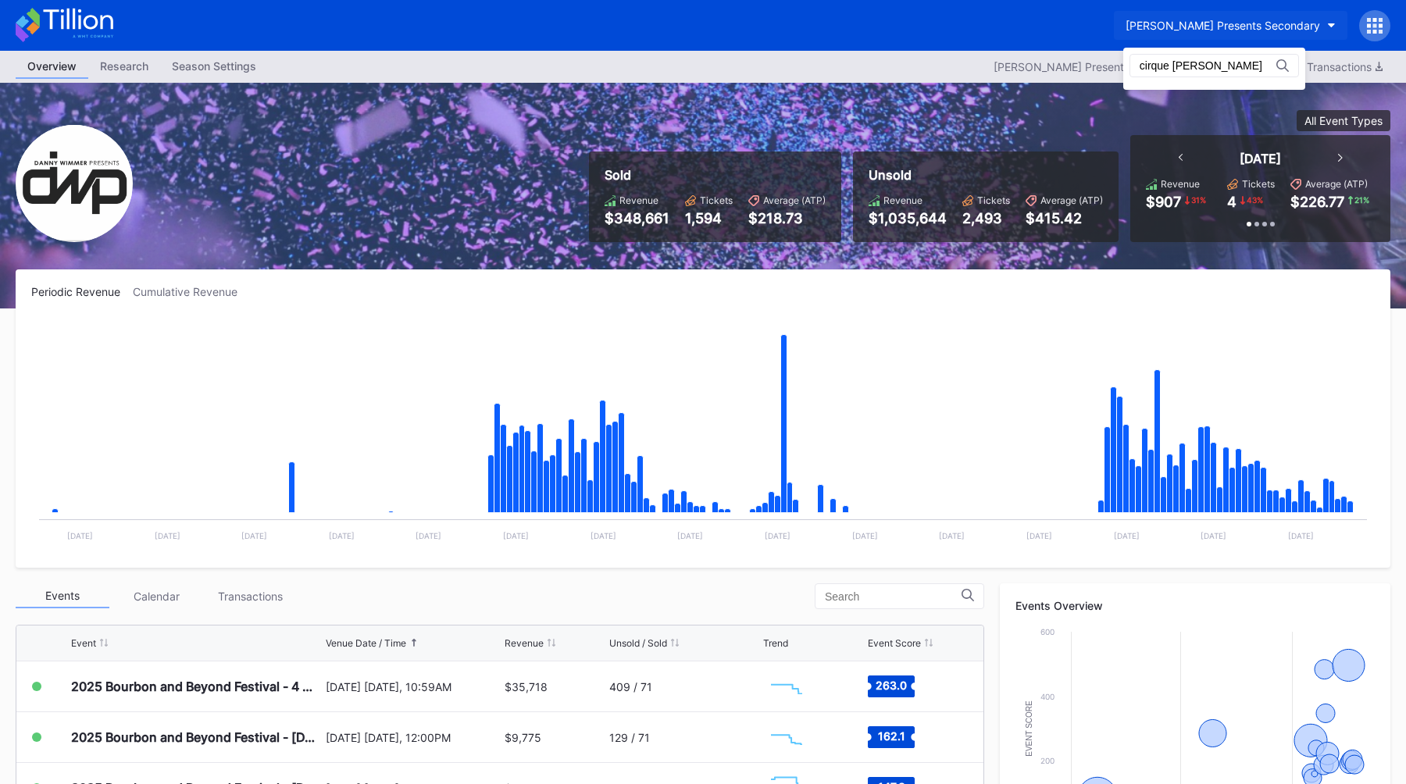
type input "cirque lu"
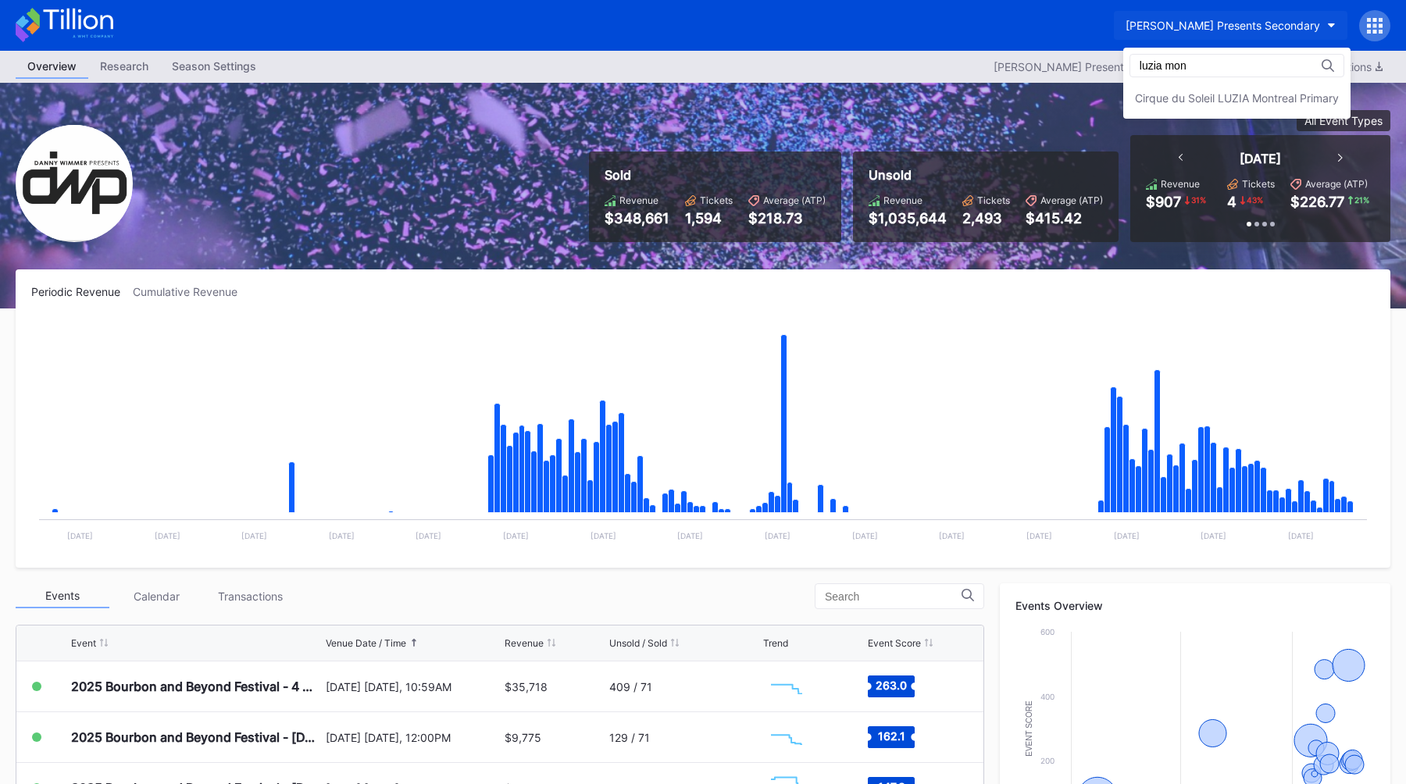
type input "luzia mon"
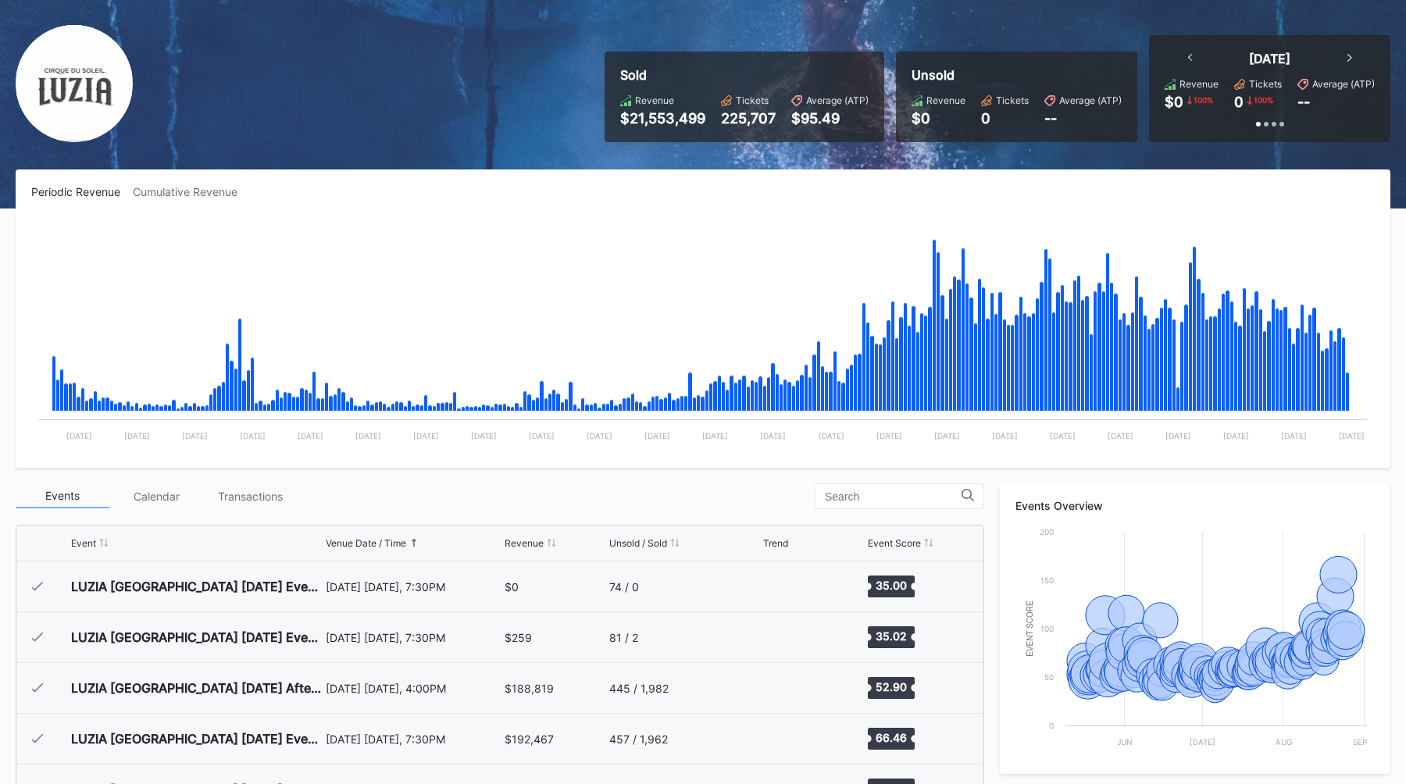
scroll to position [103, 0]
